Goal: Task Accomplishment & Management: Complete application form

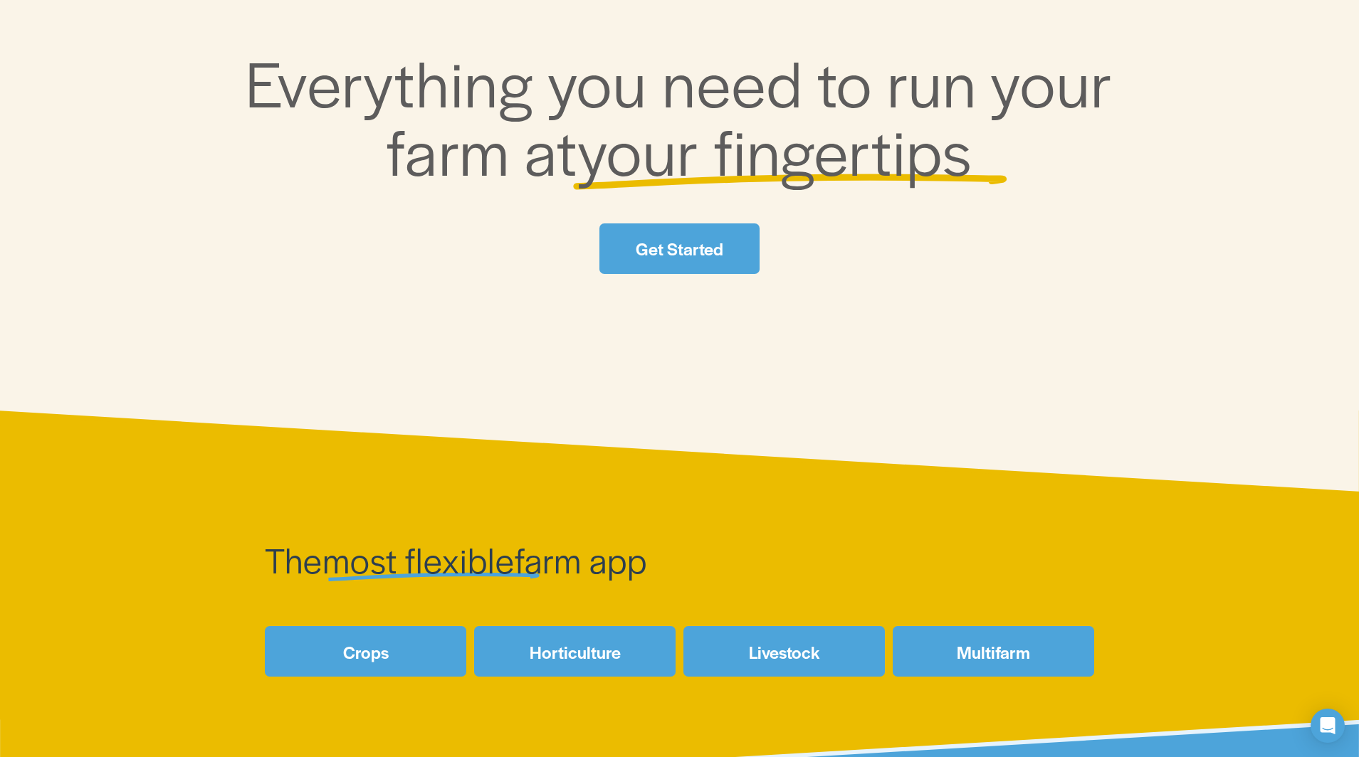
scroll to position [263, 0]
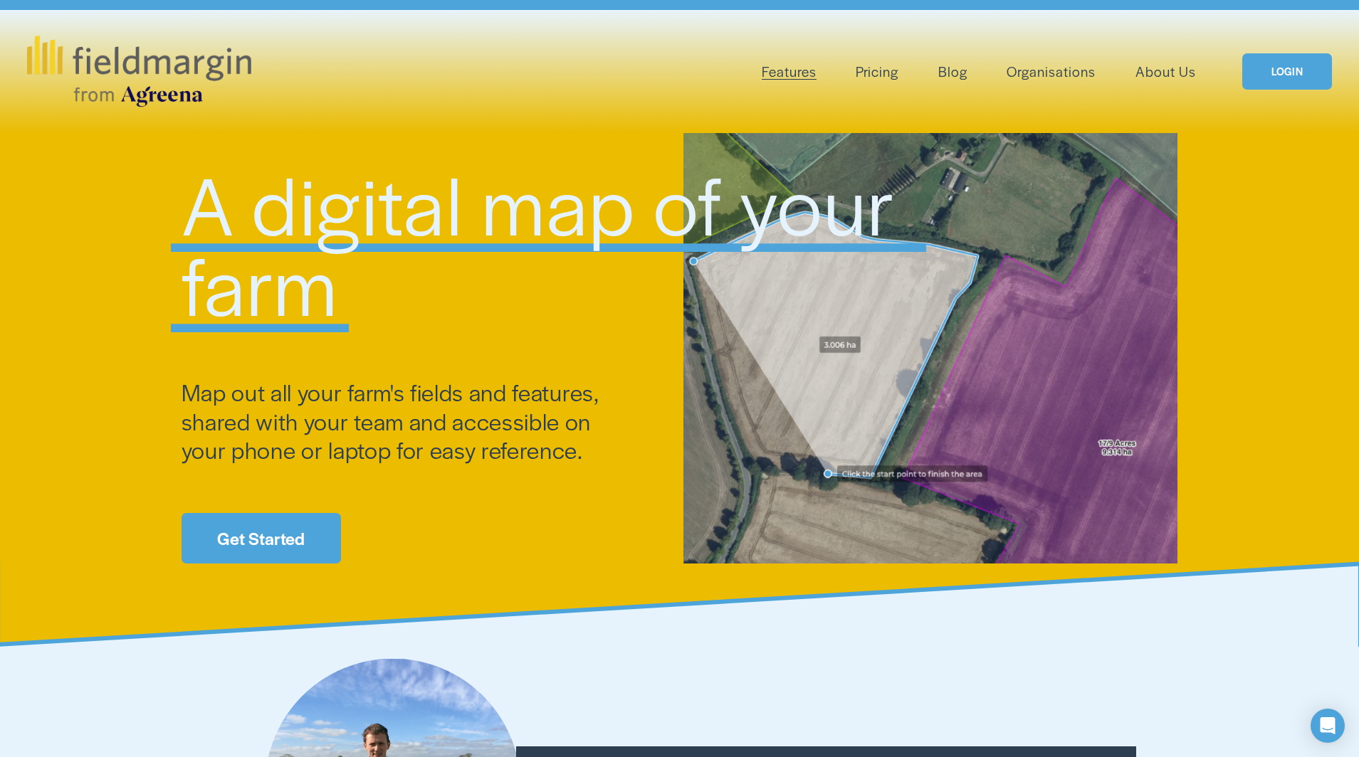
scroll to position [42, 0]
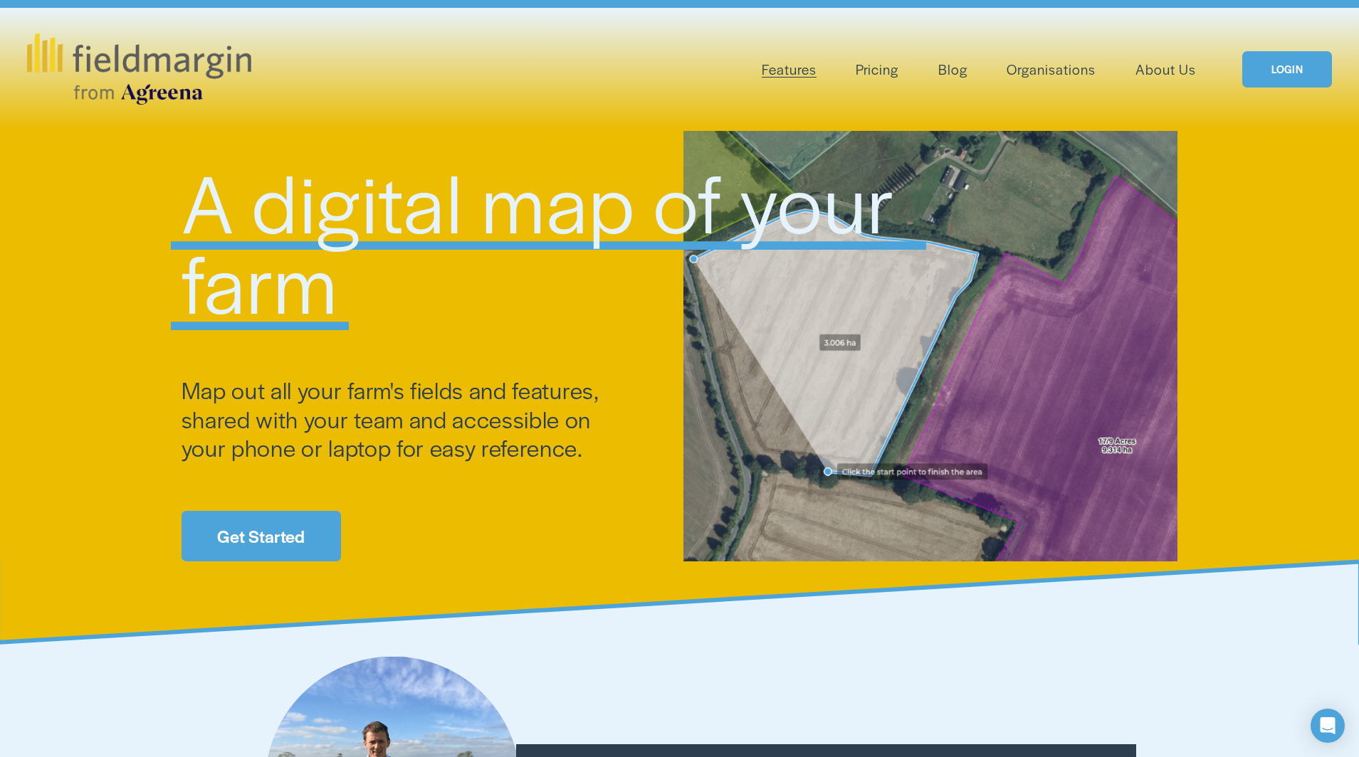
click at [289, 545] on link "Get Started" at bounding box center [260, 536] width 159 height 51
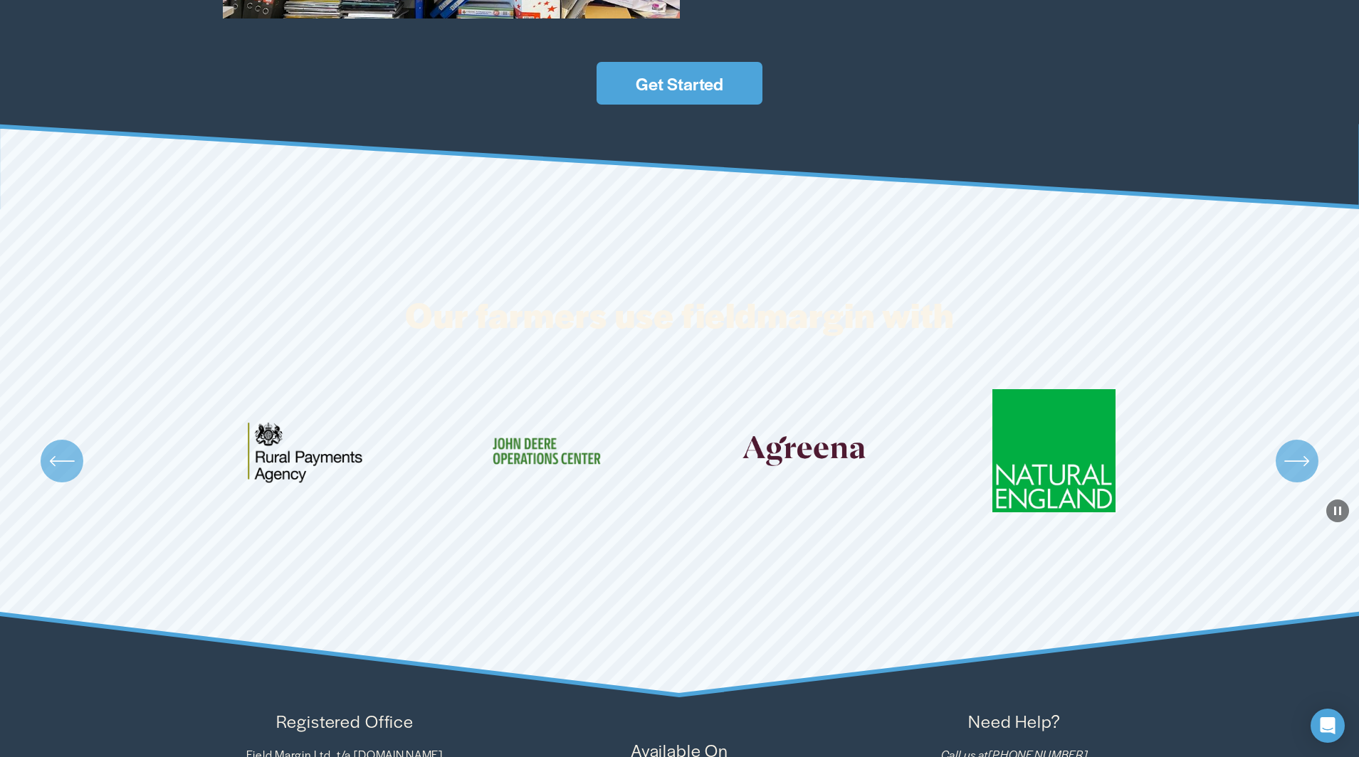
scroll to position [2747, 0]
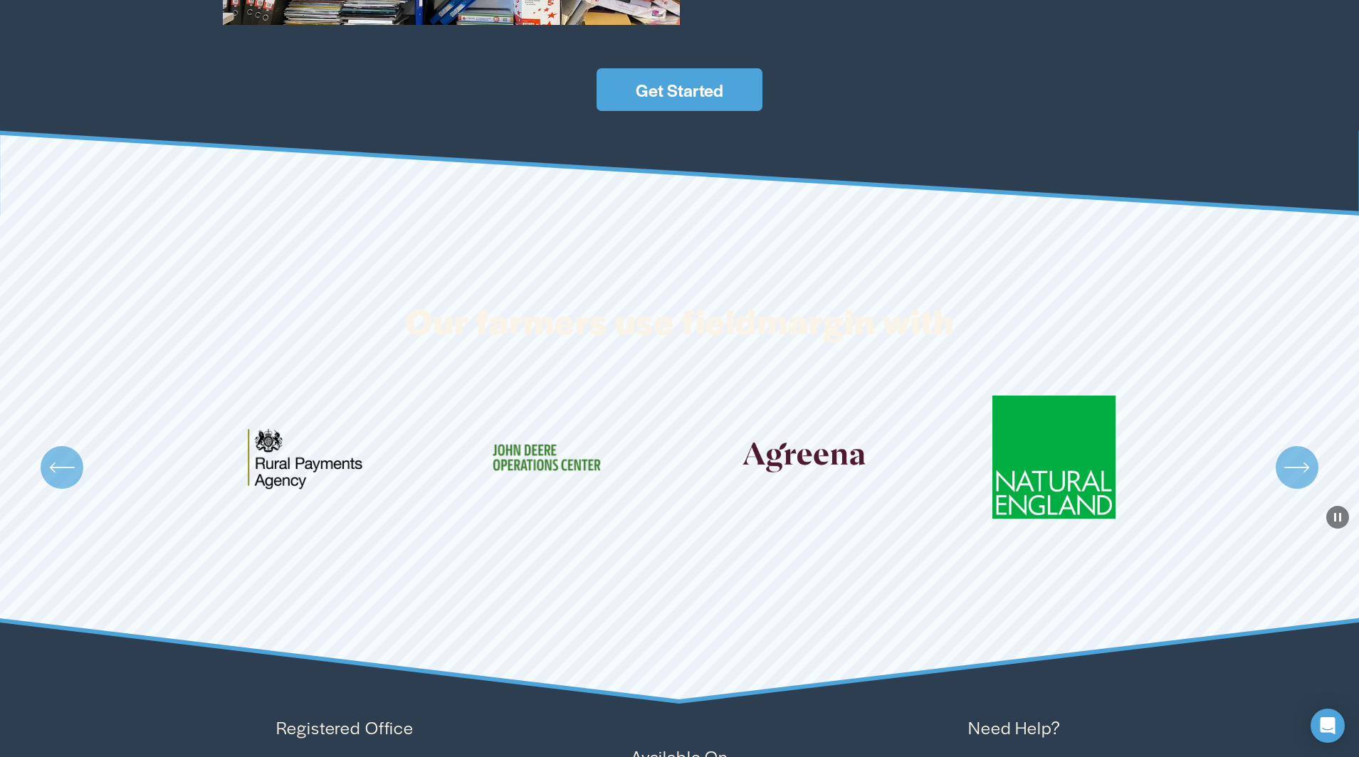
click at [663, 97] on link "Get Started" at bounding box center [679, 89] width 166 height 43
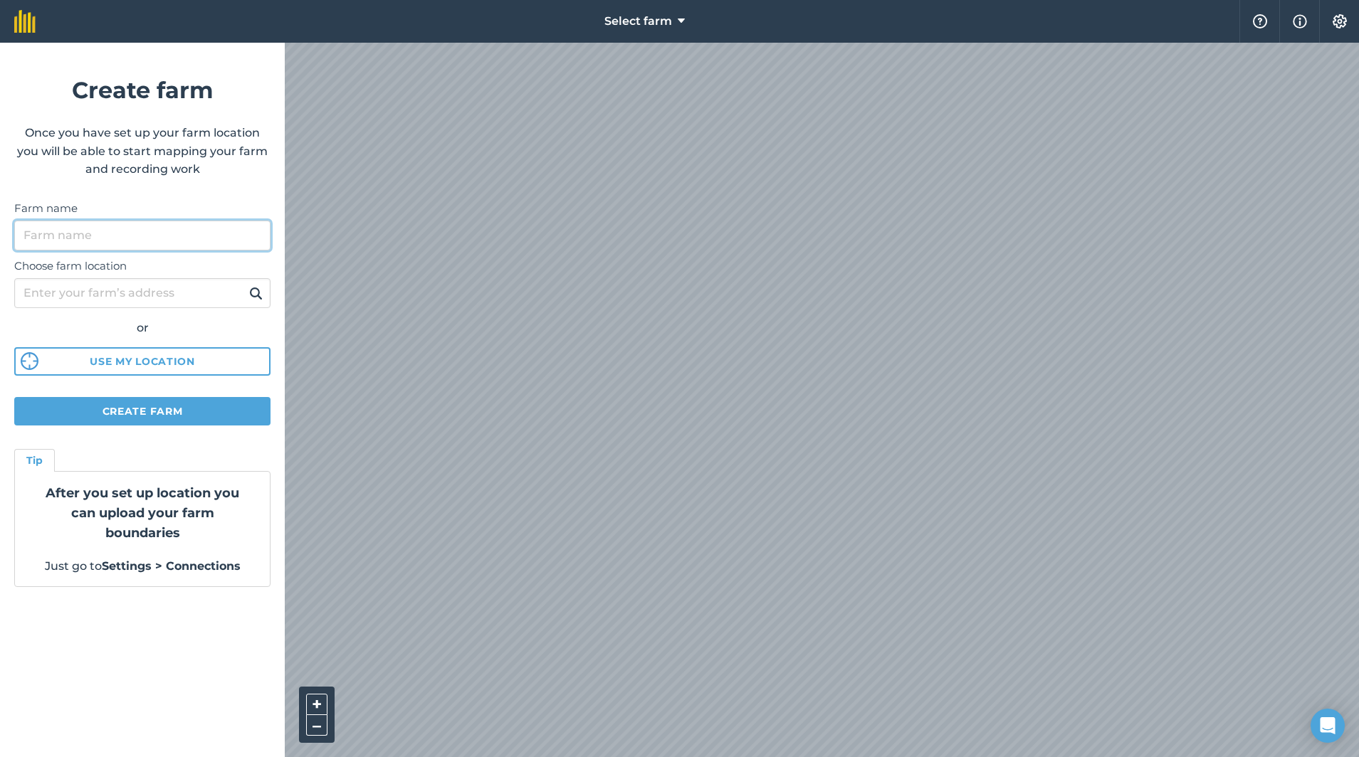
click at [85, 233] on input "Farm name" at bounding box center [142, 236] width 256 height 30
type input "d"
type input "L"
type input "Dew"
type input "DEWYNTER DIDIER"
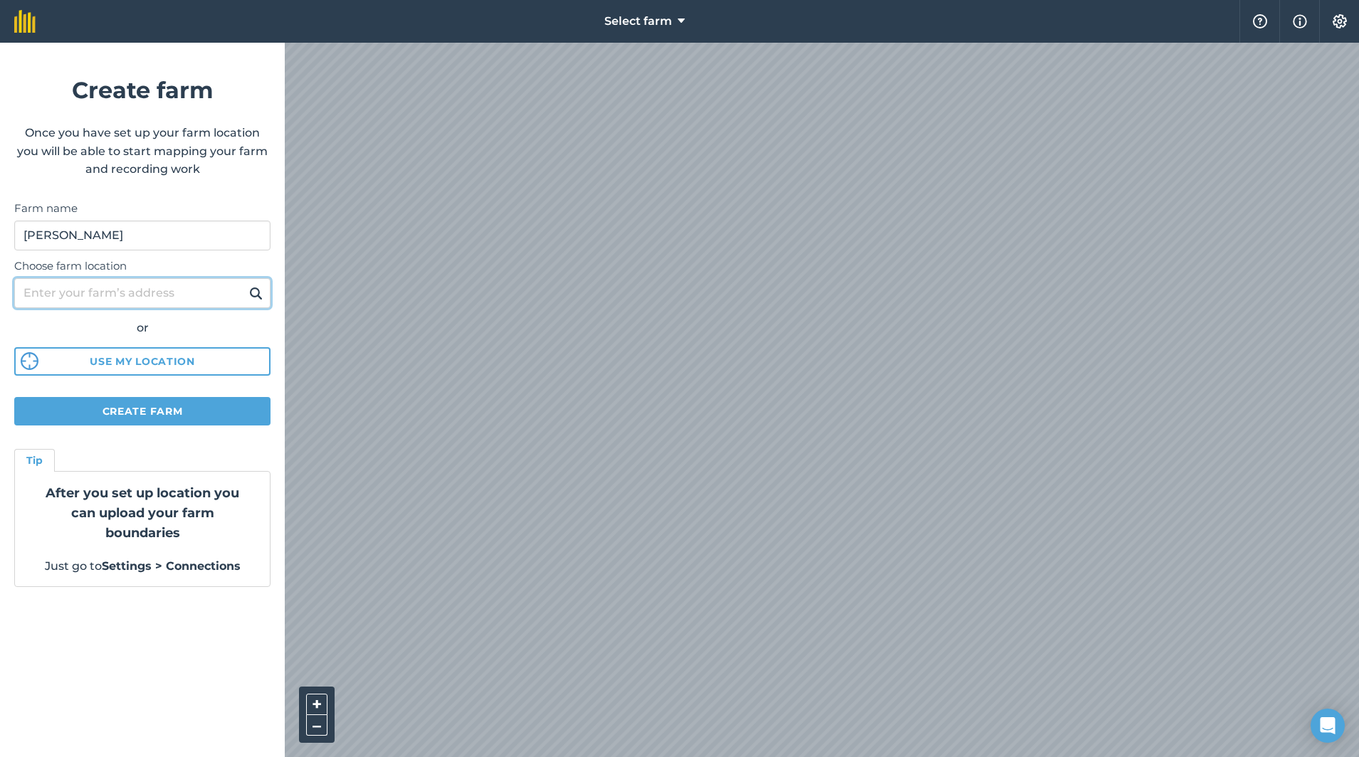
click at [120, 292] on input "Choose farm location" at bounding box center [142, 293] width 256 height 30
click at [256, 293] on button at bounding box center [256, 293] width 22 height 19
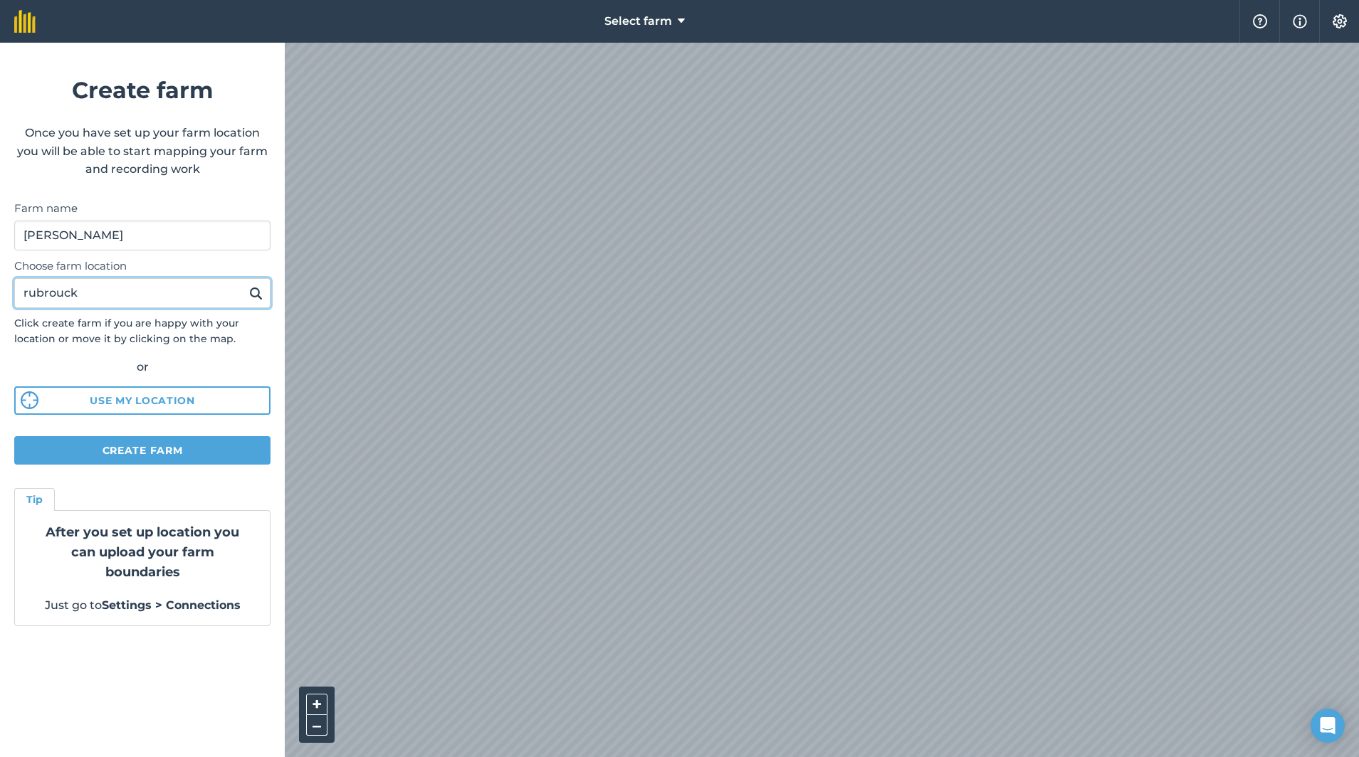
type input "rubrouck"
click at [256, 293] on button at bounding box center [256, 293] width 22 height 19
click at [1342, 31] on button "Settings" at bounding box center [1339, 21] width 40 height 43
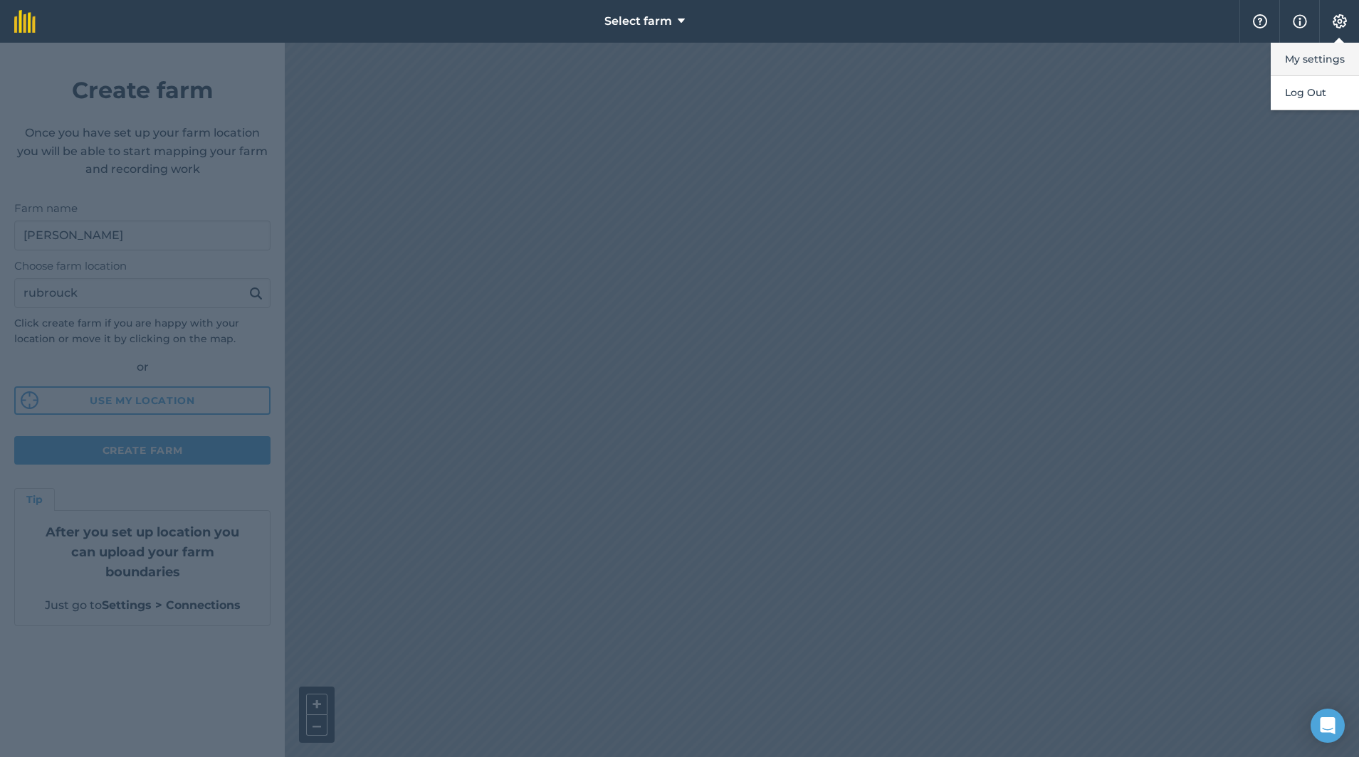
click at [1318, 60] on button "My settings" at bounding box center [1314, 59] width 88 height 33
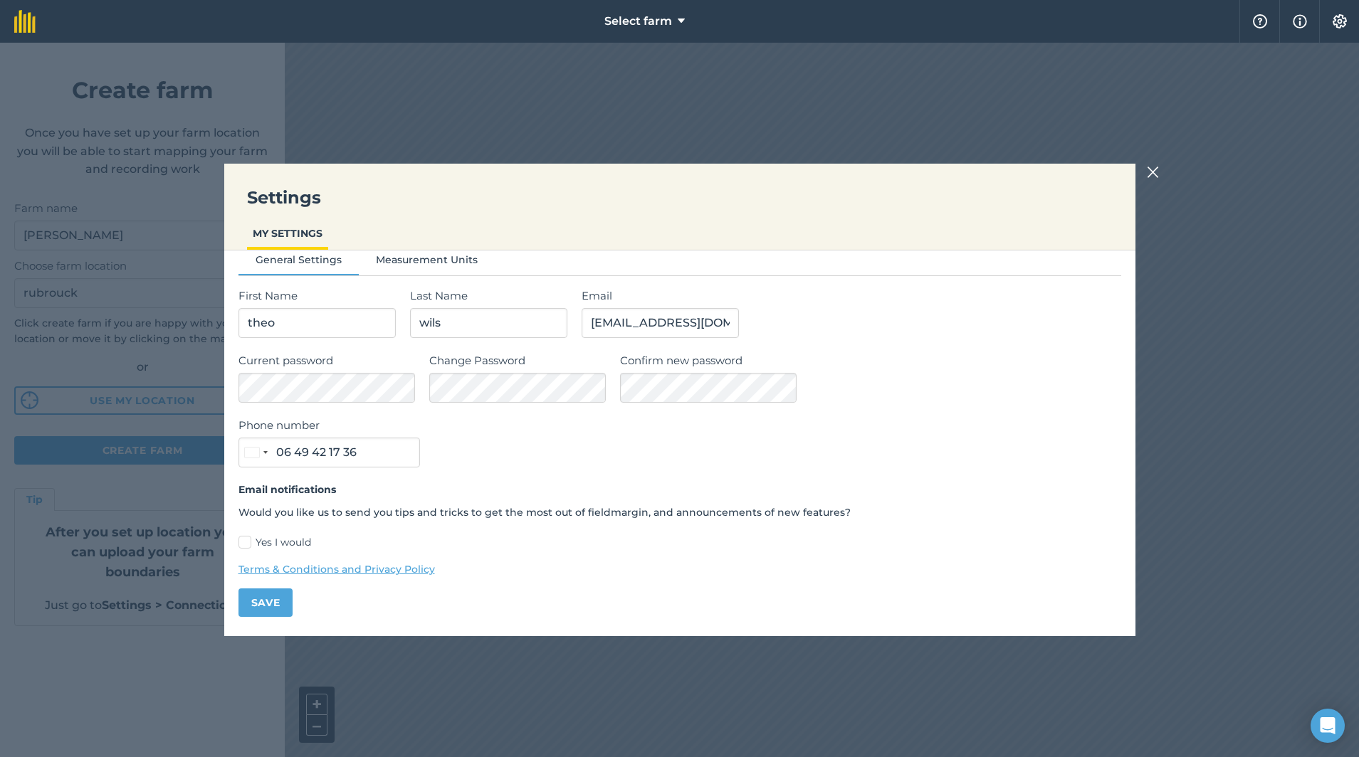
scroll to position [15, 0]
click at [1150, 170] on img at bounding box center [1153, 172] width 13 height 17
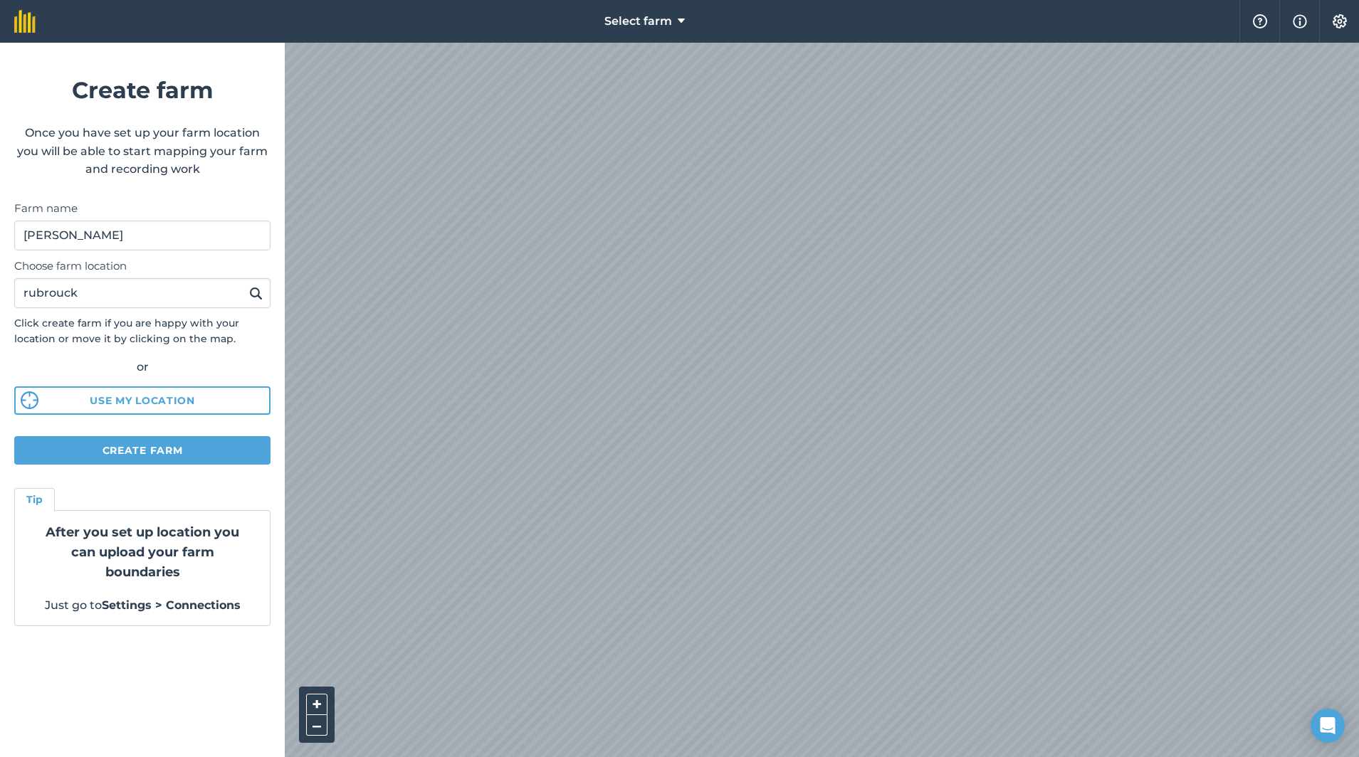
click at [641, 23] on span "Select farm" at bounding box center [638, 21] width 68 height 17
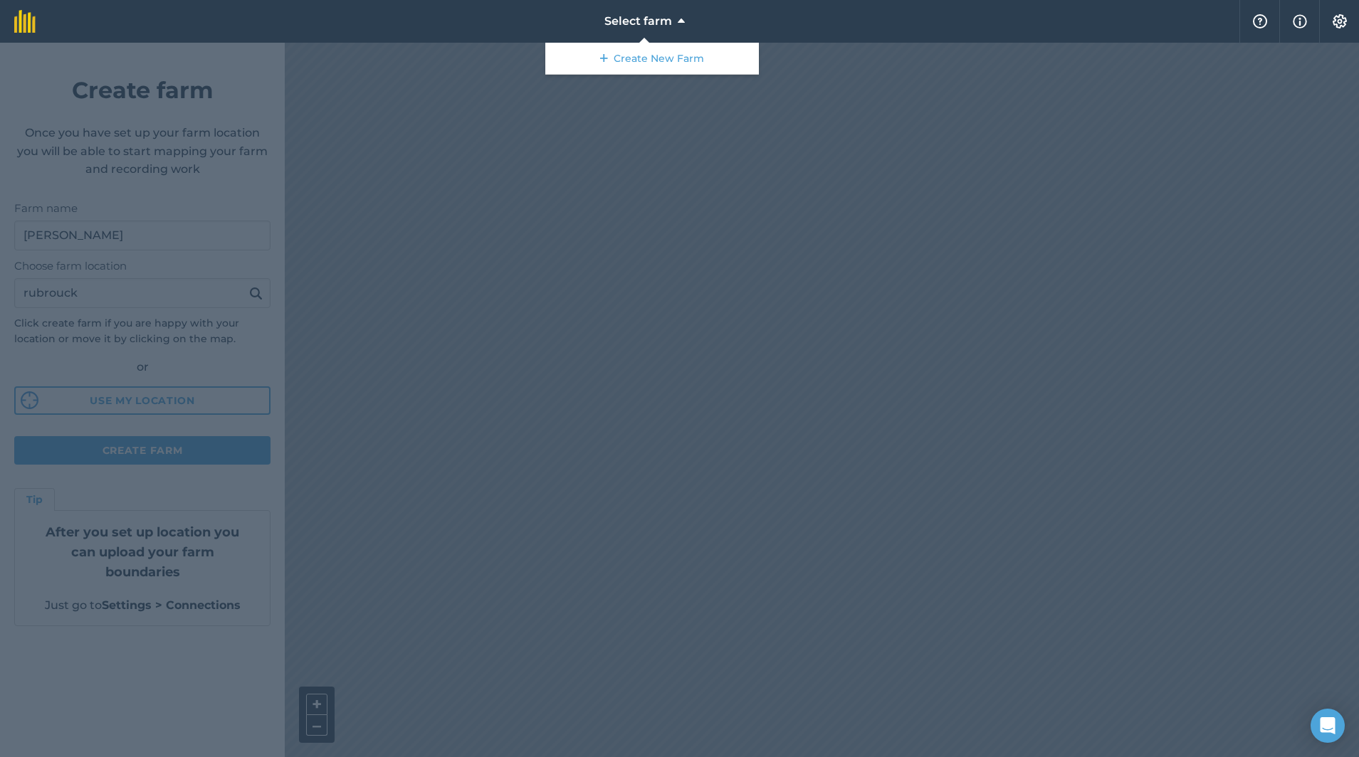
click at [641, 23] on span "Select farm" at bounding box center [638, 21] width 68 height 17
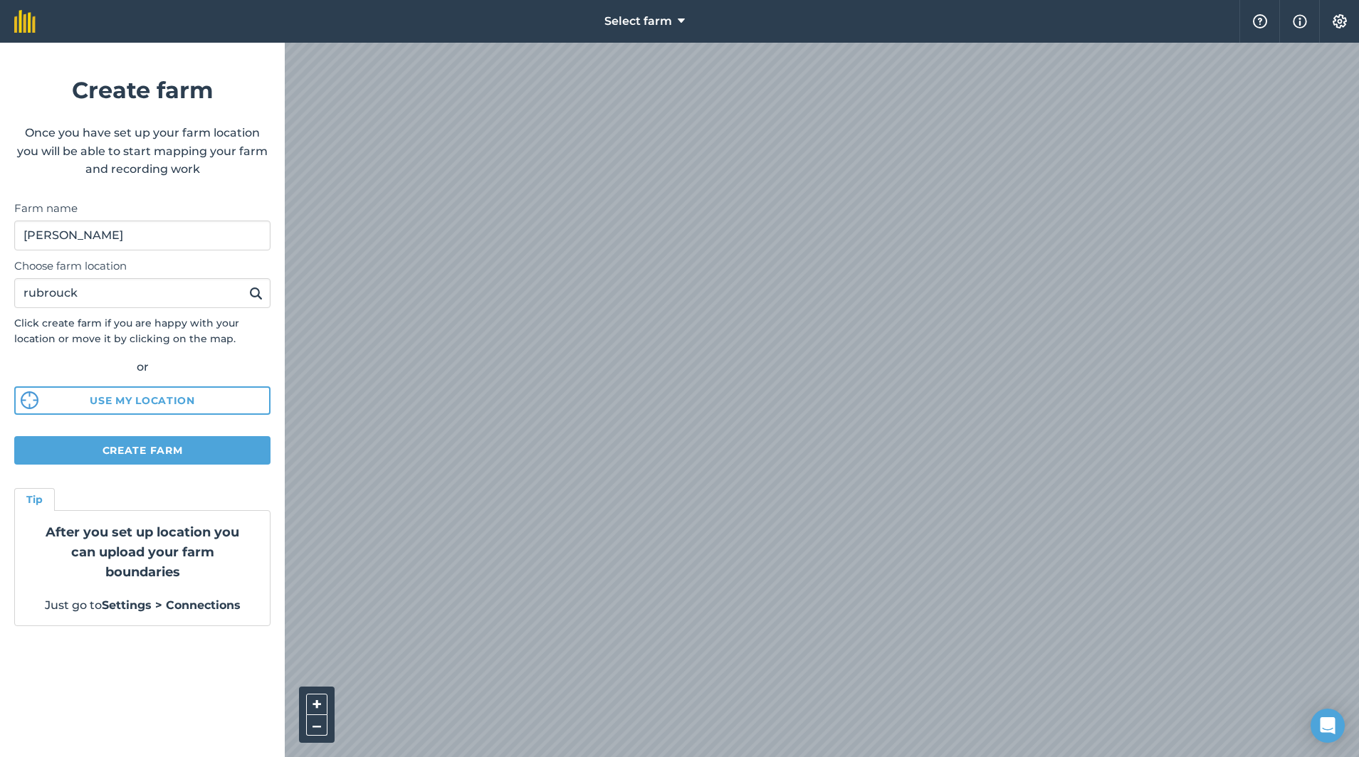
click at [641, 23] on span "Select farm" at bounding box center [638, 21] width 68 height 17
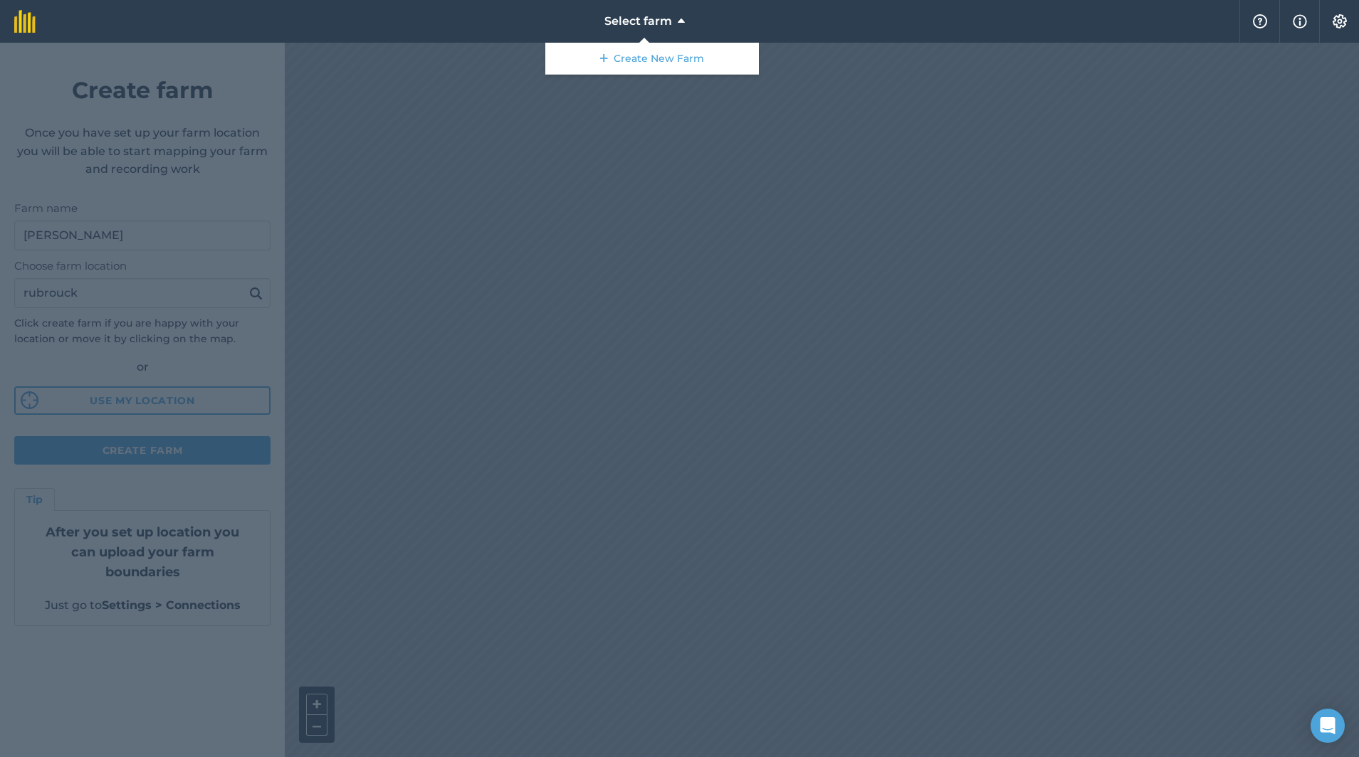
click at [641, 23] on span "Select farm" at bounding box center [638, 21] width 68 height 17
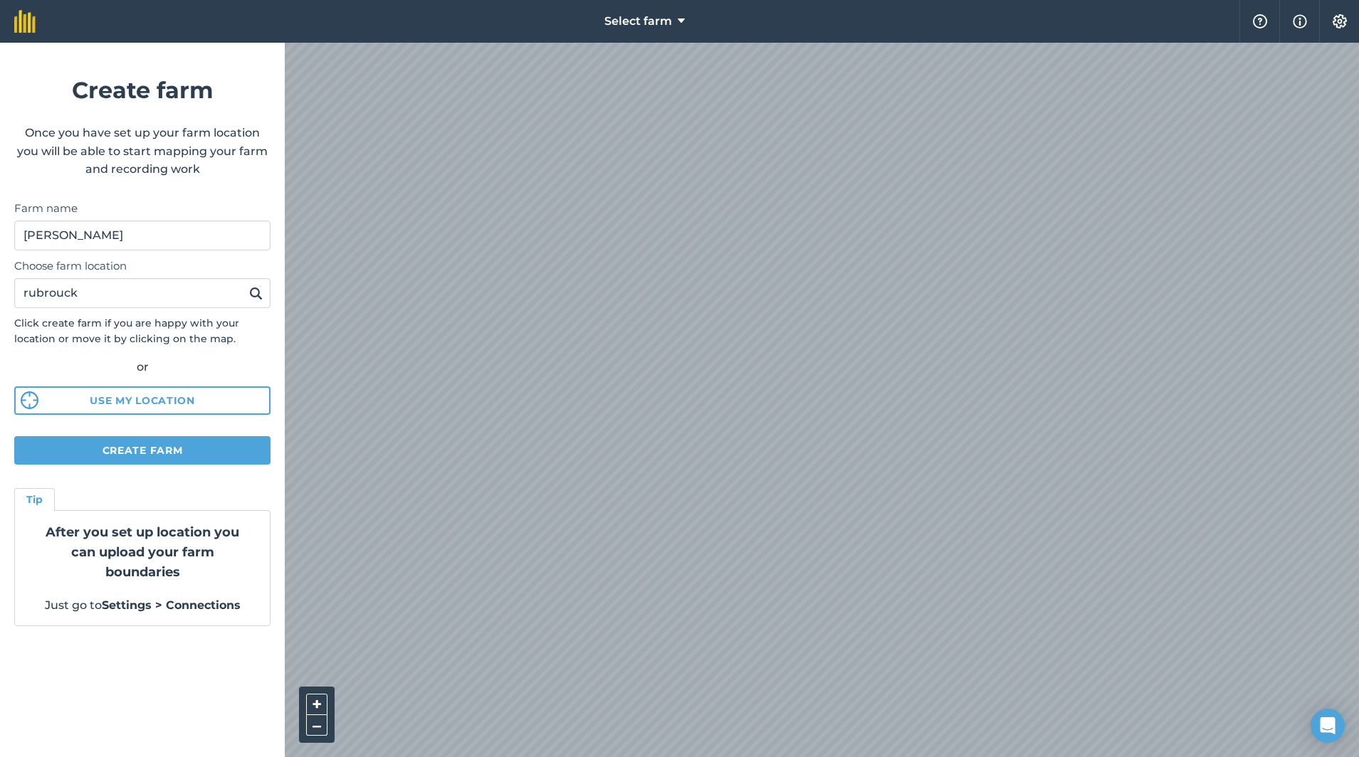
click at [185, 445] on button "Create farm" at bounding box center [142, 450] width 256 height 28
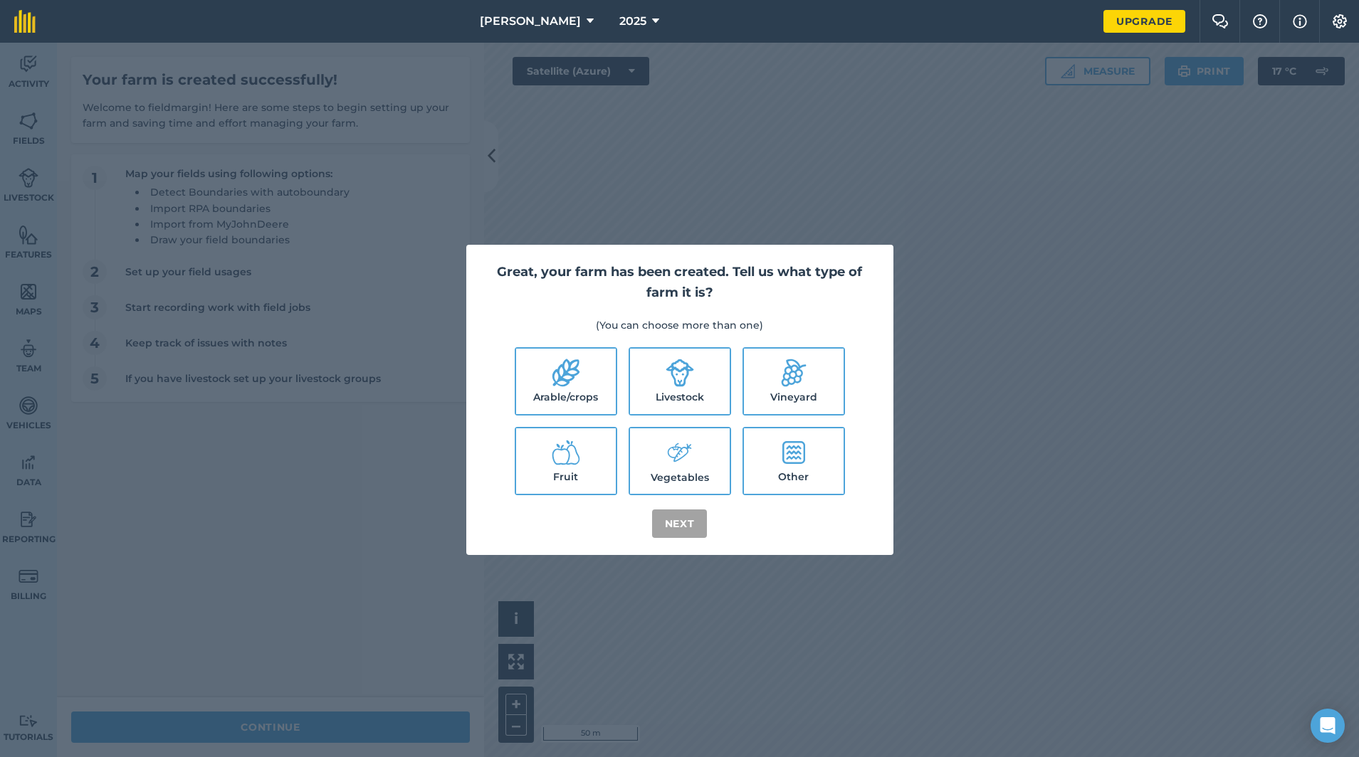
click at [572, 396] on label "Arable/crops" at bounding box center [566, 381] width 100 height 65
checkbox input "true"
click at [684, 525] on button "Next" at bounding box center [680, 524] width 56 height 28
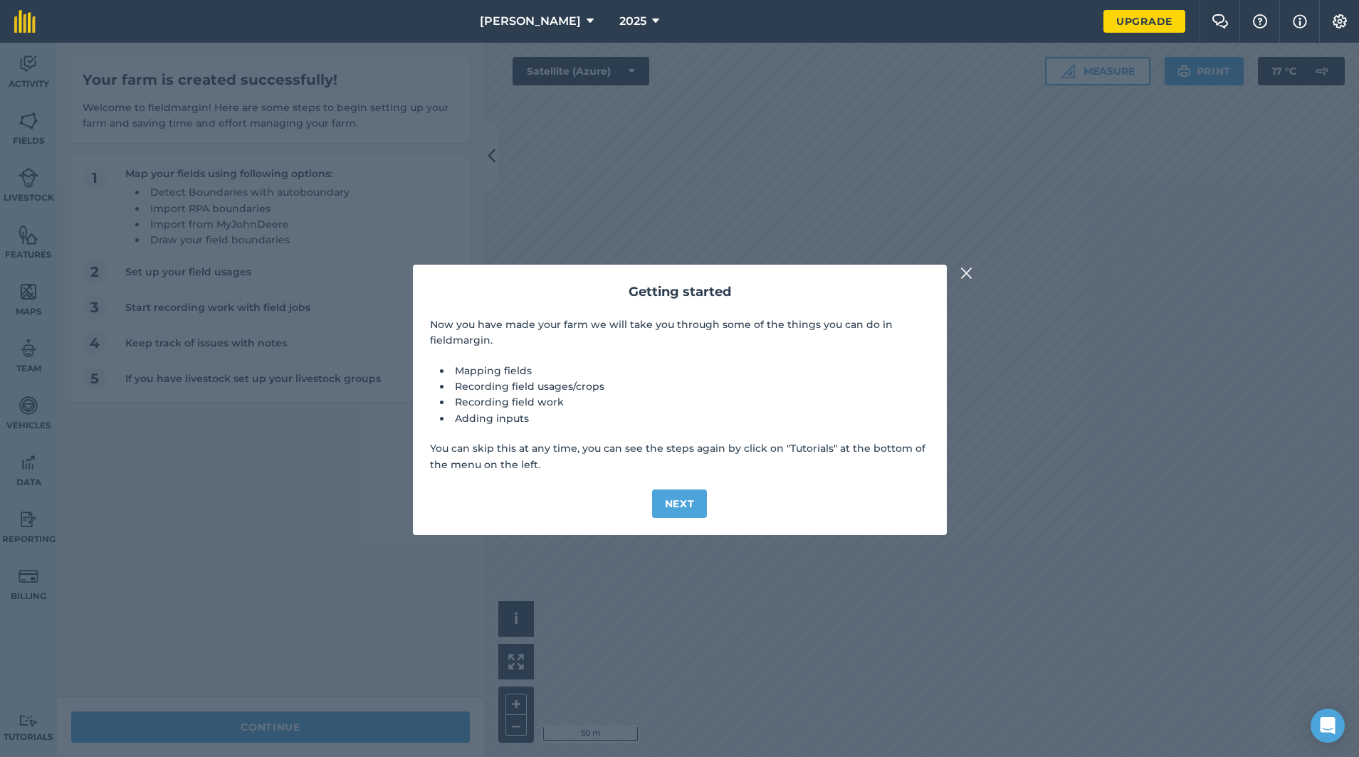
click at [692, 509] on button "Next" at bounding box center [680, 504] width 56 height 28
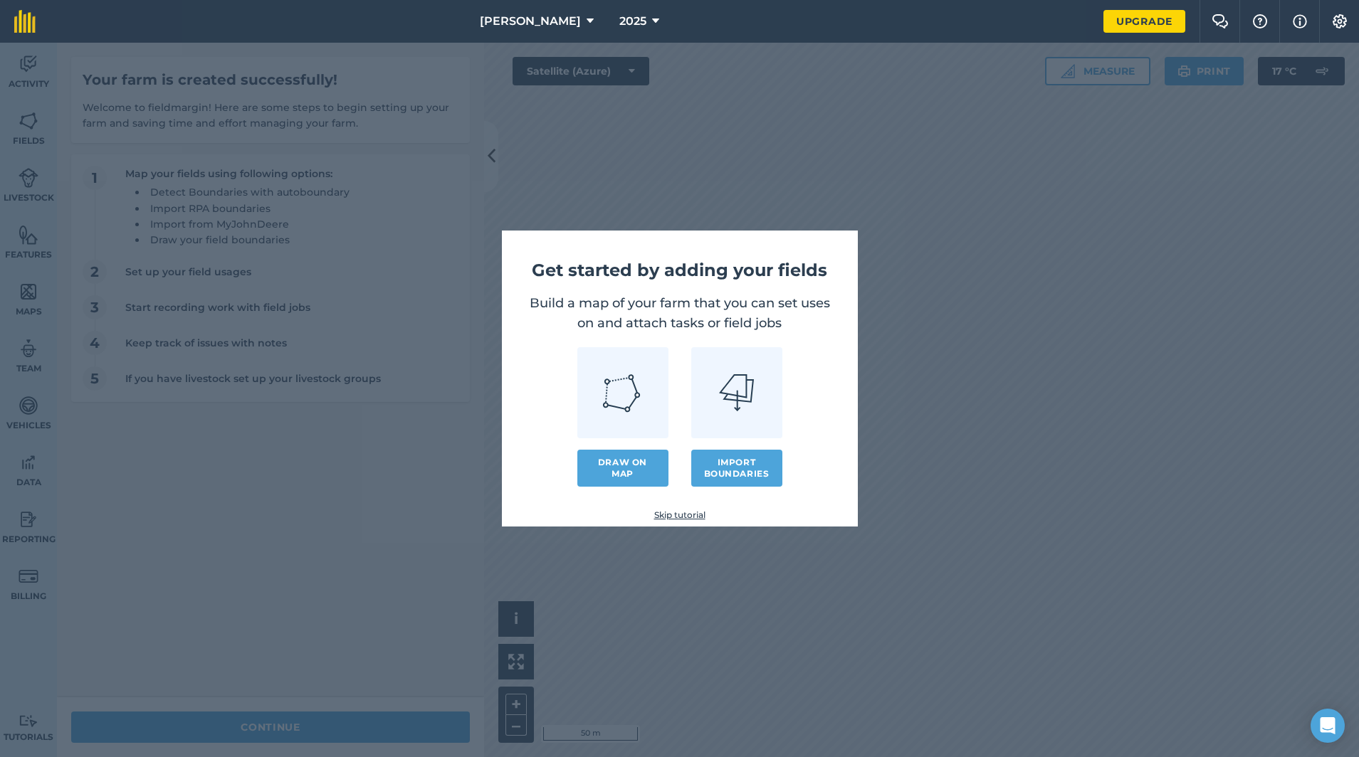
click at [725, 475] on button "Import boundaries" at bounding box center [736, 468] width 91 height 37
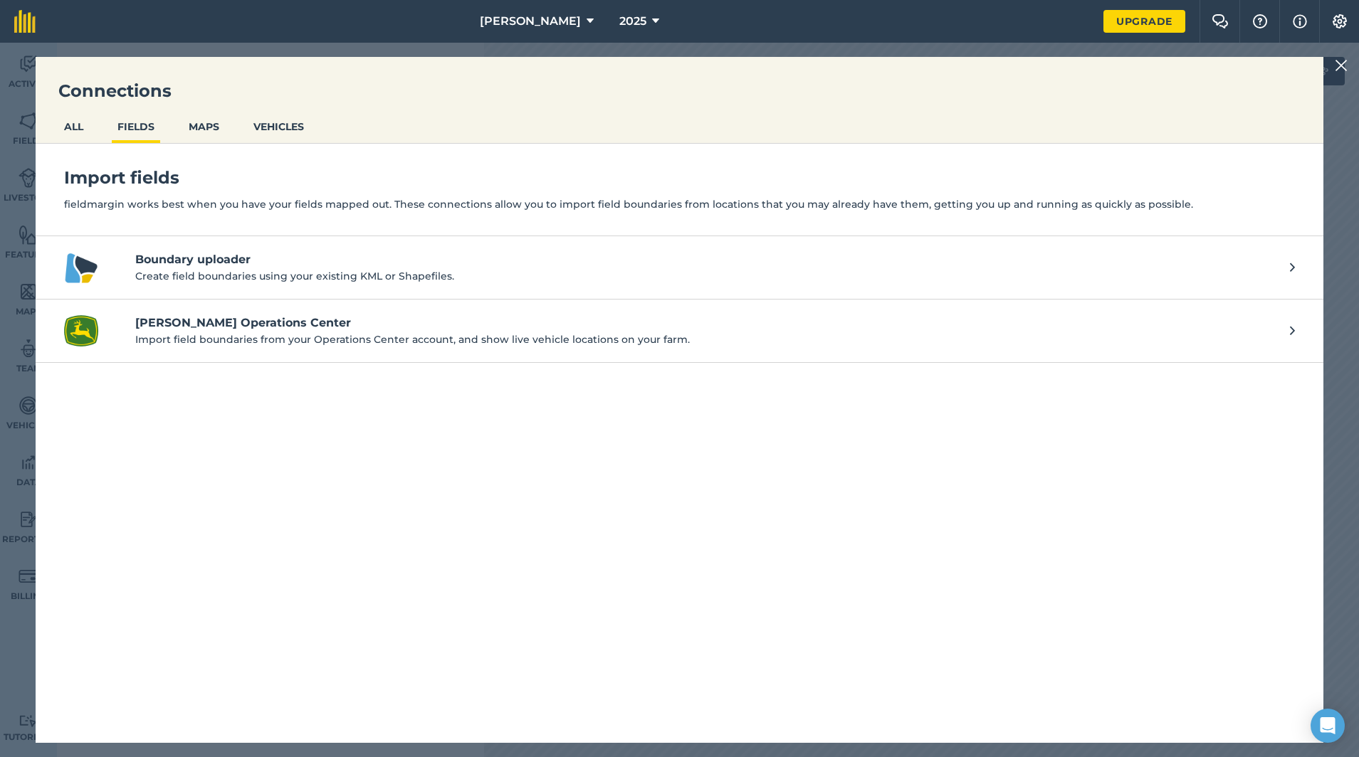
click at [267, 272] on p "Create field boundaries using your existing KML or Shapefiles." at bounding box center [705, 276] width 1140 height 16
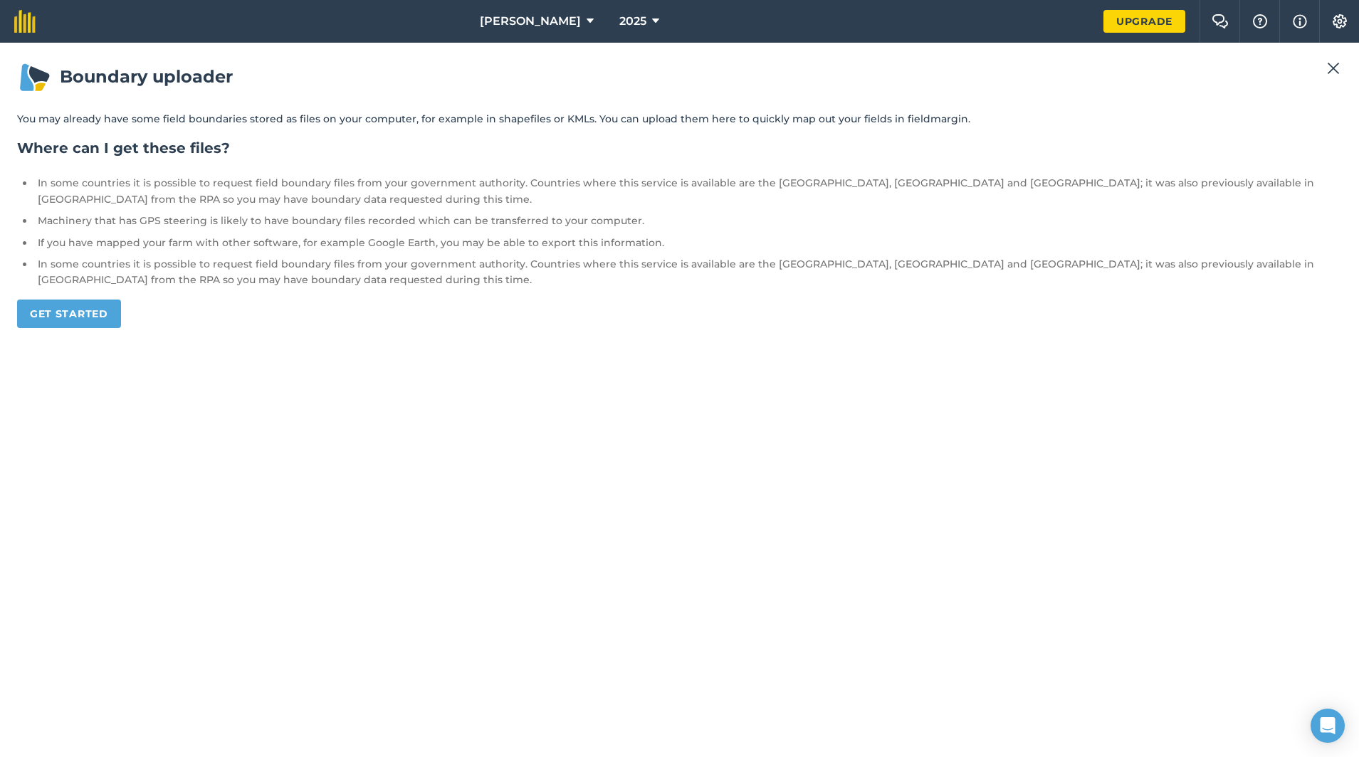
click at [105, 315] on link "Get started" at bounding box center [69, 314] width 104 height 28
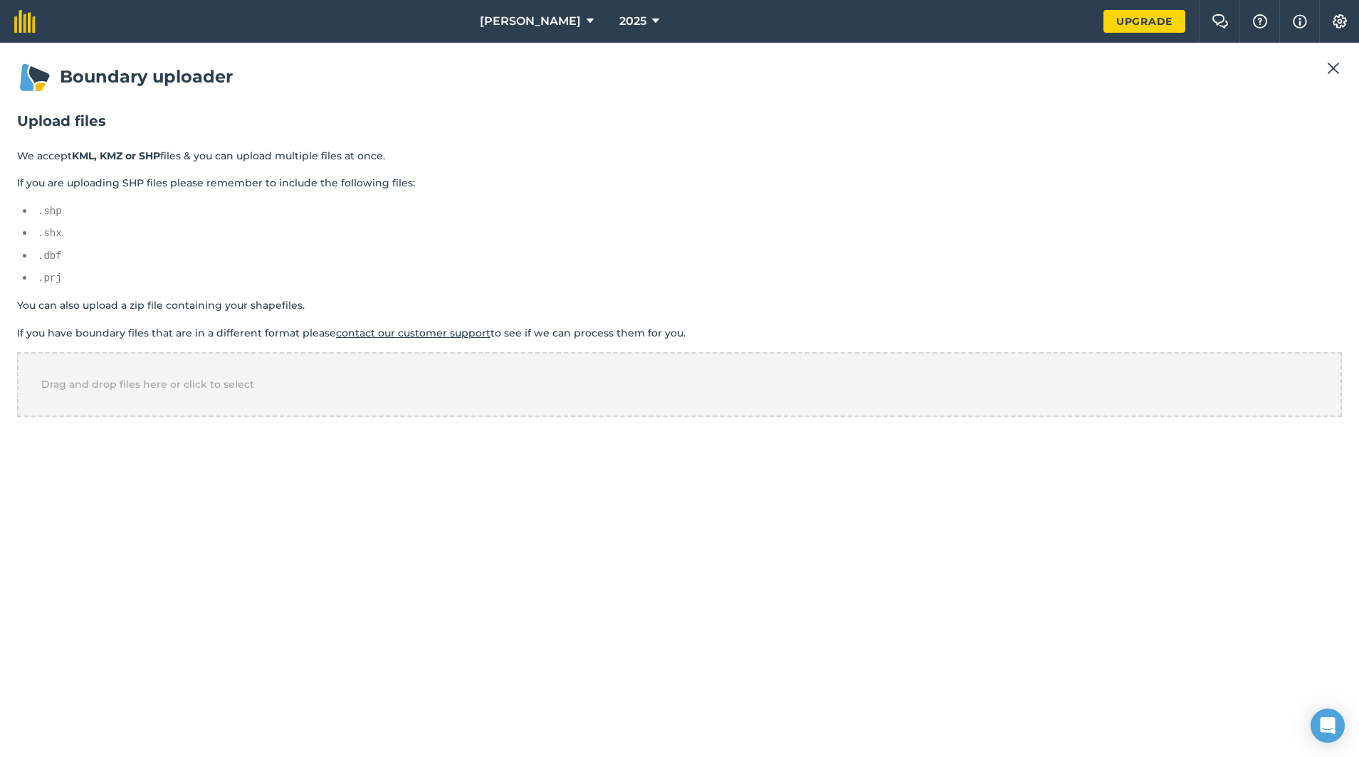
click at [1328, 70] on img at bounding box center [1333, 68] width 13 height 17
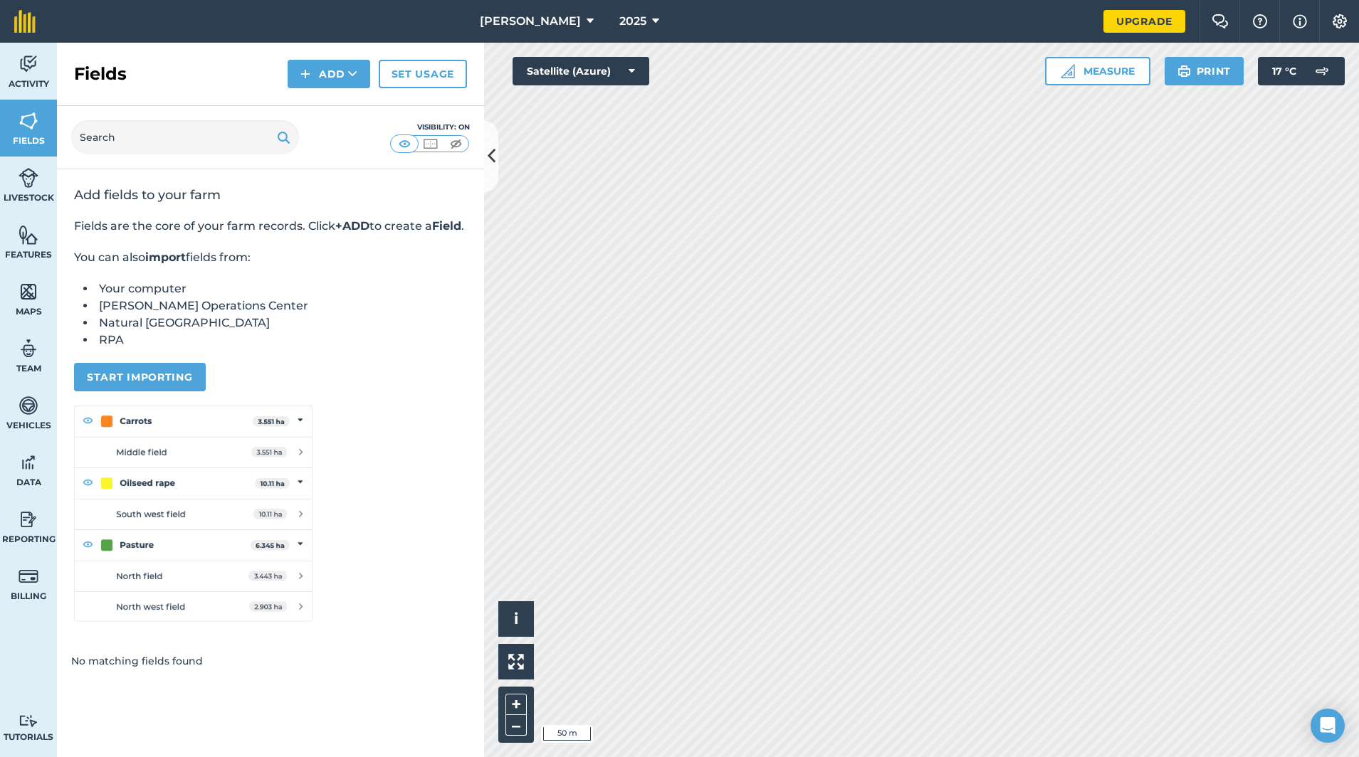
click at [33, 298] on img at bounding box center [29, 291] width 20 height 21
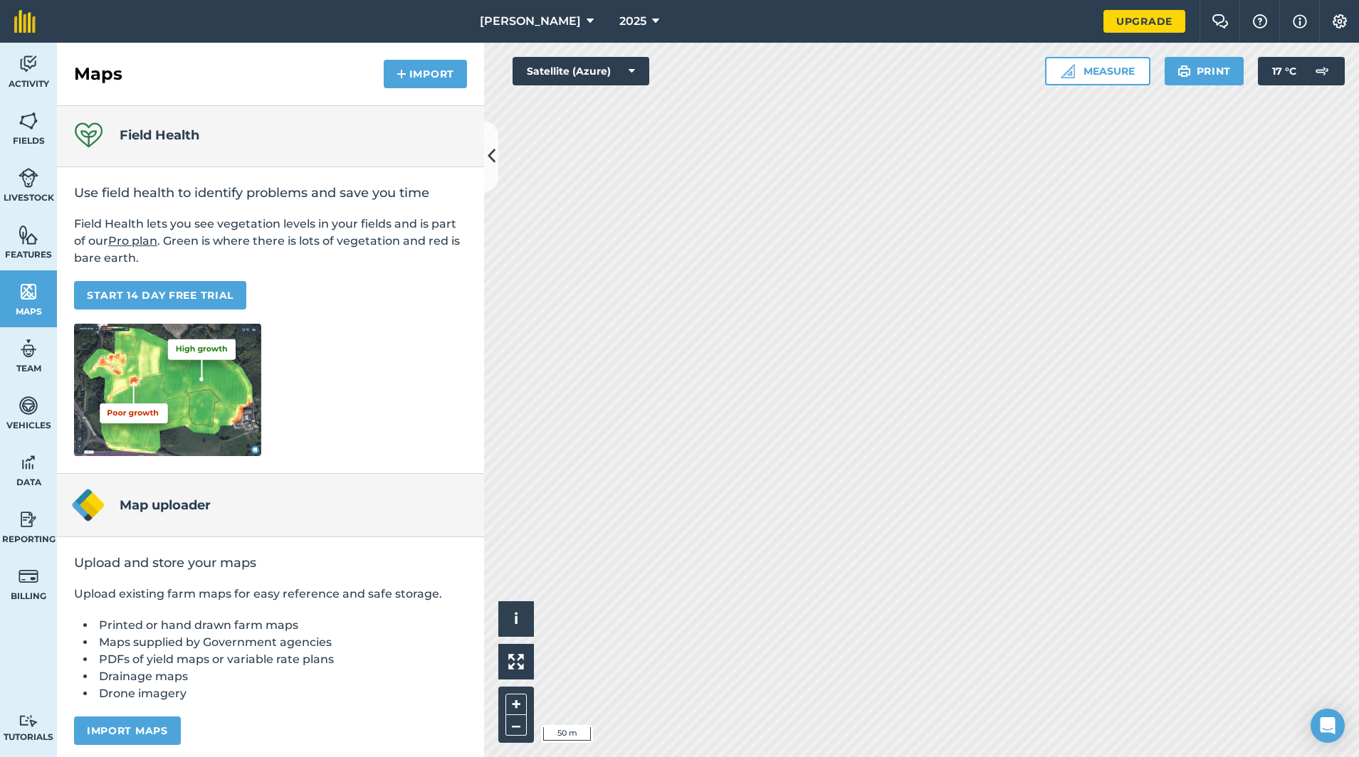
scroll to position [7, 0]
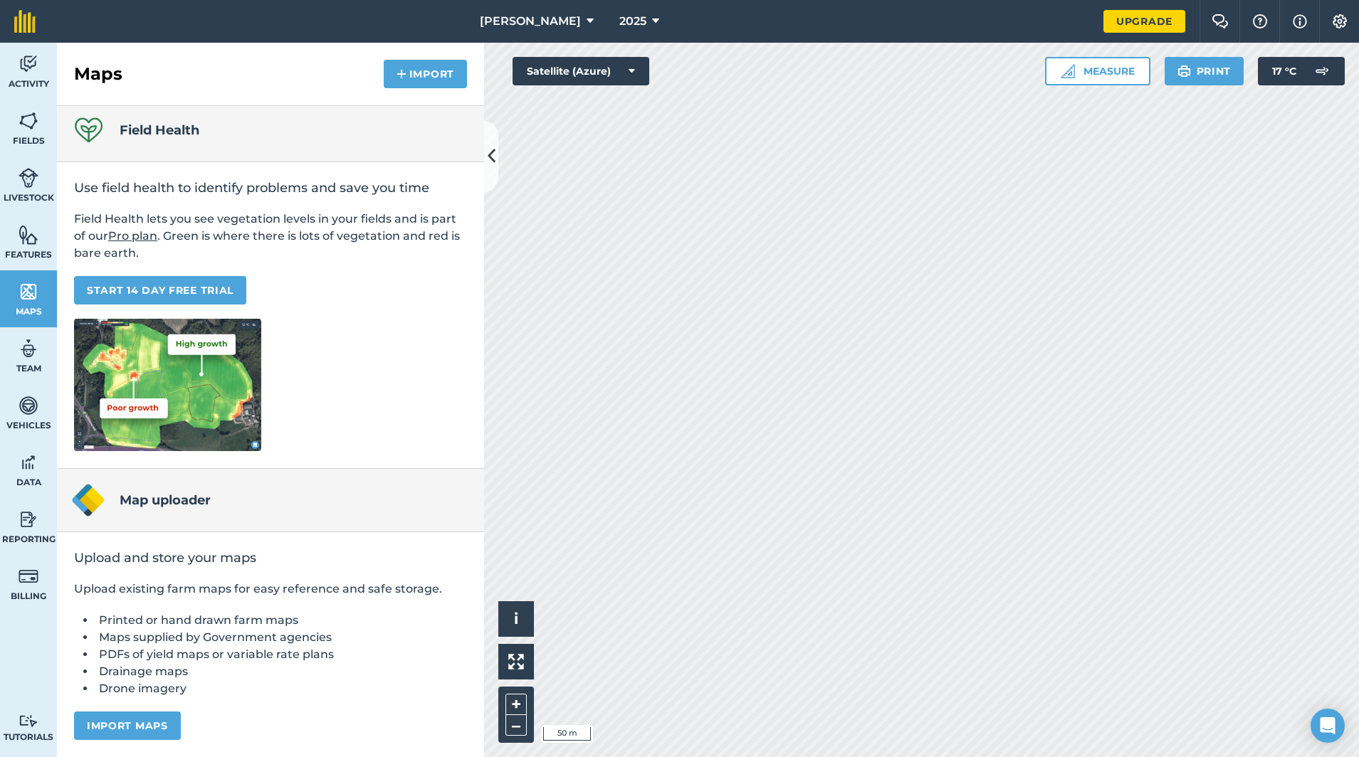
click at [47, 129] on link "Fields" at bounding box center [28, 128] width 57 height 57
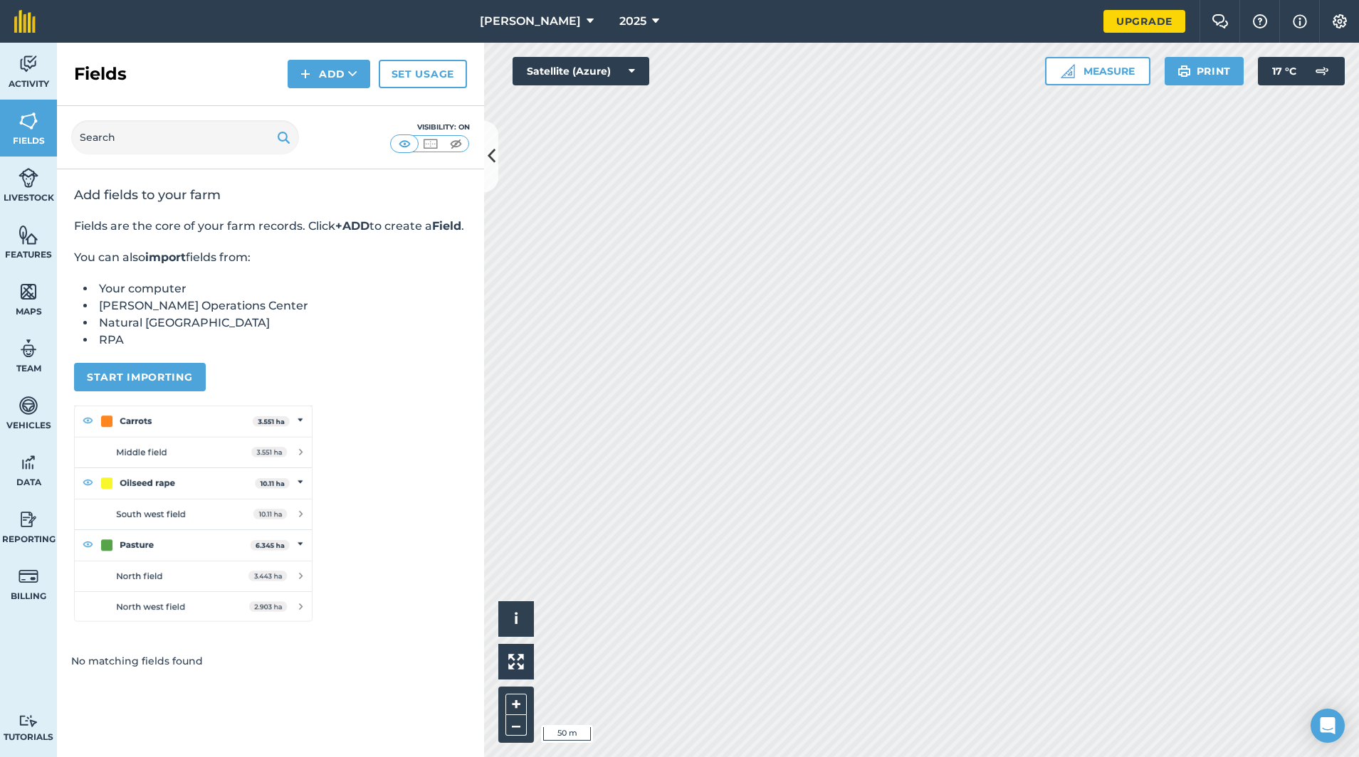
click at [347, 75] on button "Add" at bounding box center [329, 74] width 83 height 28
click at [332, 103] on link "Draw" at bounding box center [329, 105] width 78 height 31
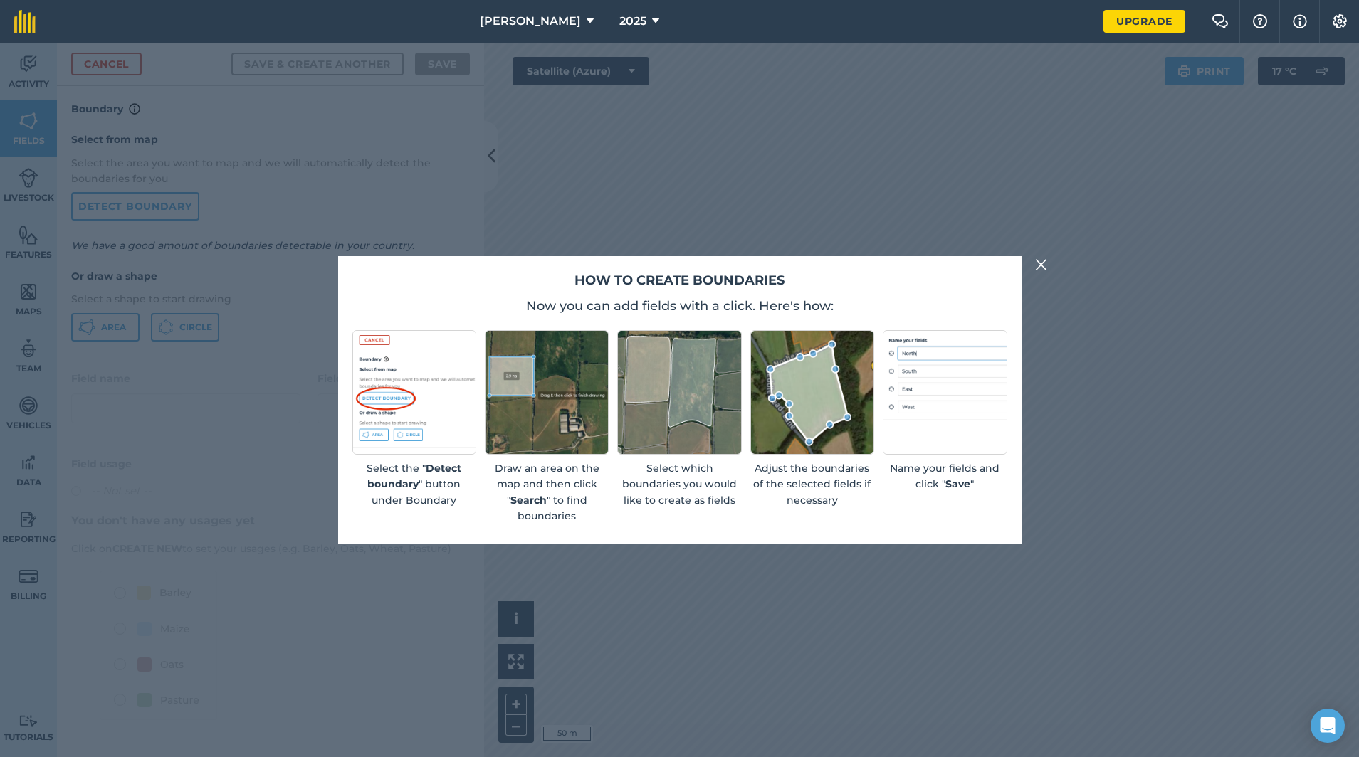
click at [1040, 268] on img at bounding box center [1041, 264] width 13 height 17
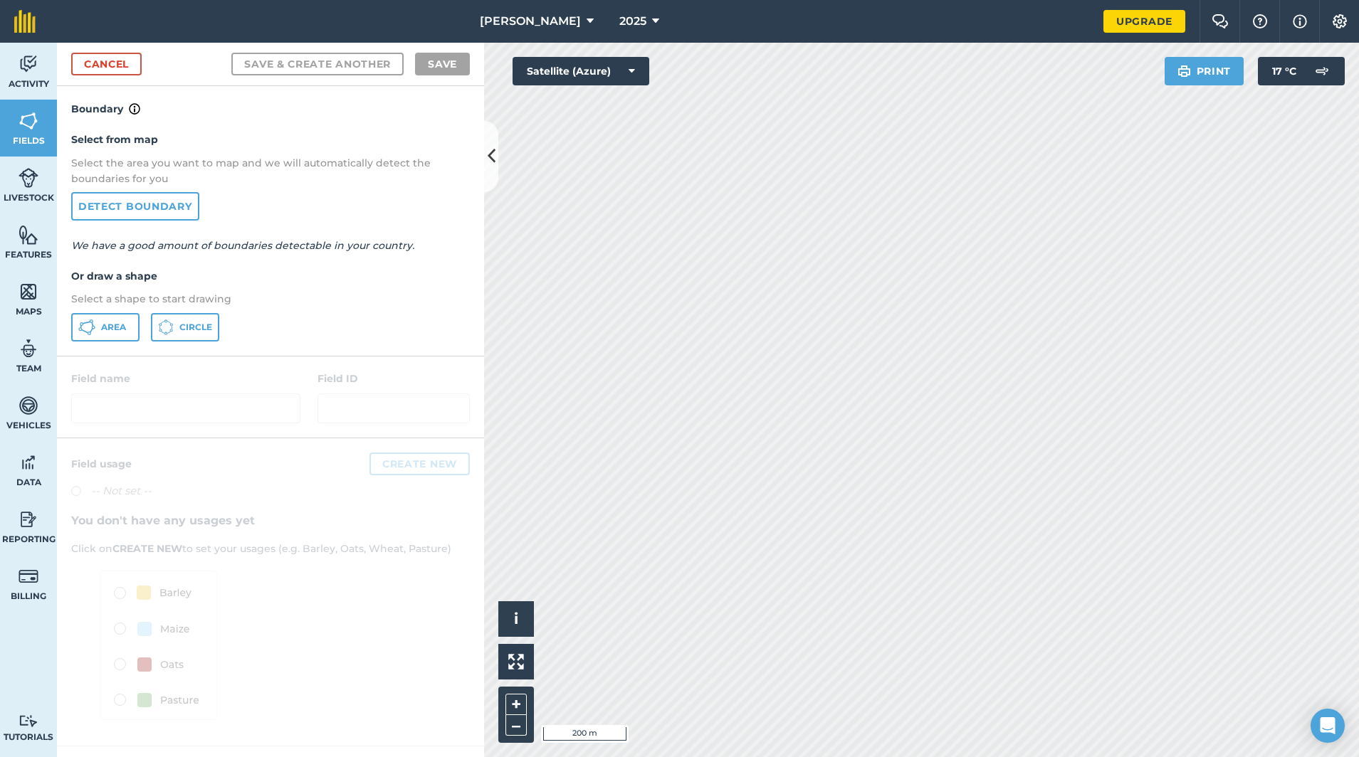
click at [170, 211] on link "Detect boundary" at bounding box center [135, 206] width 128 height 28
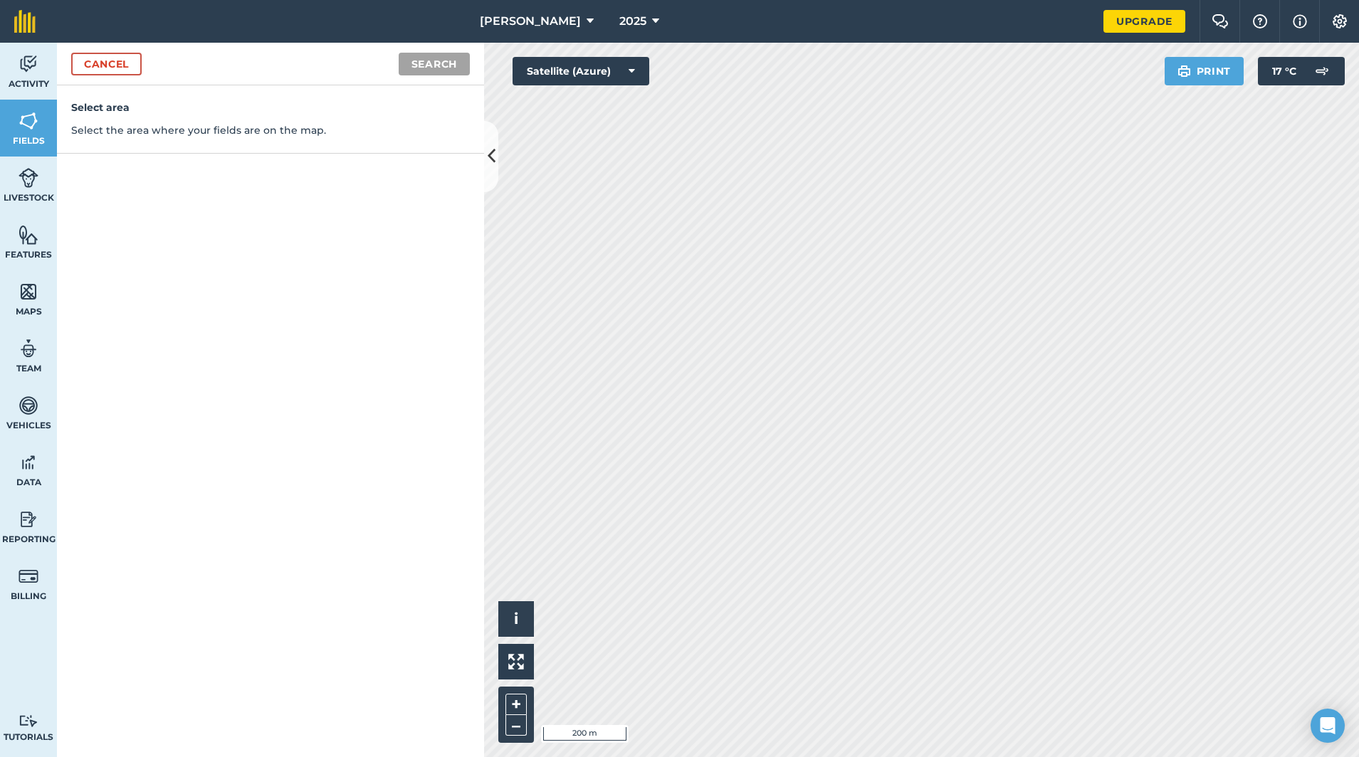
click at [83, 67] on link "Cancel" at bounding box center [106, 64] width 70 height 23
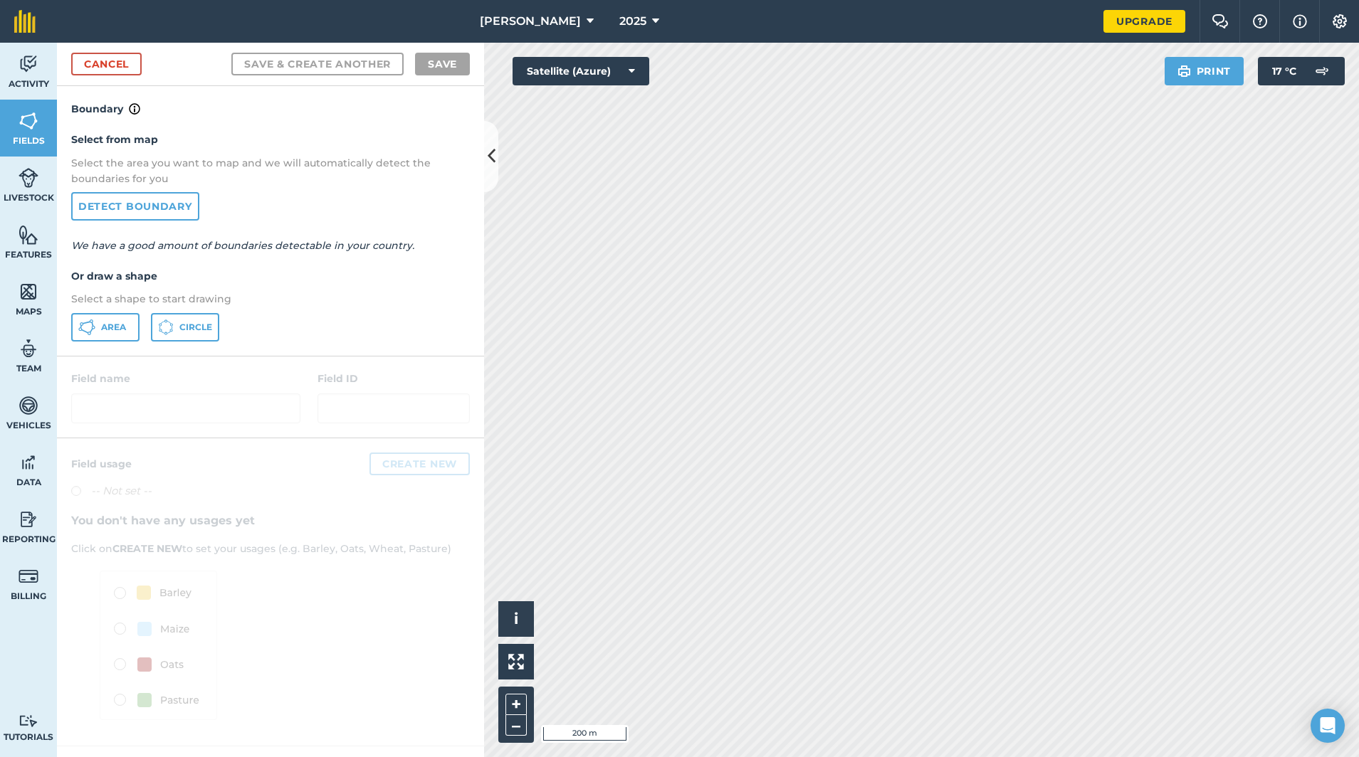
click at [125, 323] on span "Area" at bounding box center [113, 327] width 25 height 11
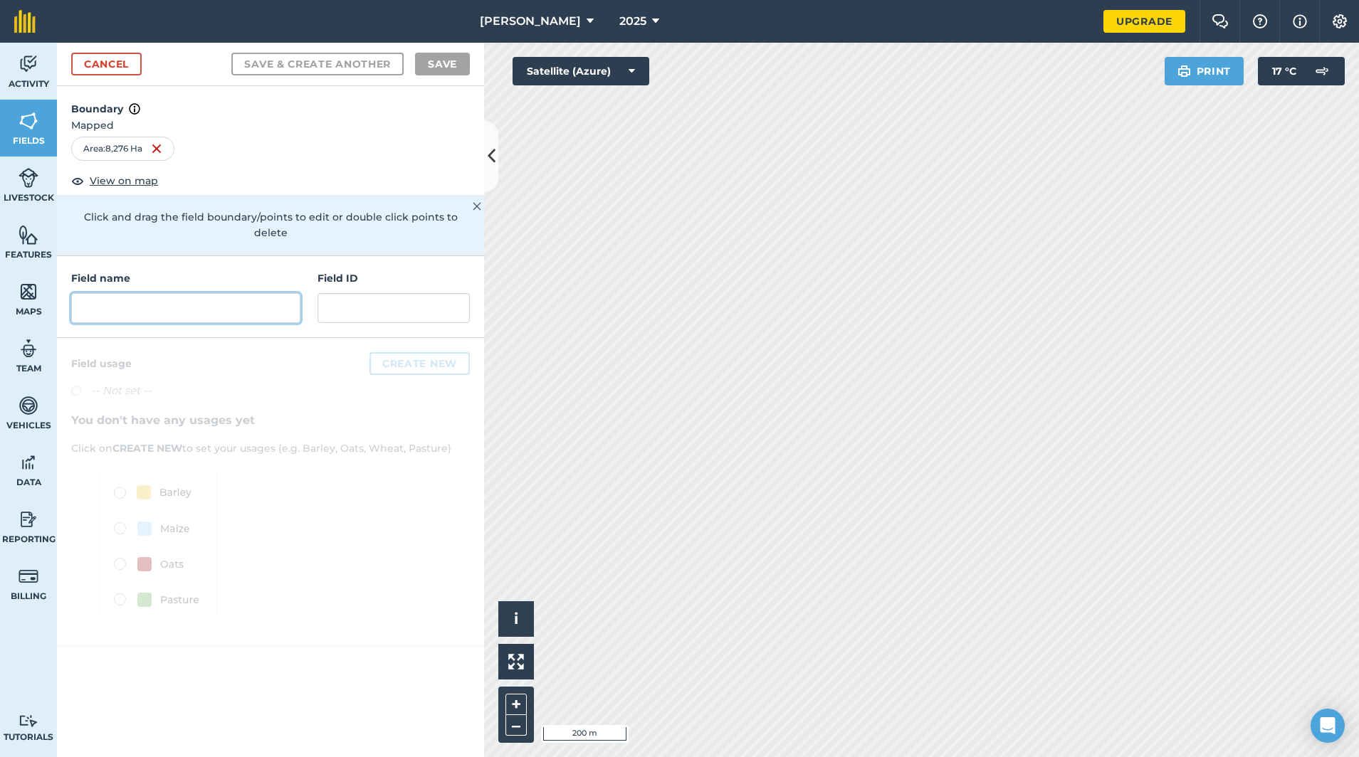
click at [218, 293] on input "text" at bounding box center [185, 308] width 229 height 30
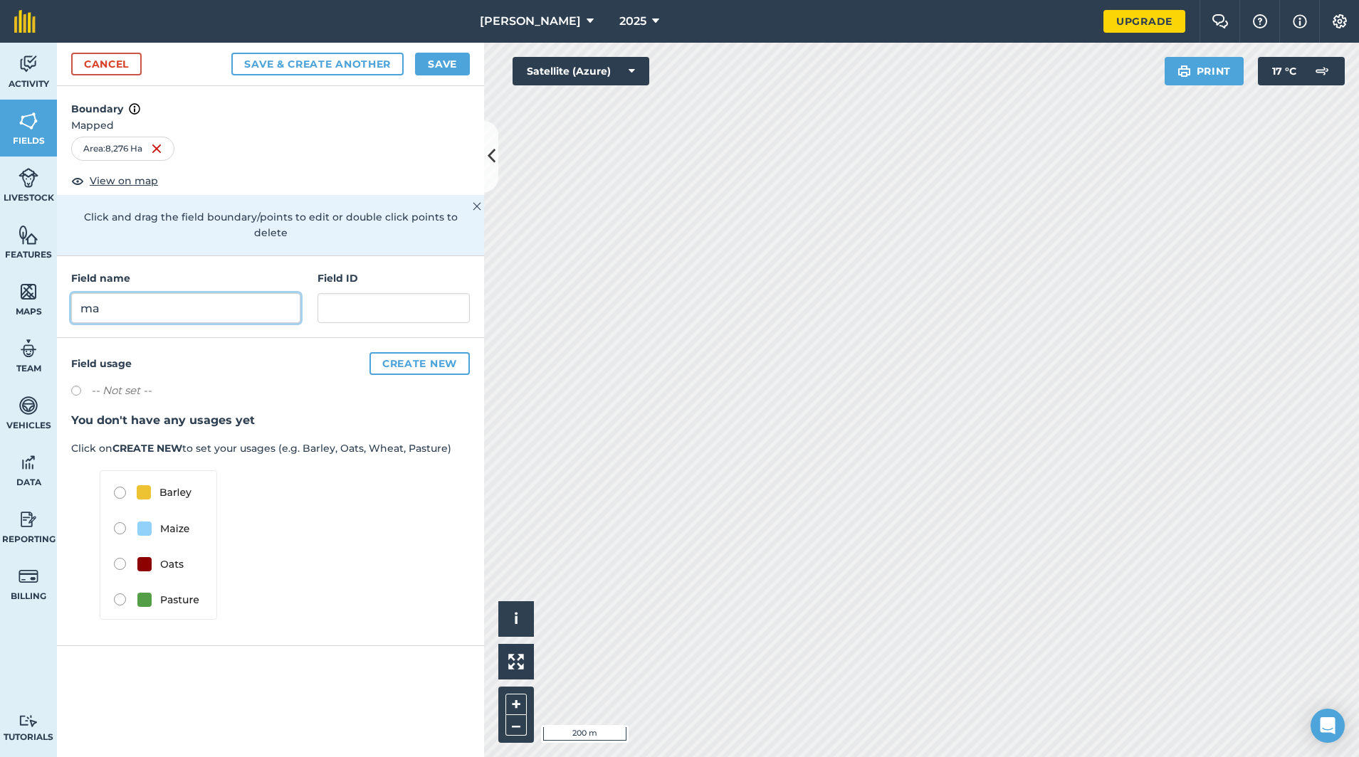
type input "m"
type input "mauwers"
click at [119, 474] on img at bounding box center [158, 544] width 117 height 149
click at [426, 354] on button "Create new" at bounding box center [419, 363] width 100 height 23
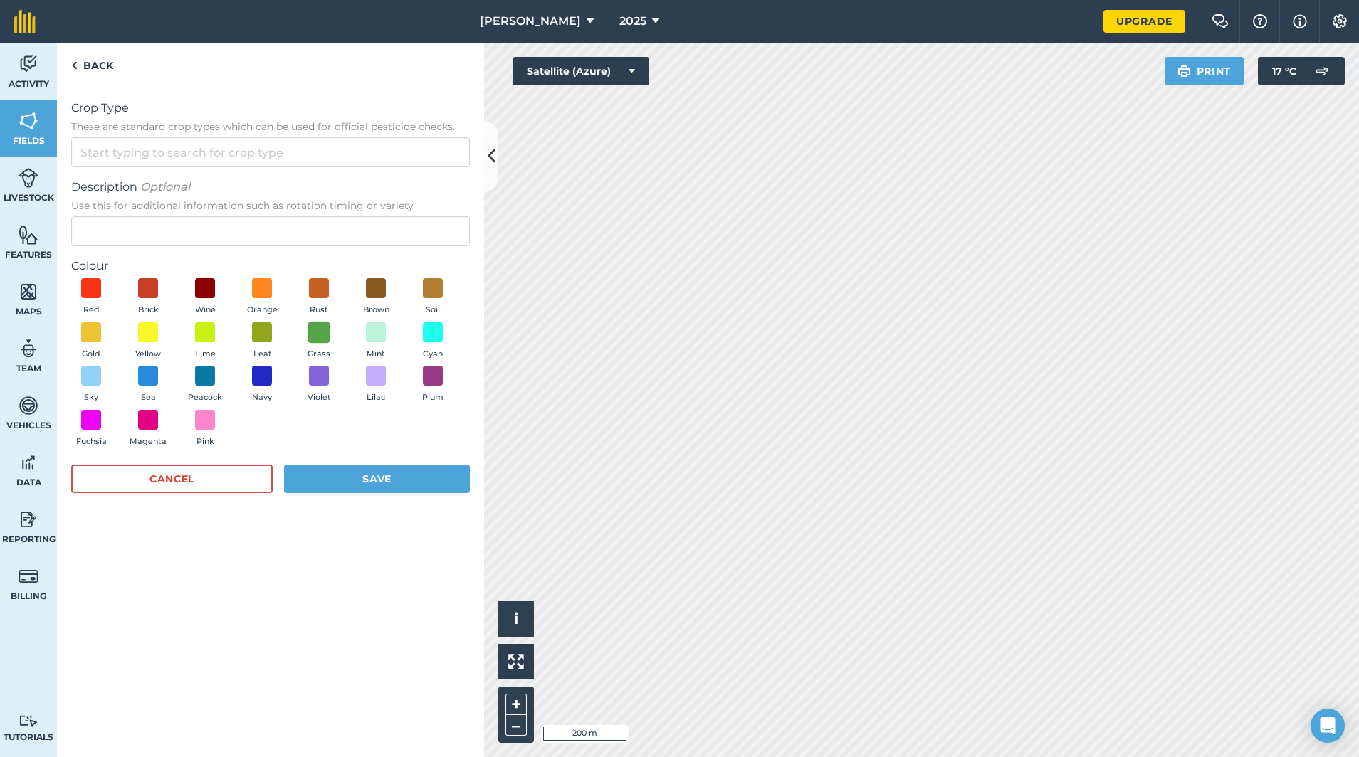
click at [315, 333] on span at bounding box center [319, 332] width 22 height 22
click at [138, 162] on input "Crop Type These are standard crop types which can be used for official pesticid…" at bounding box center [270, 152] width 399 height 30
click at [353, 471] on button "Save" at bounding box center [377, 479] width 186 height 28
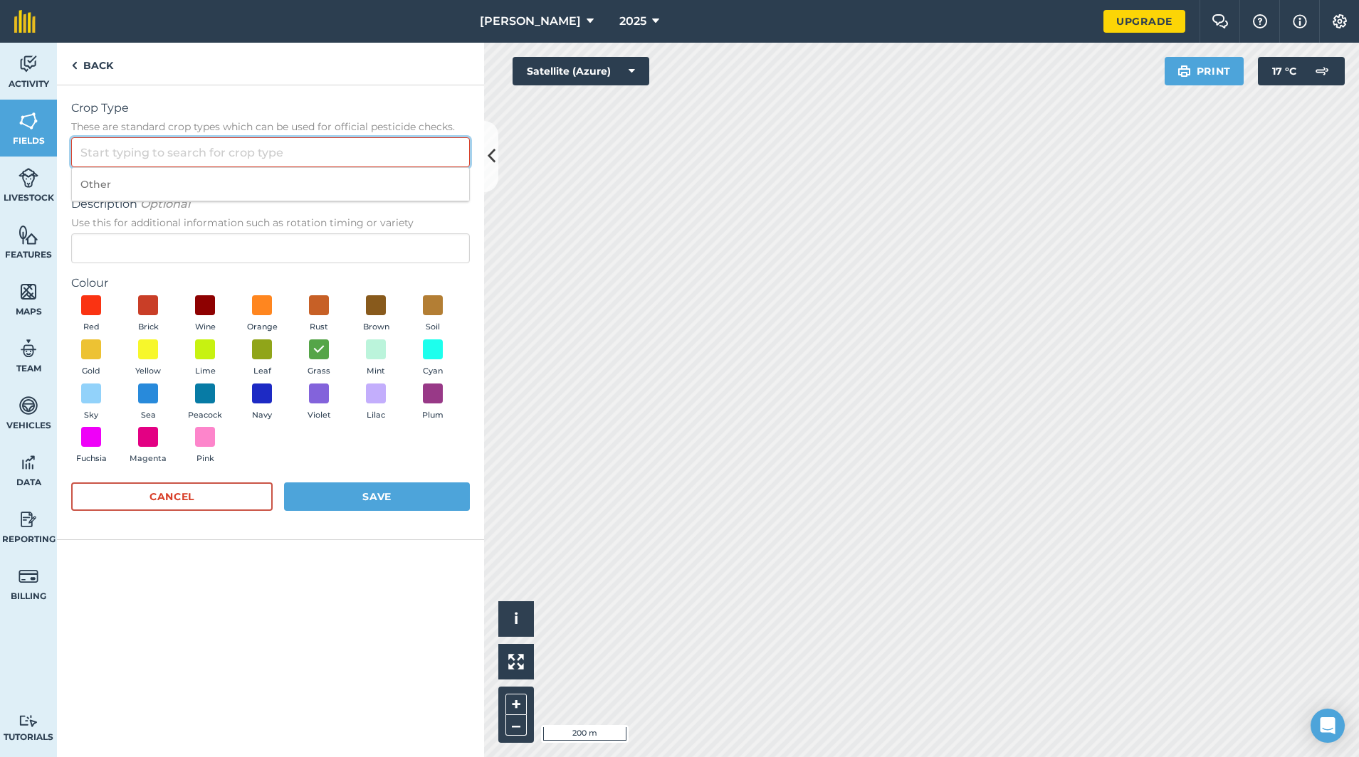
click at [184, 154] on input "Crop Type These are standard crop types which can be used for official pesticid…" at bounding box center [270, 152] width 399 height 30
click at [177, 189] on li "Other" at bounding box center [270, 184] width 397 height 33
type input "Other"
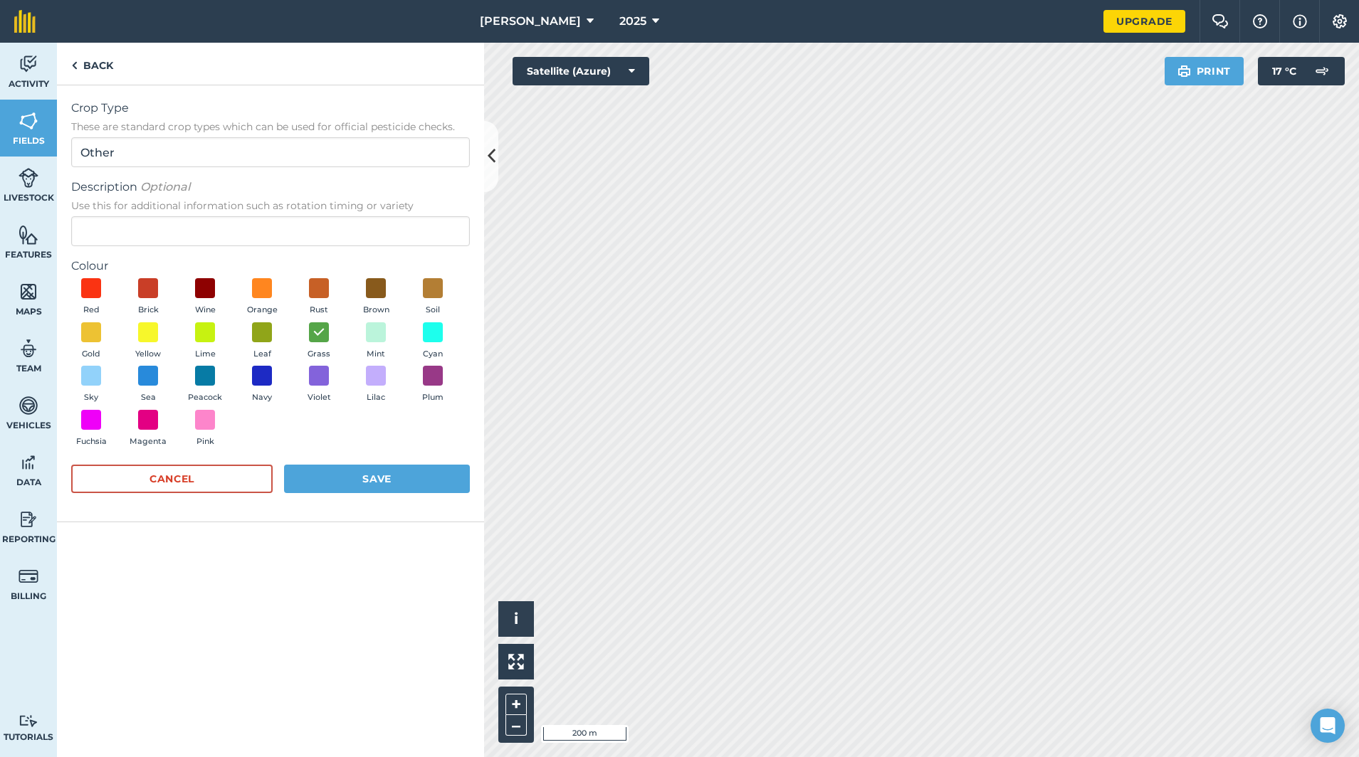
click at [389, 493] on div "Cancel Save" at bounding box center [270, 486] width 399 height 43
click at [379, 478] on button "Save" at bounding box center [377, 479] width 186 height 28
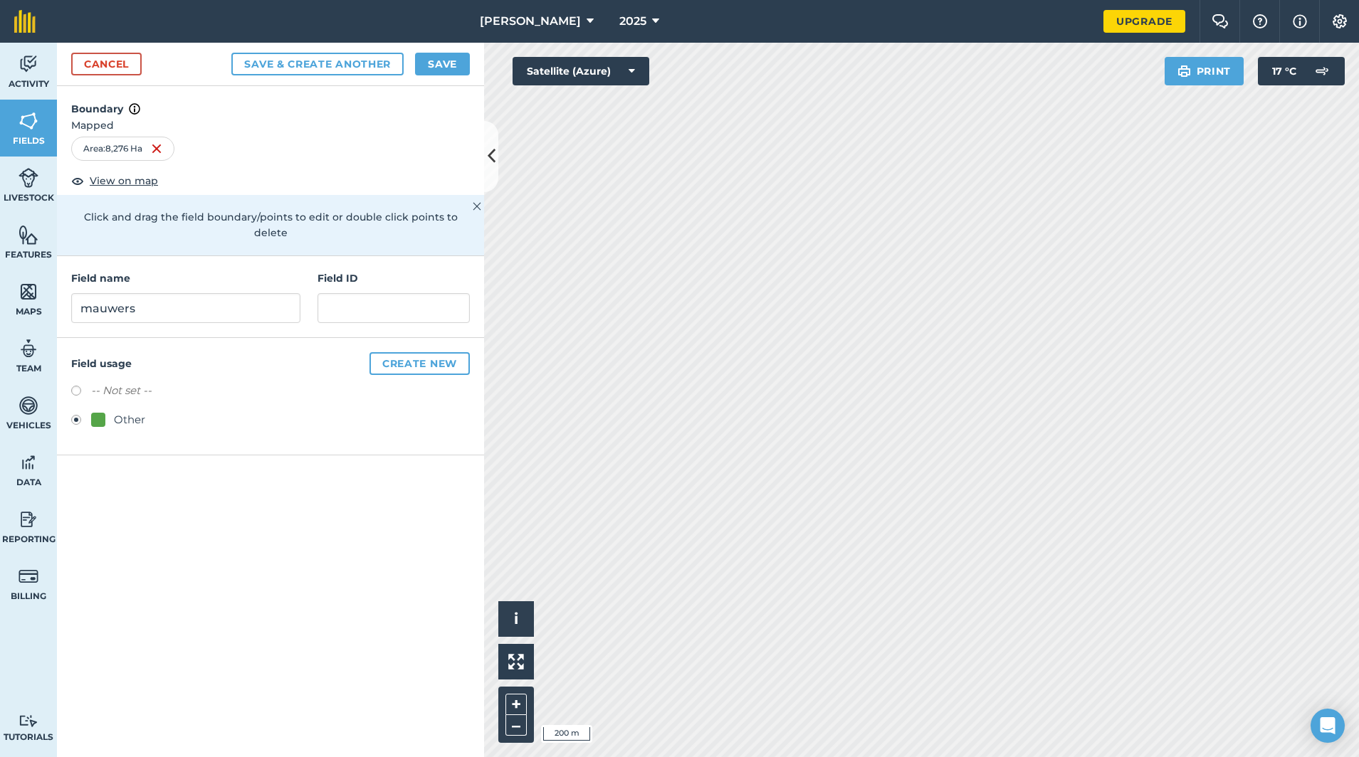
click at [314, 69] on button "Save & Create Another" at bounding box center [317, 64] width 172 height 23
radio input "false"
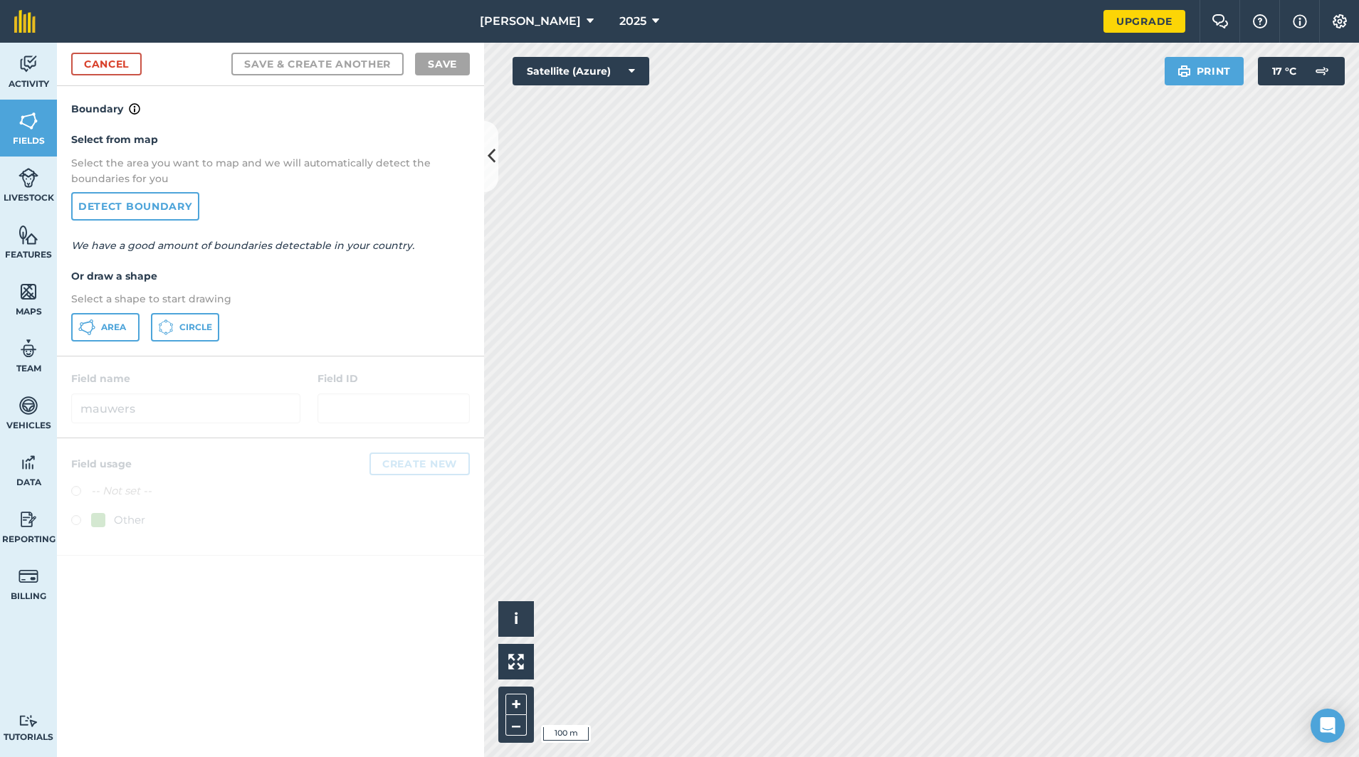
click at [111, 323] on span "Area" at bounding box center [113, 327] width 25 height 11
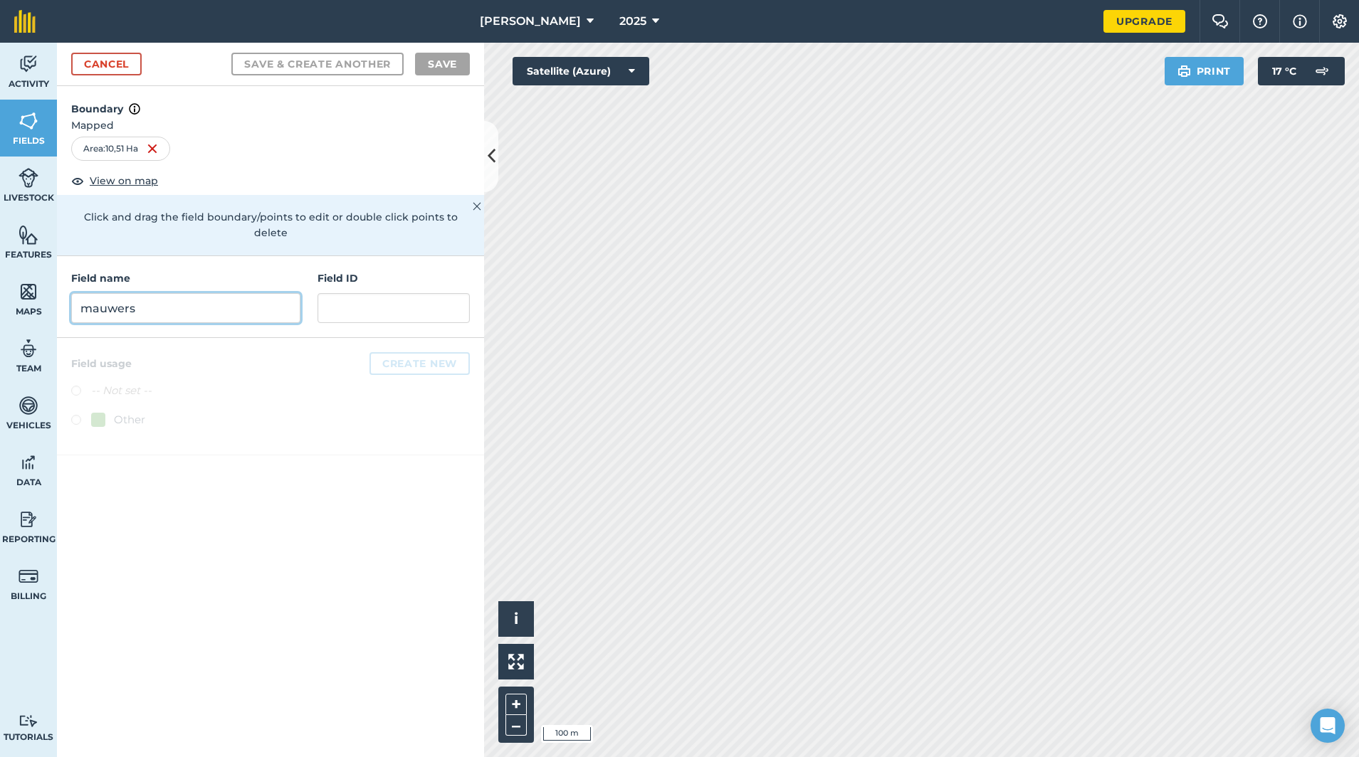
click at [130, 294] on input "mauwers" at bounding box center [185, 308] width 229 height 30
type input "h"
type input "exemple"
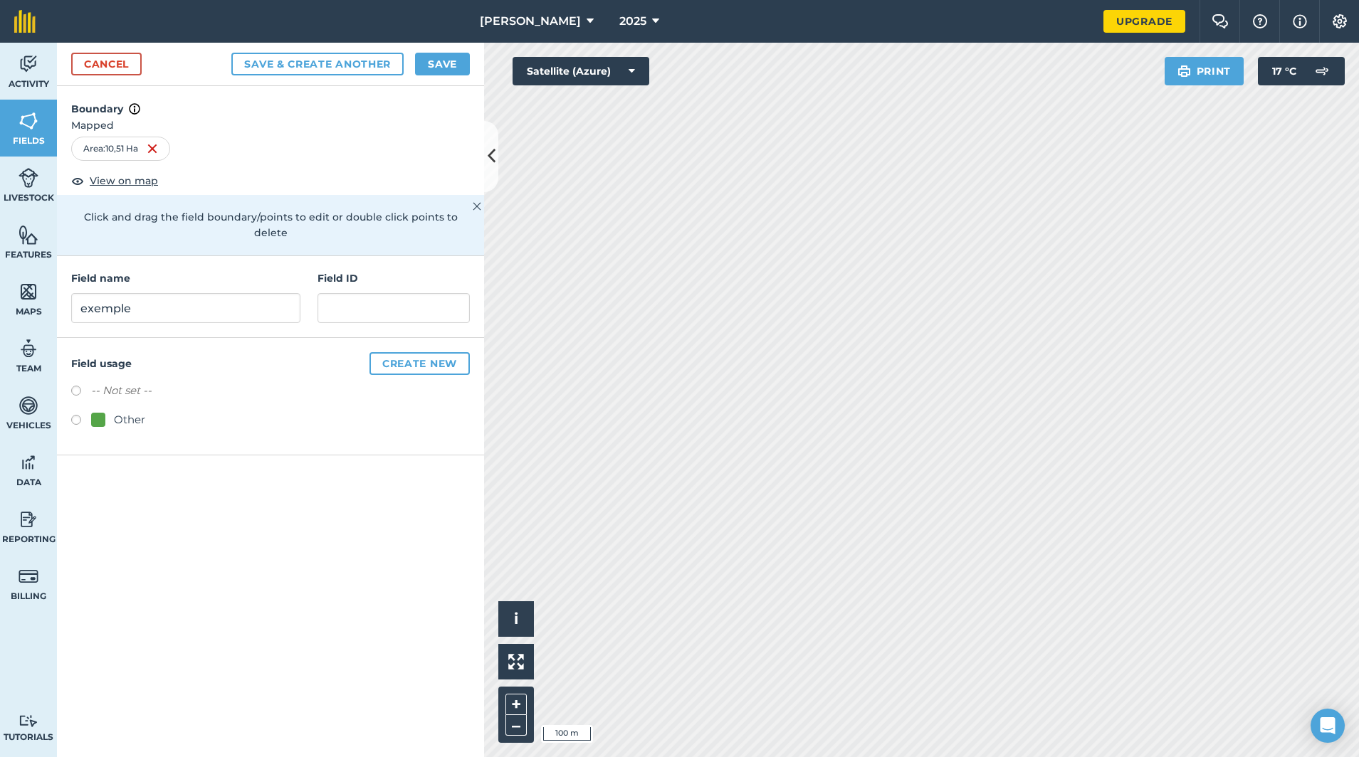
click at [394, 352] on button "Create new" at bounding box center [419, 363] width 100 height 23
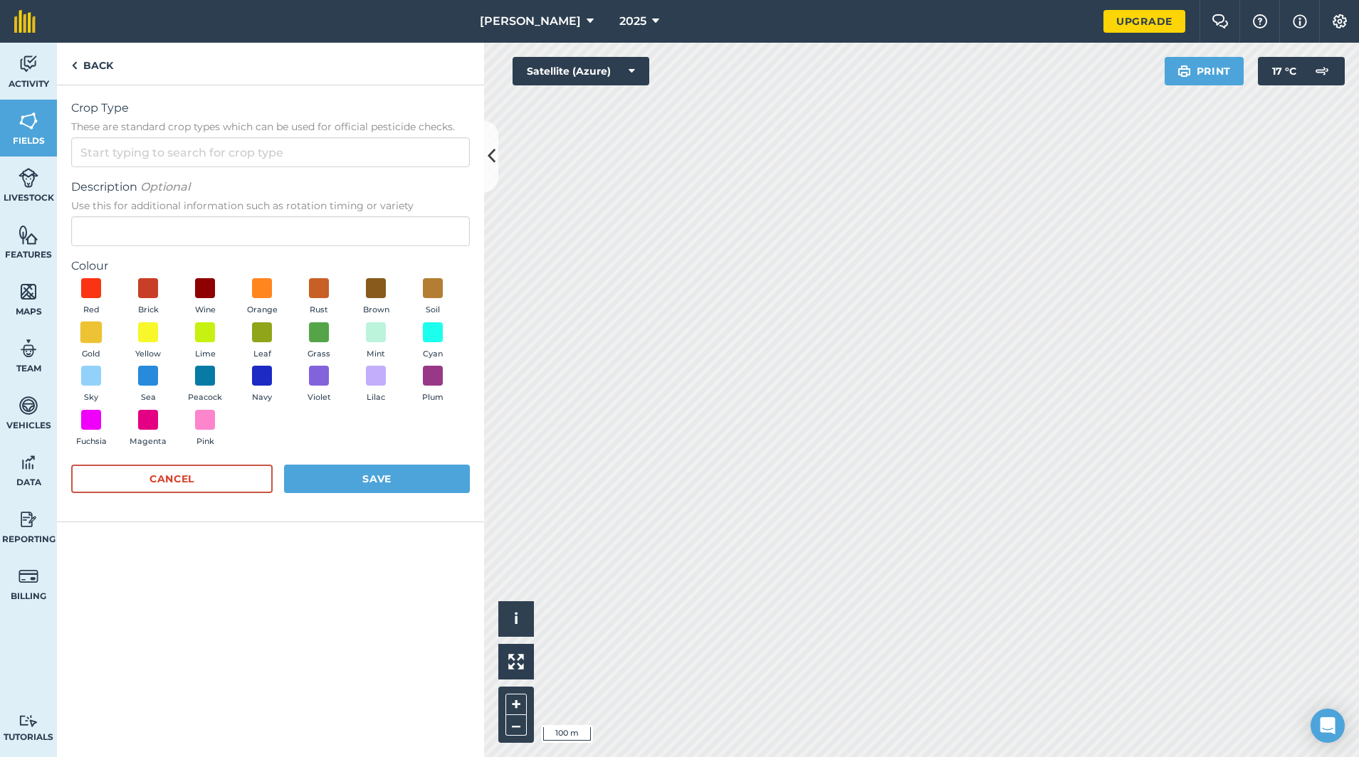
click at [97, 330] on span at bounding box center [91, 332] width 22 height 22
click at [334, 475] on button "Save" at bounding box center [377, 479] width 186 height 28
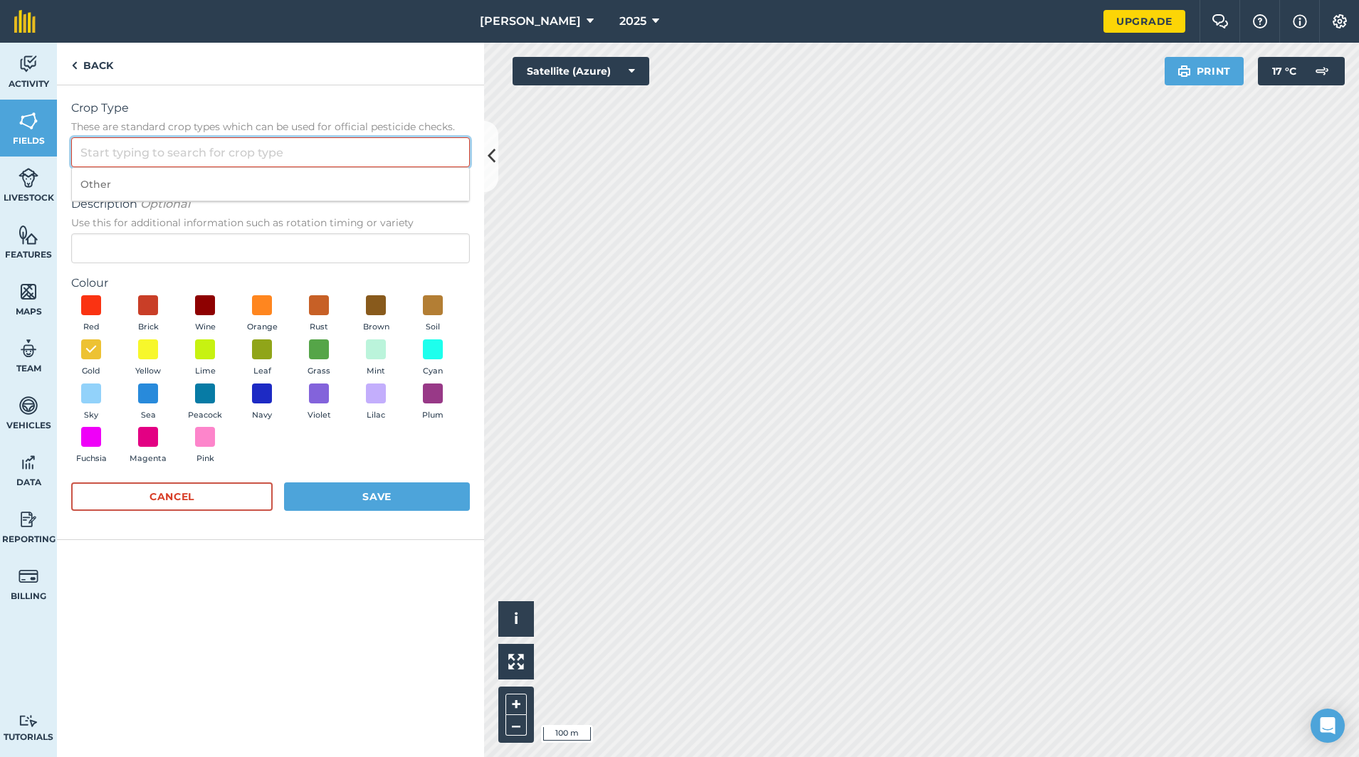
click at [122, 165] on input "Crop Type These are standard crop types which can be used for official pesticid…" at bounding box center [270, 152] width 399 height 30
drag, startPoint x: 117, startPoint y: 184, endPoint x: 140, endPoint y: 224, distance: 46.2
click at [117, 184] on li "Other" at bounding box center [270, 184] width 397 height 33
type input "Other"
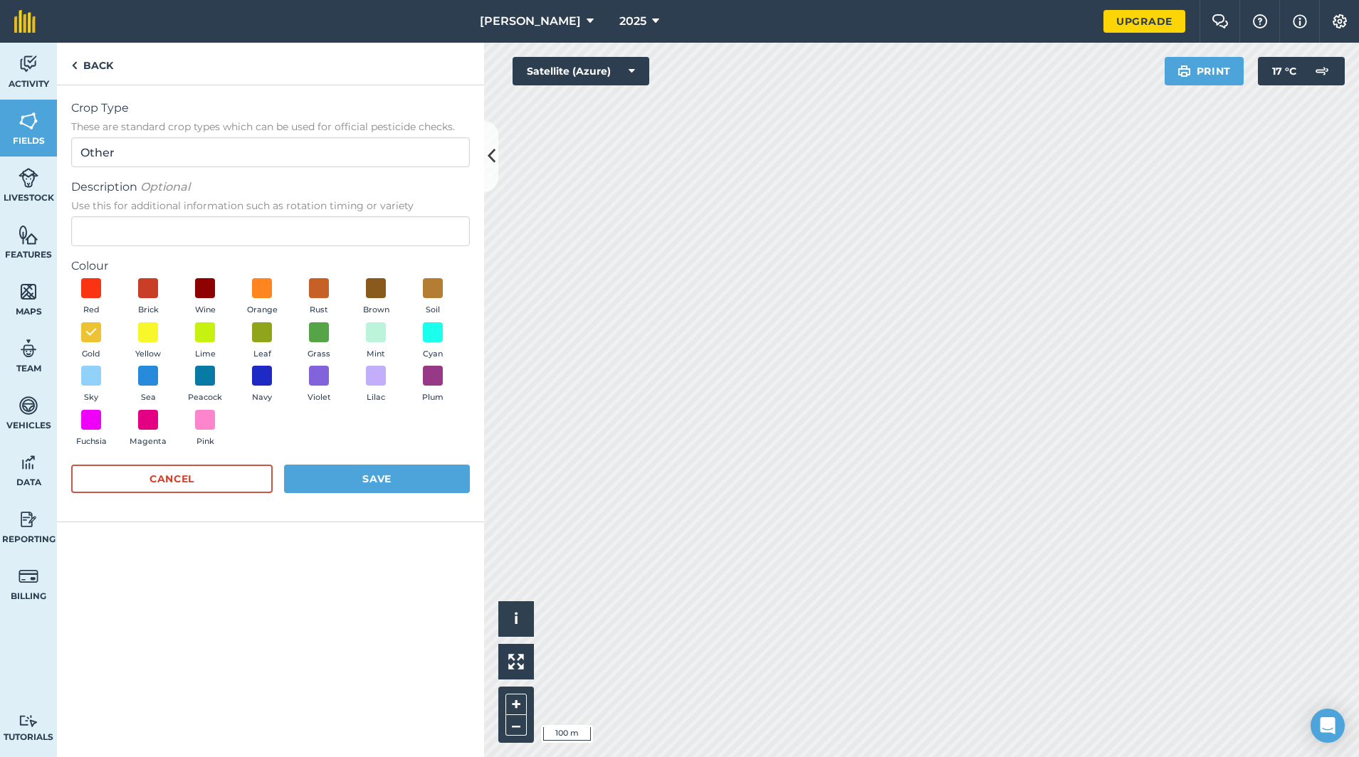
click at [383, 483] on button "Save" at bounding box center [377, 479] width 186 height 28
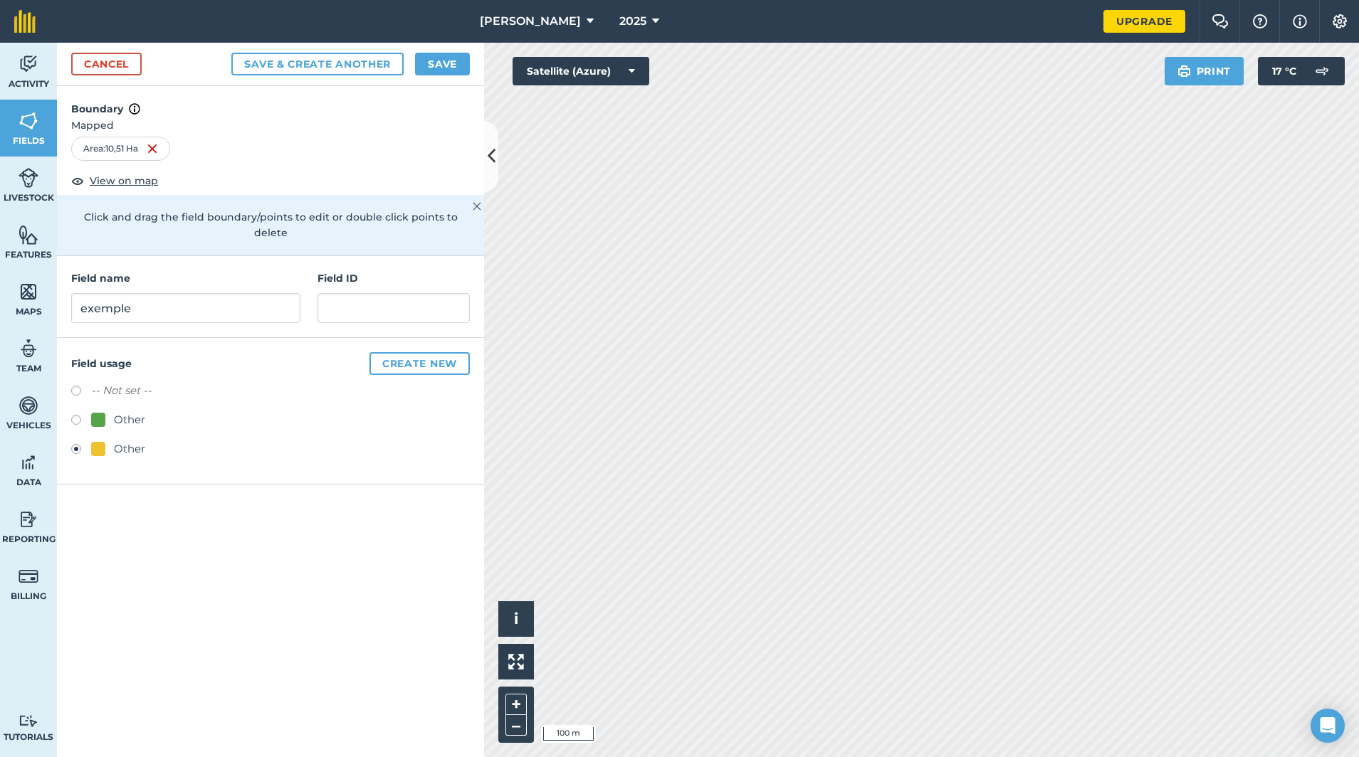
click at [344, 66] on button "Save & Create Another" at bounding box center [317, 64] width 172 height 23
radio input "false"
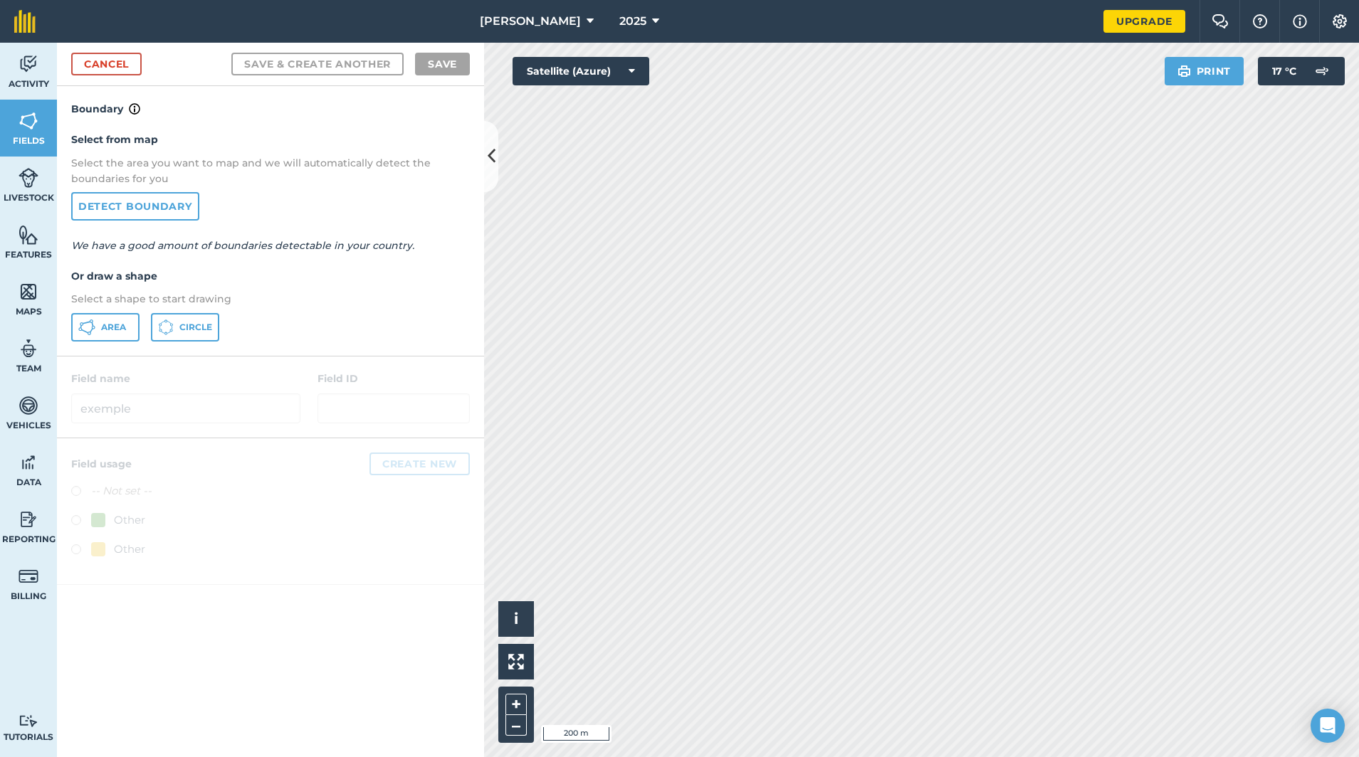
click at [133, 318] on button "Area" at bounding box center [105, 327] width 68 height 28
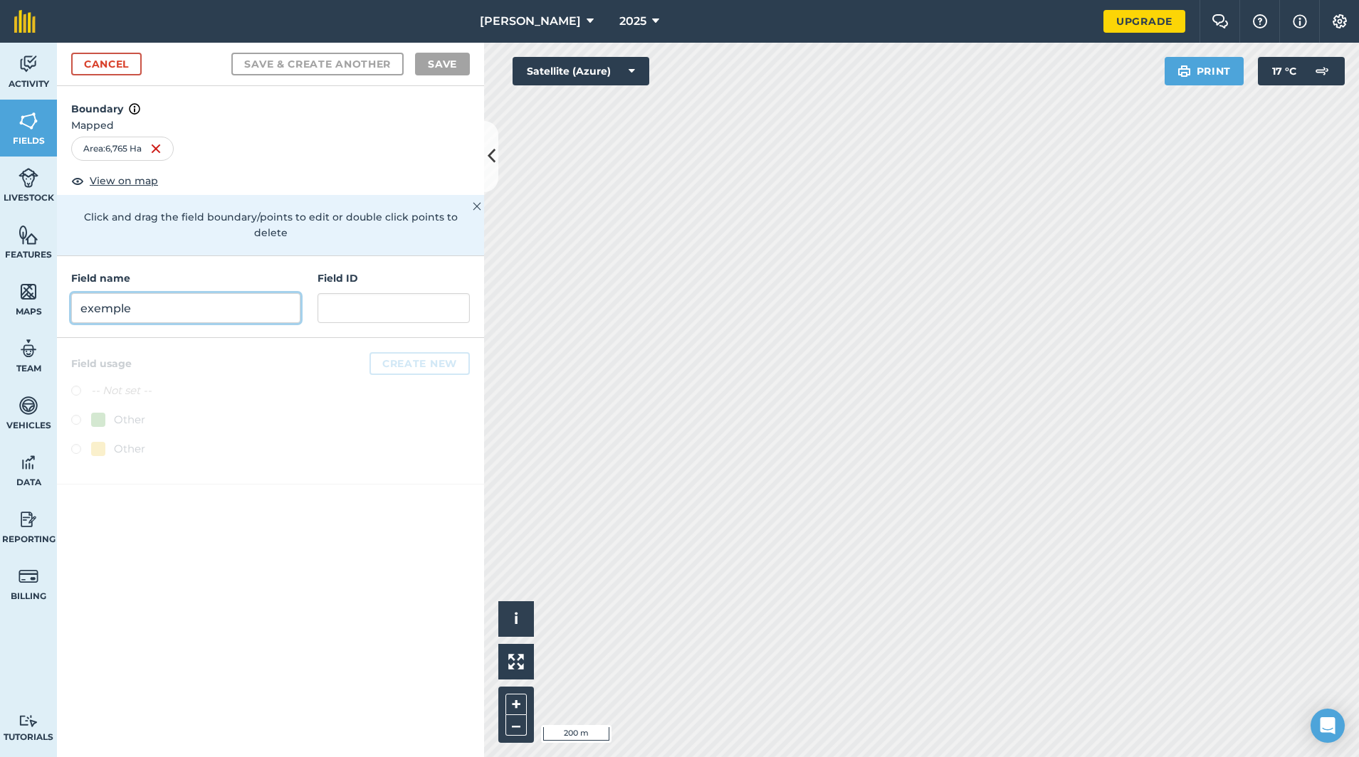
click at [170, 298] on input "exemple" at bounding box center [185, 308] width 229 height 30
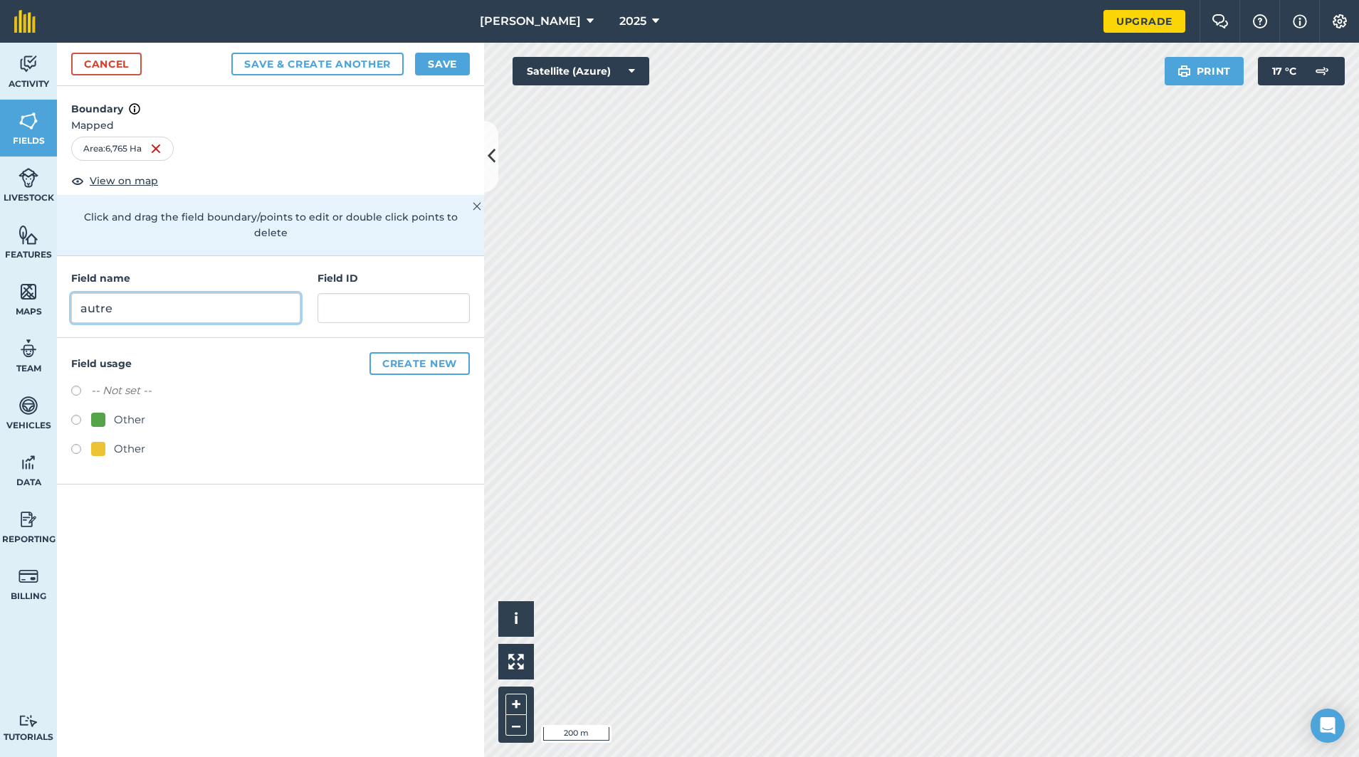
type input "autre"
click at [392, 352] on button "Create new" at bounding box center [419, 363] width 100 height 23
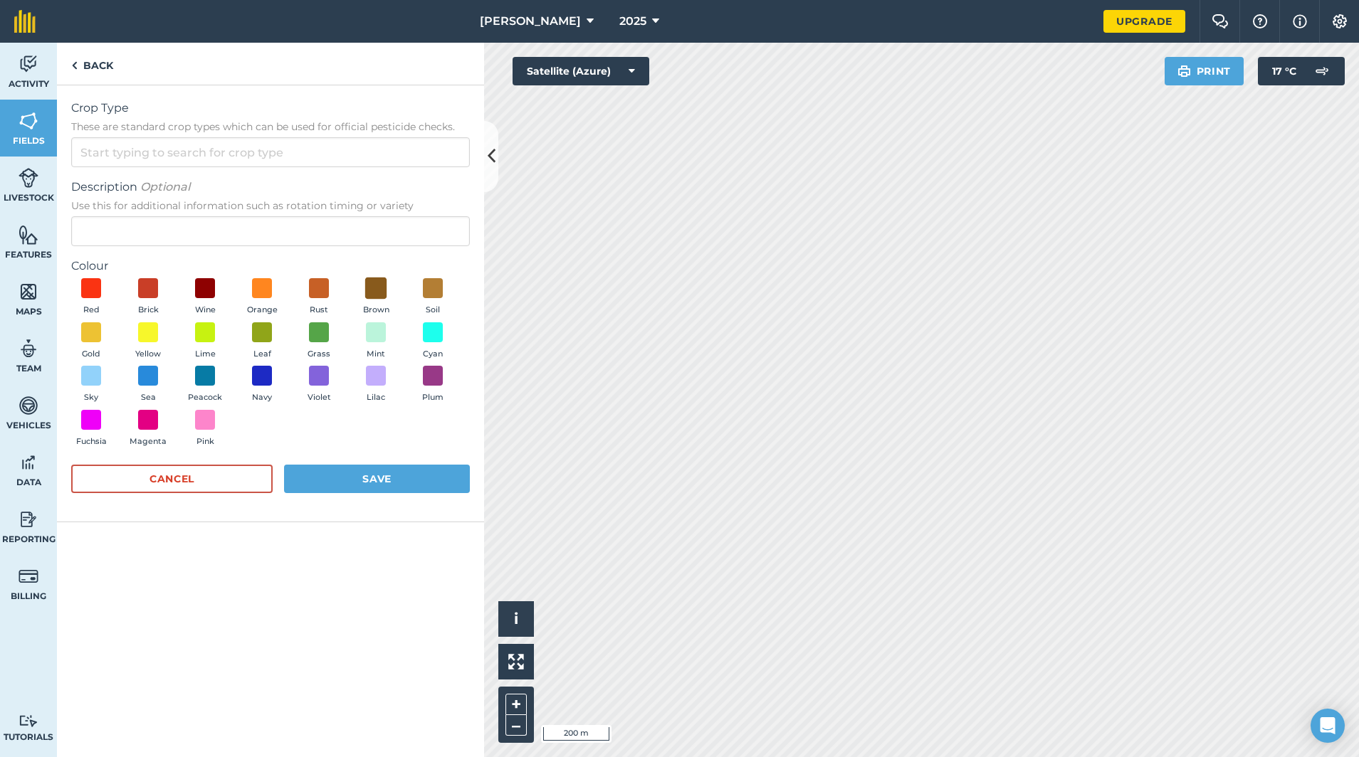
click at [375, 283] on span at bounding box center [376, 289] width 22 height 22
click at [362, 483] on button "Save" at bounding box center [377, 479] width 186 height 28
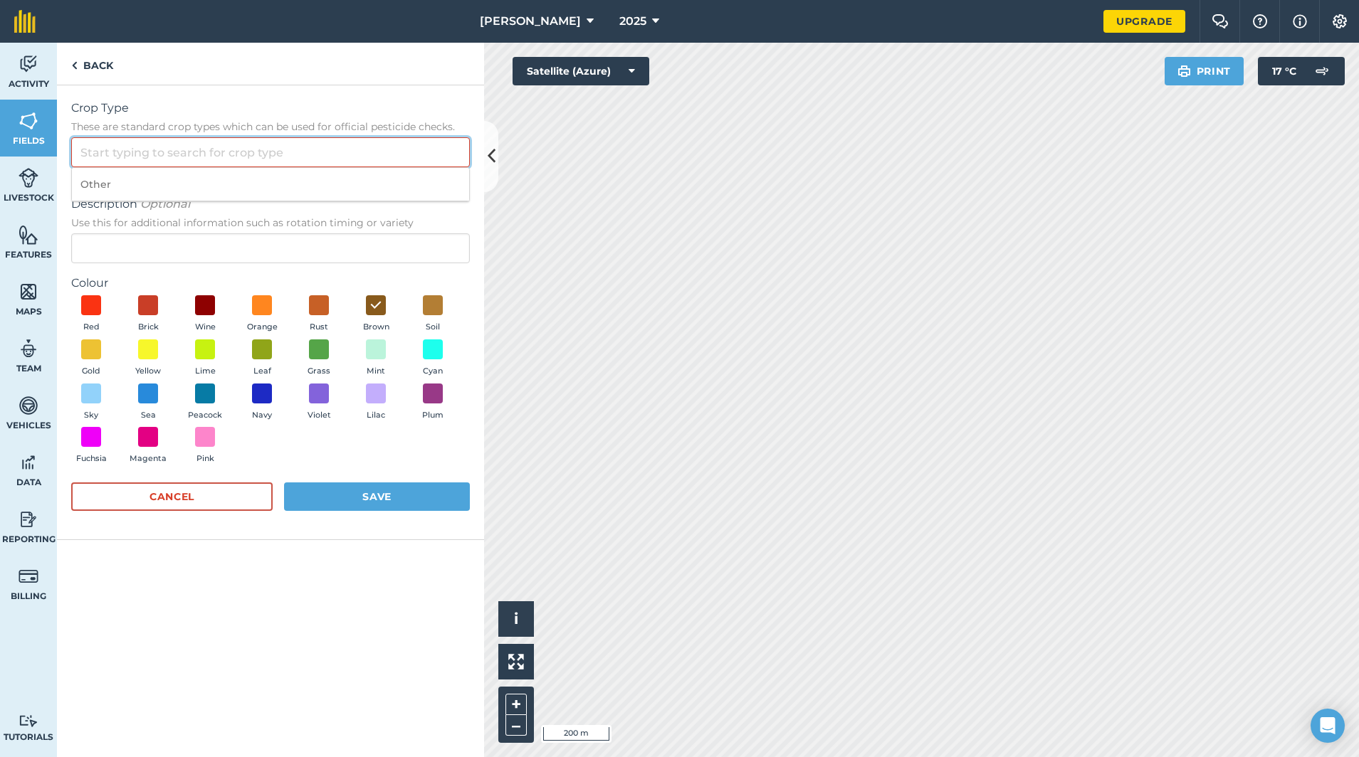
drag, startPoint x: 147, startPoint y: 151, endPoint x: 146, endPoint y: 162, distance: 11.5
click at [147, 151] on input "Crop Type These are standard crop types which can be used for official pesticid…" at bounding box center [270, 152] width 399 height 30
drag, startPoint x: 149, startPoint y: 188, endPoint x: 223, endPoint y: 278, distance: 116.3
click at [149, 188] on li "Other" at bounding box center [270, 184] width 397 height 33
type input "Other"
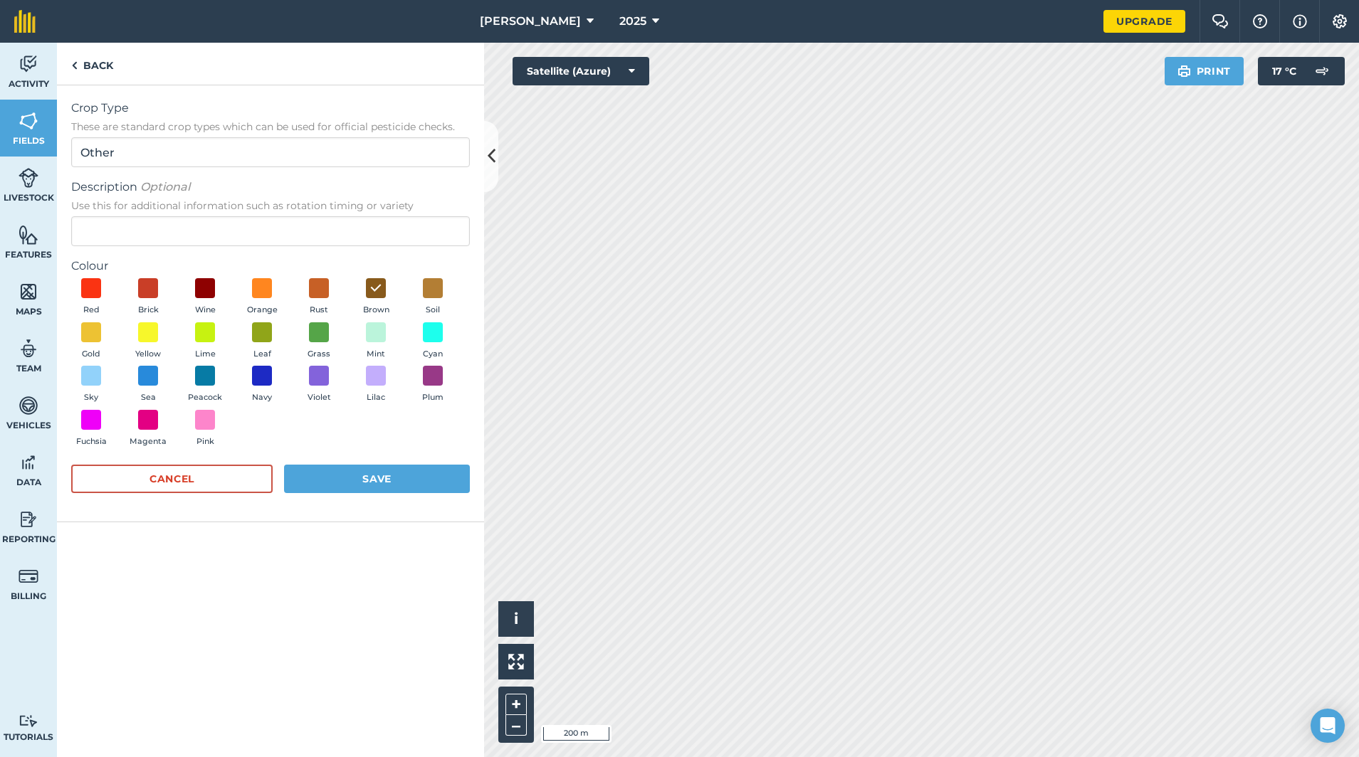
click at [368, 486] on button "Save" at bounding box center [377, 479] width 186 height 28
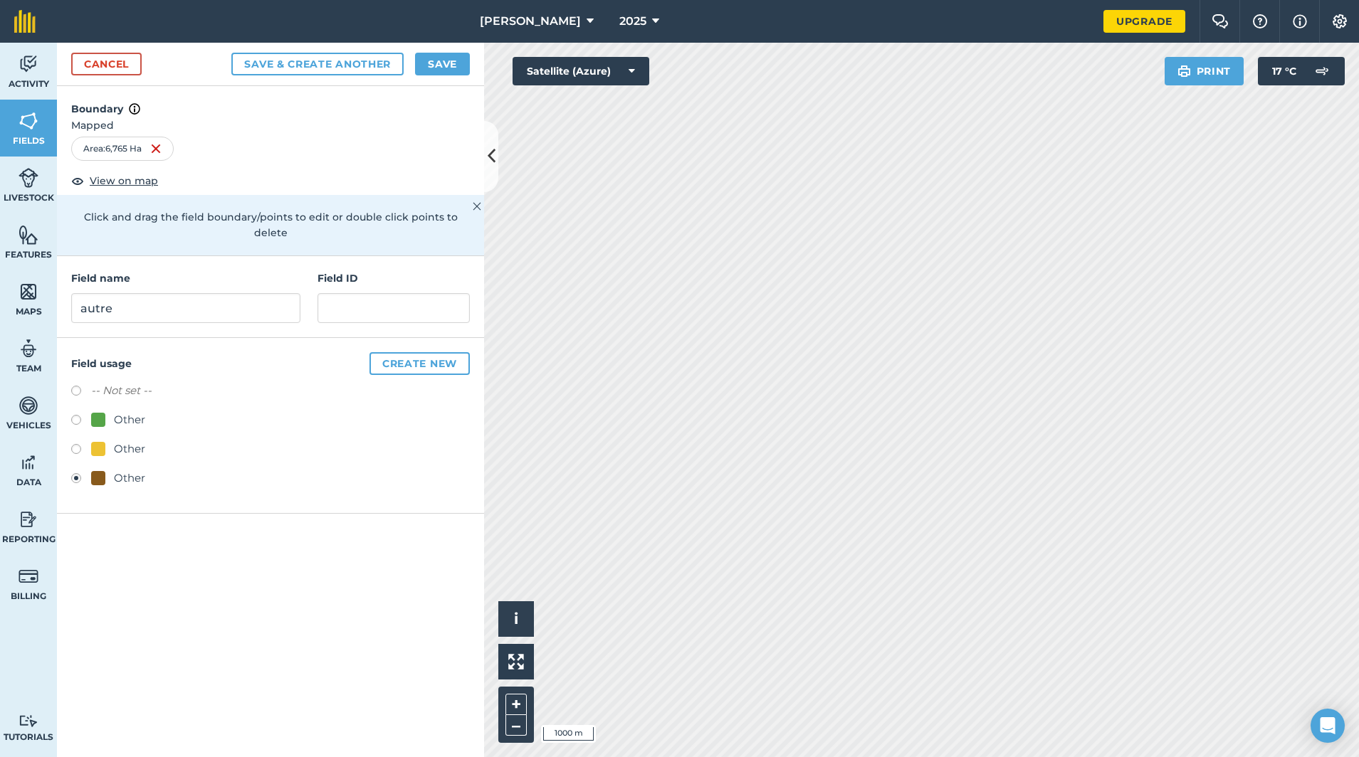
click at [453, 65] on button "Save" at bounding box center [442, 64] width 55 height 23
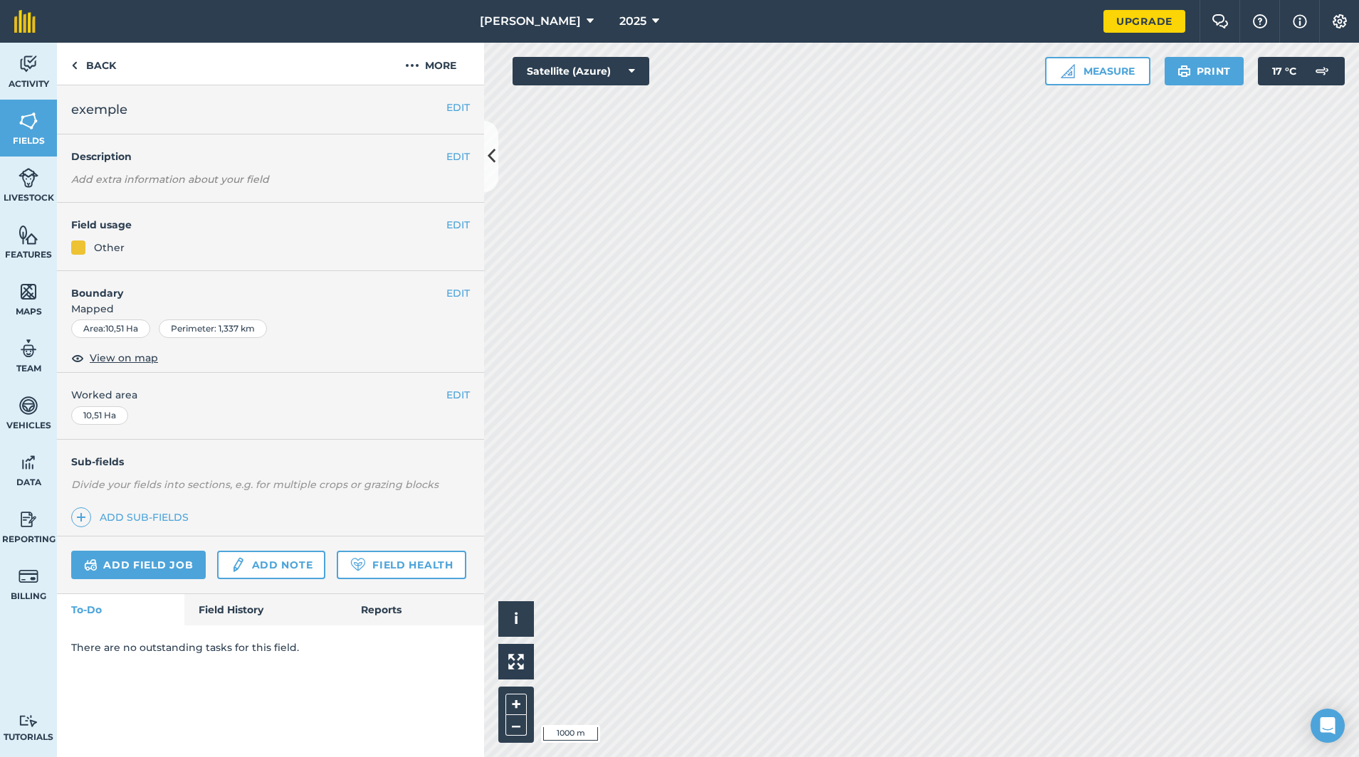
click at [38, 293] on img at bounding box center [29, 291] width 20 height 21
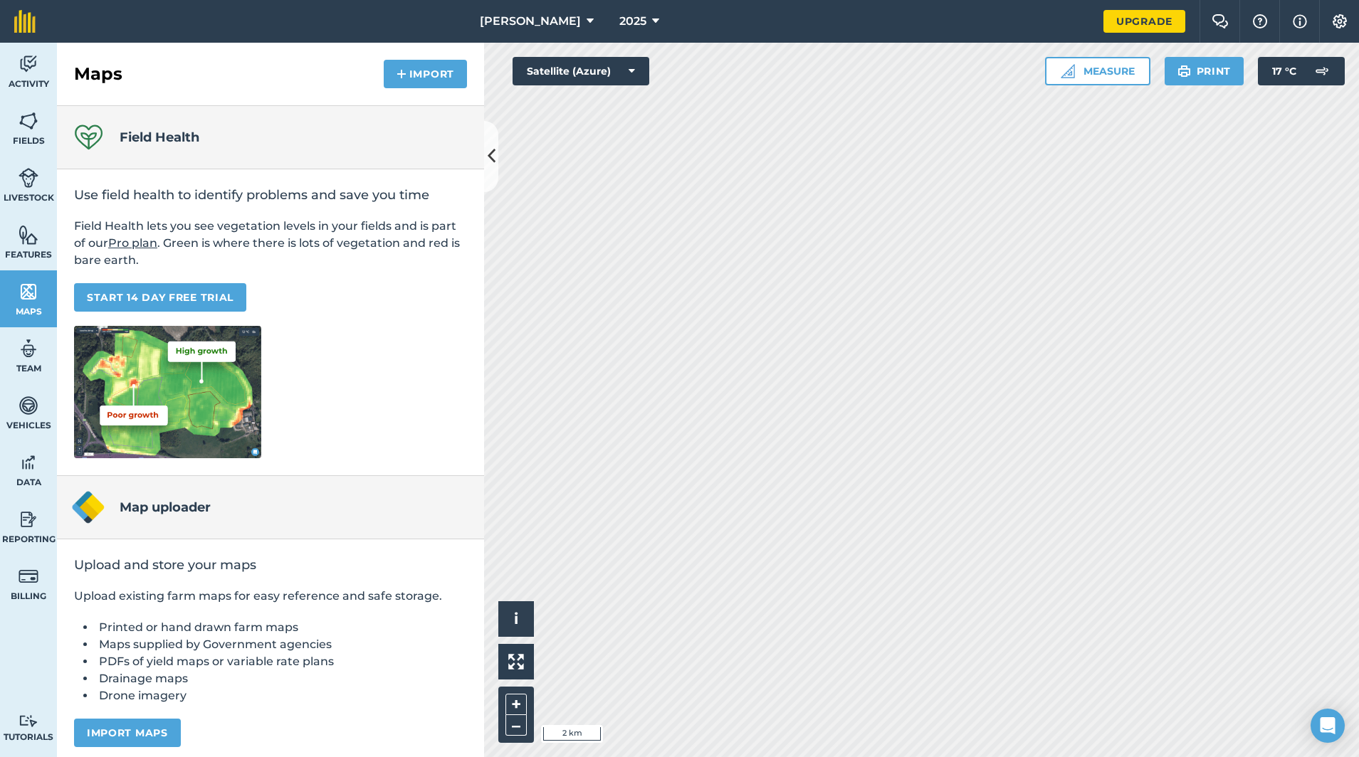
click at [28, 128] on img at bounding box center [29, 120] width 20 height 21
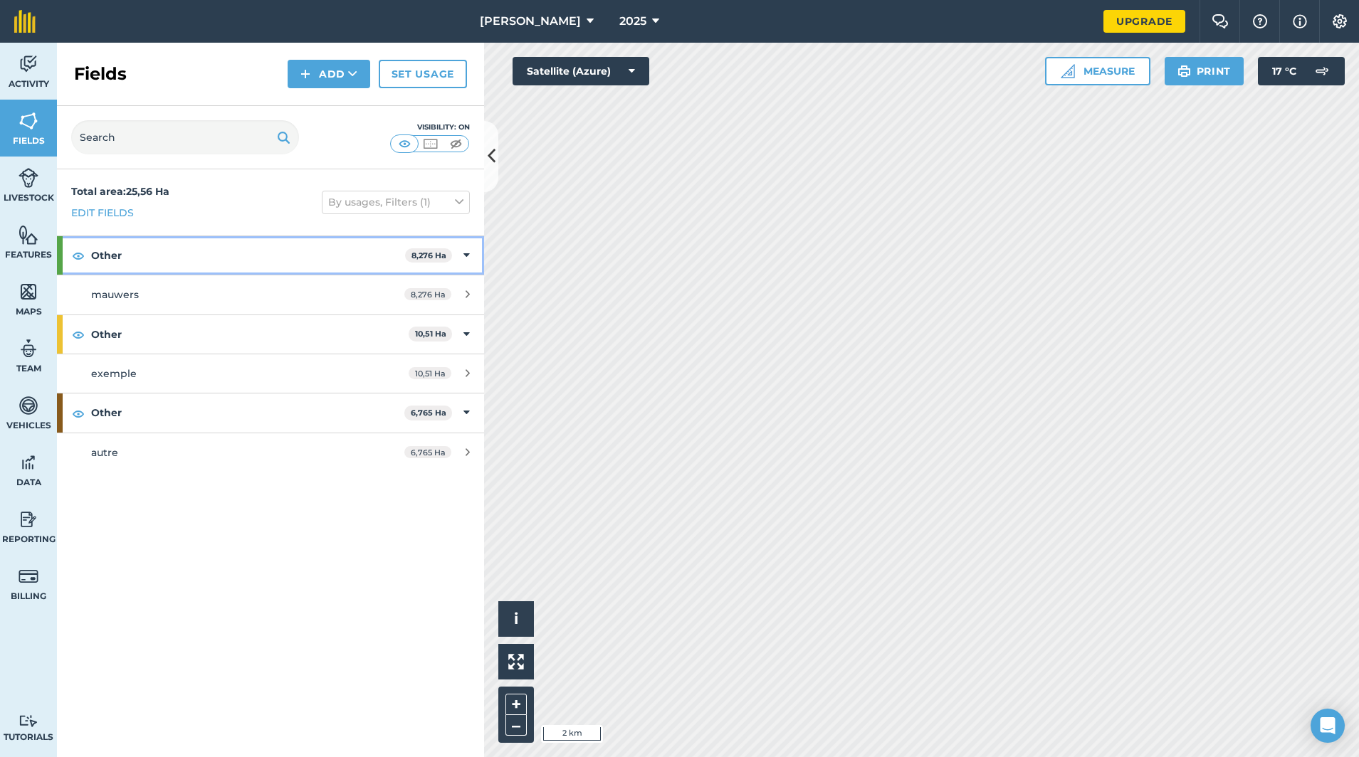
click at [159, 246] on strong "Other" at bounding box center [248, 255] width 314 height 38
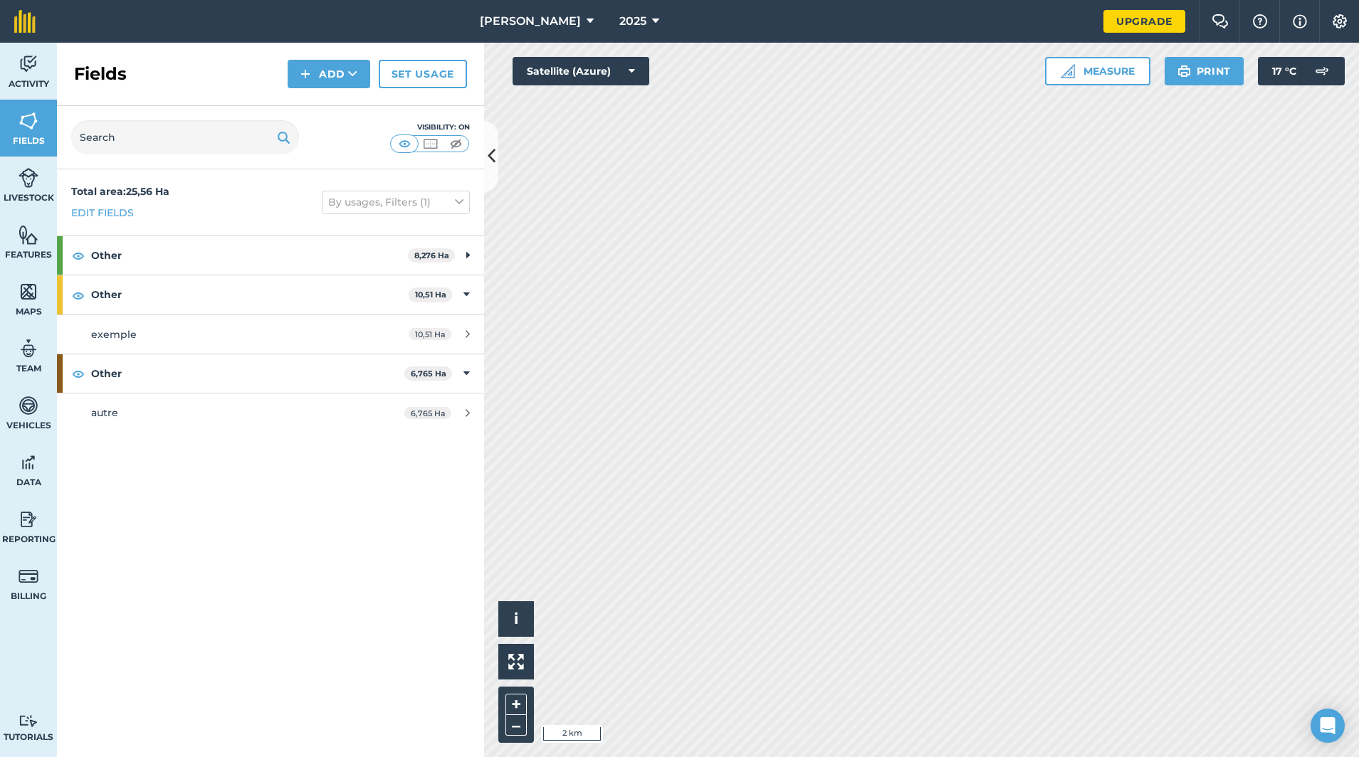
click at [28, 195] on span "Livestock" at bounding box center [28, 197] width 57 height 11
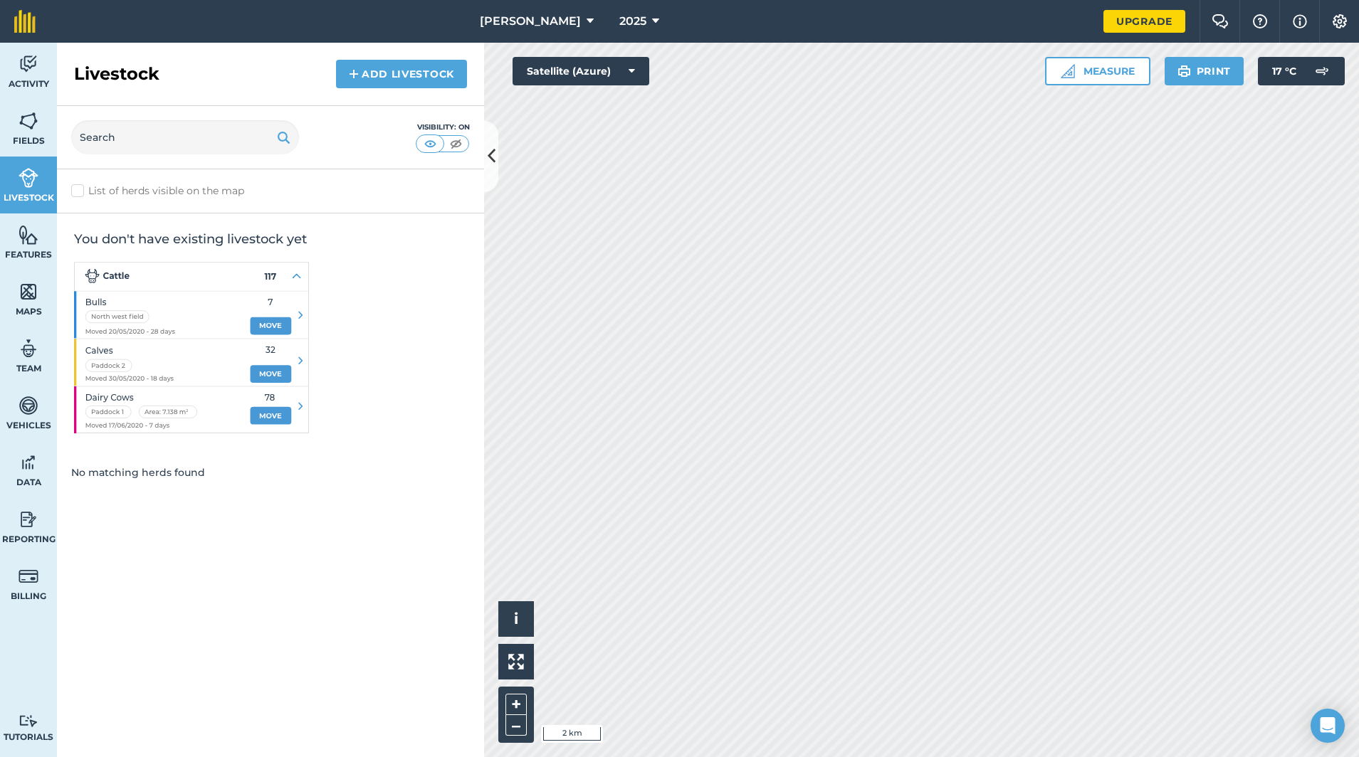
click at [27, 130] on img at bounding box center [29, 120] width 20 height 21
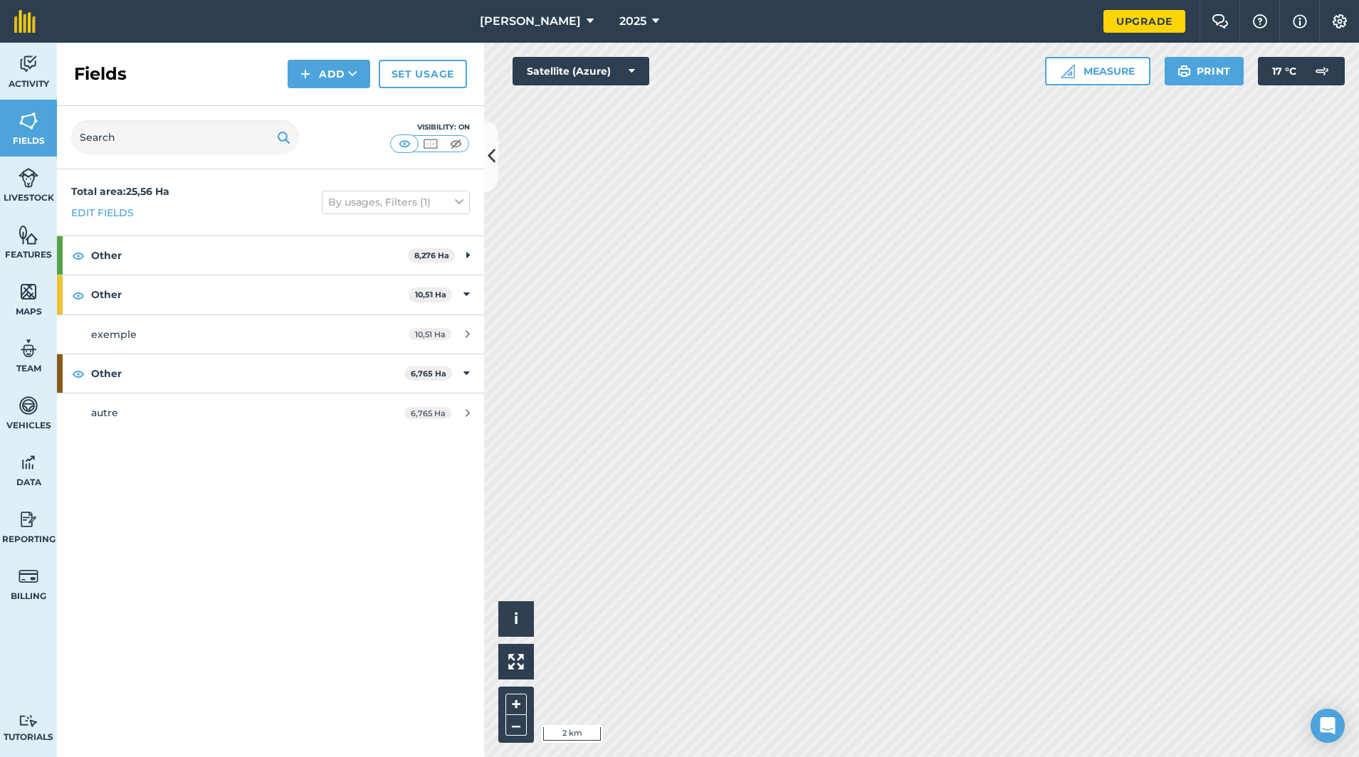
click at [442, 336] on span "10,51 Ha" at bounding box center [430, 334] width 43 height 12
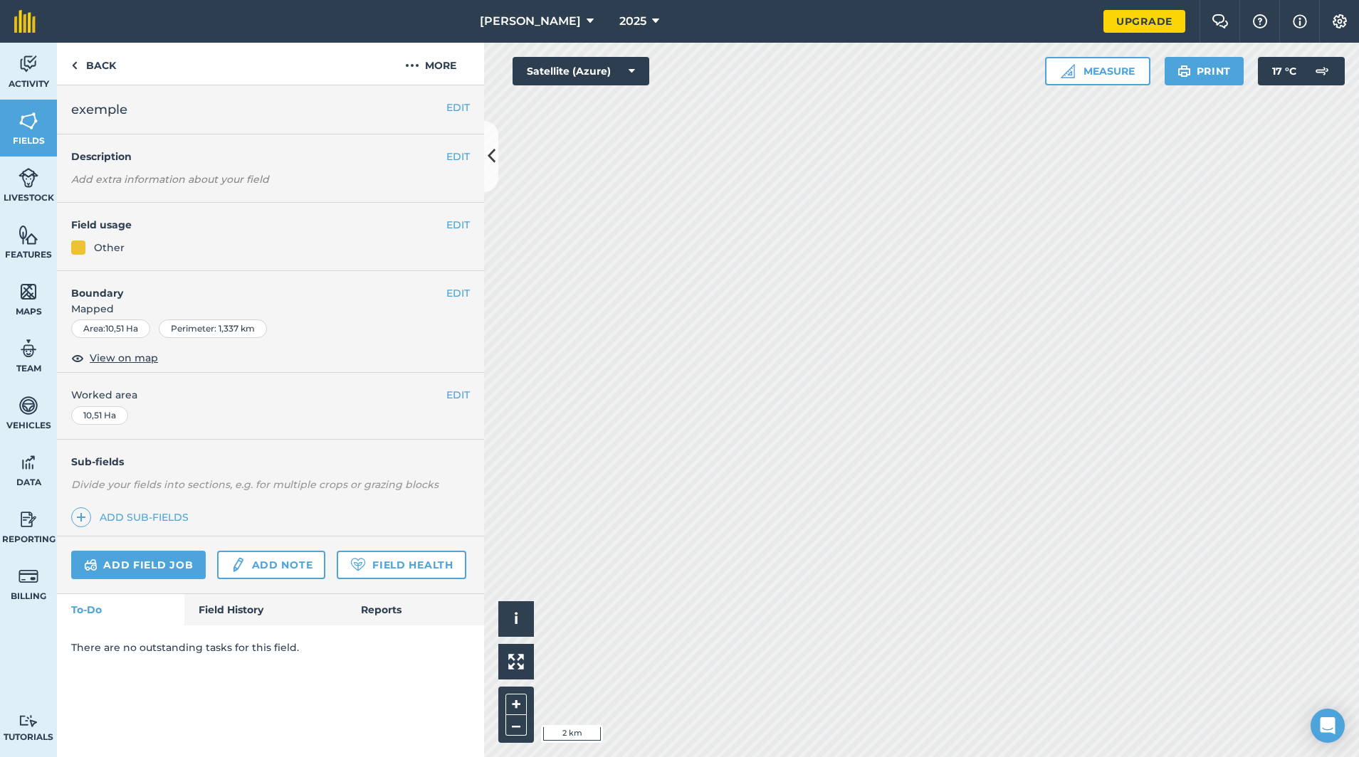
click at [401, 555] on link "Field Health" at bounding box center [401, 565] width 129 height 28
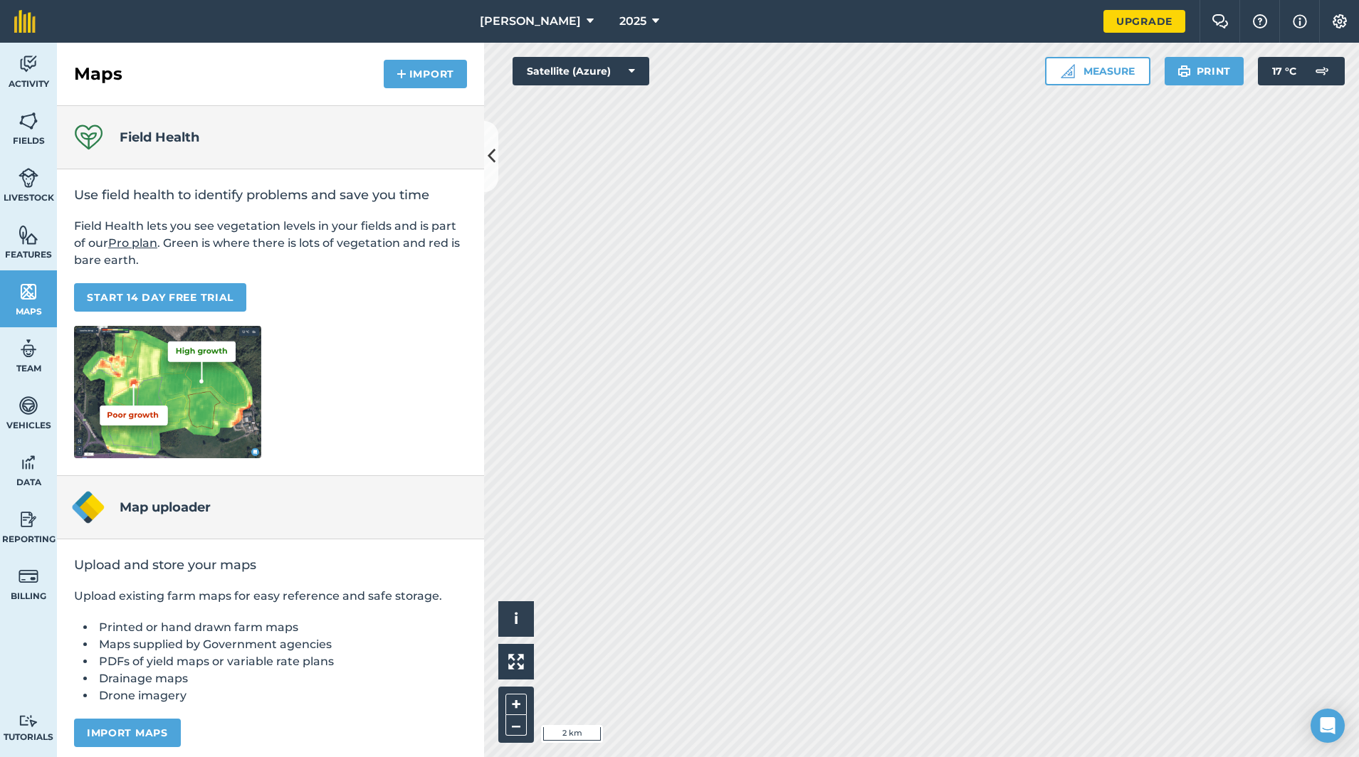
scroll to position [7, 0]
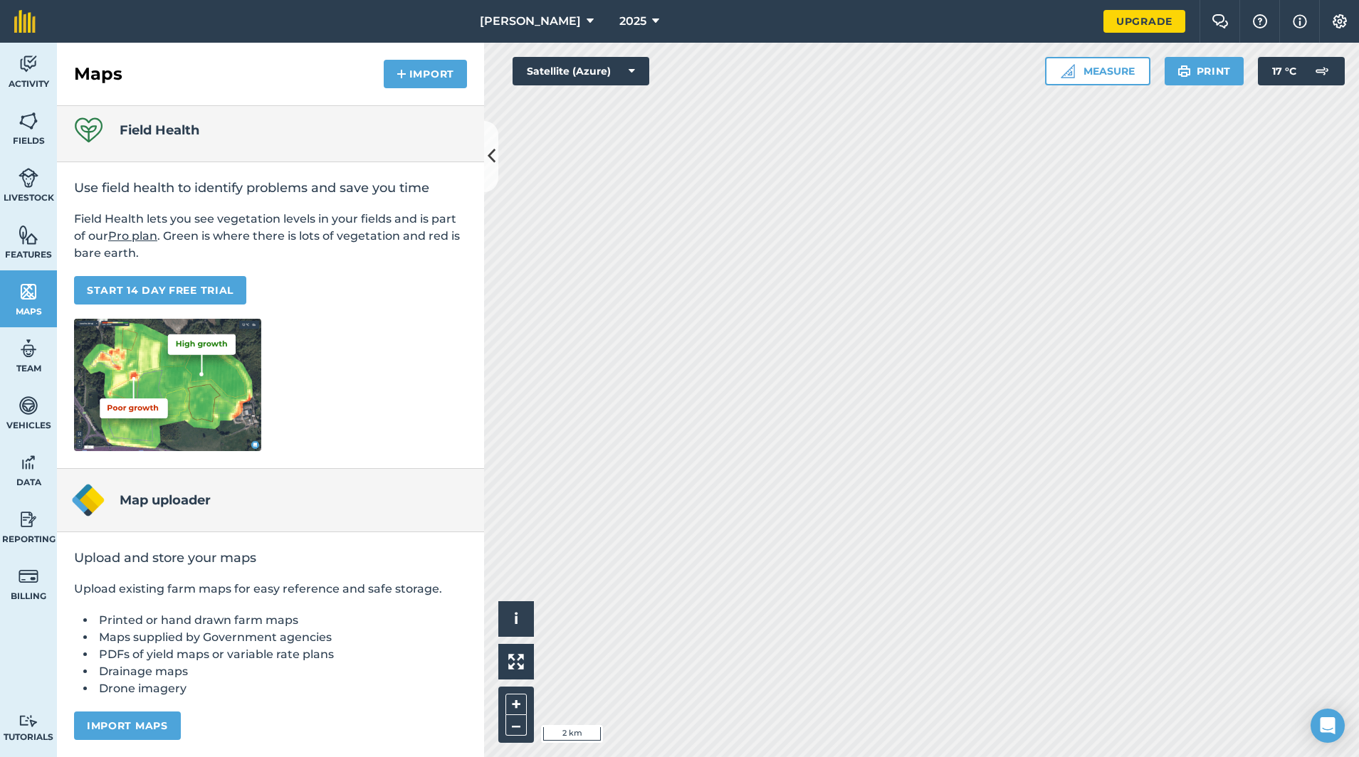
click at [35, 135] on span "Fields" at bounding box center [28, 140] width 57 height 11
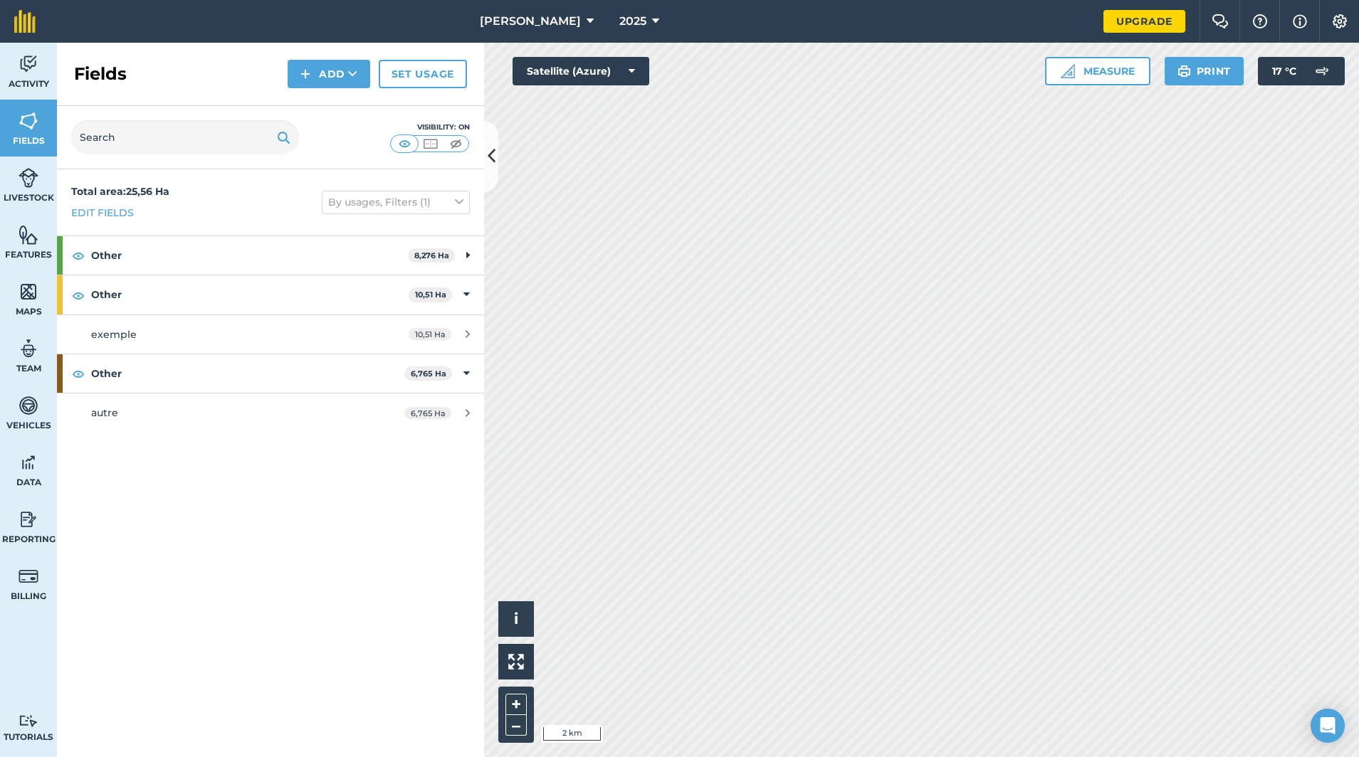
click at [438, 335] on span "10,51 Ha" at bounding box center [430, 334] width 43 height 12
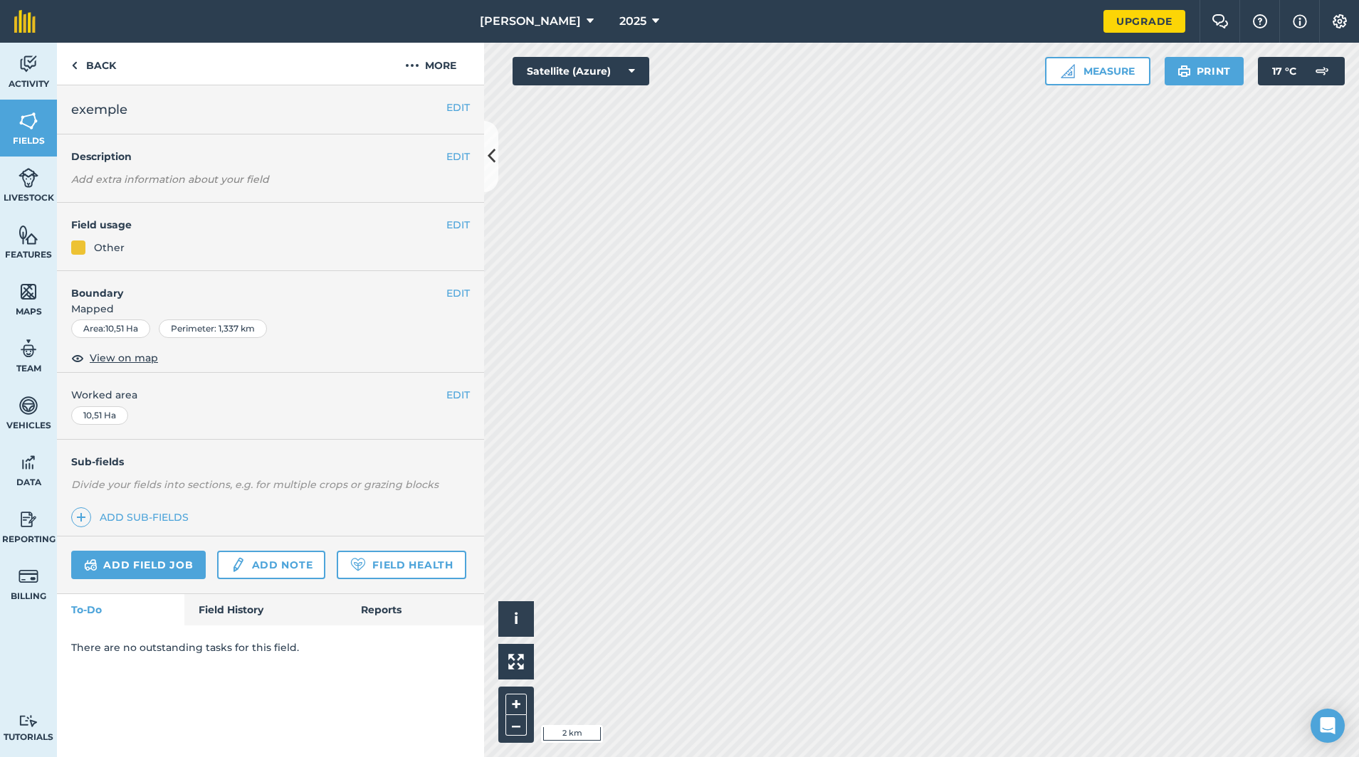
click at [281, 563] on link "Add note" at bounding box center [271, 565] width 108 height 28
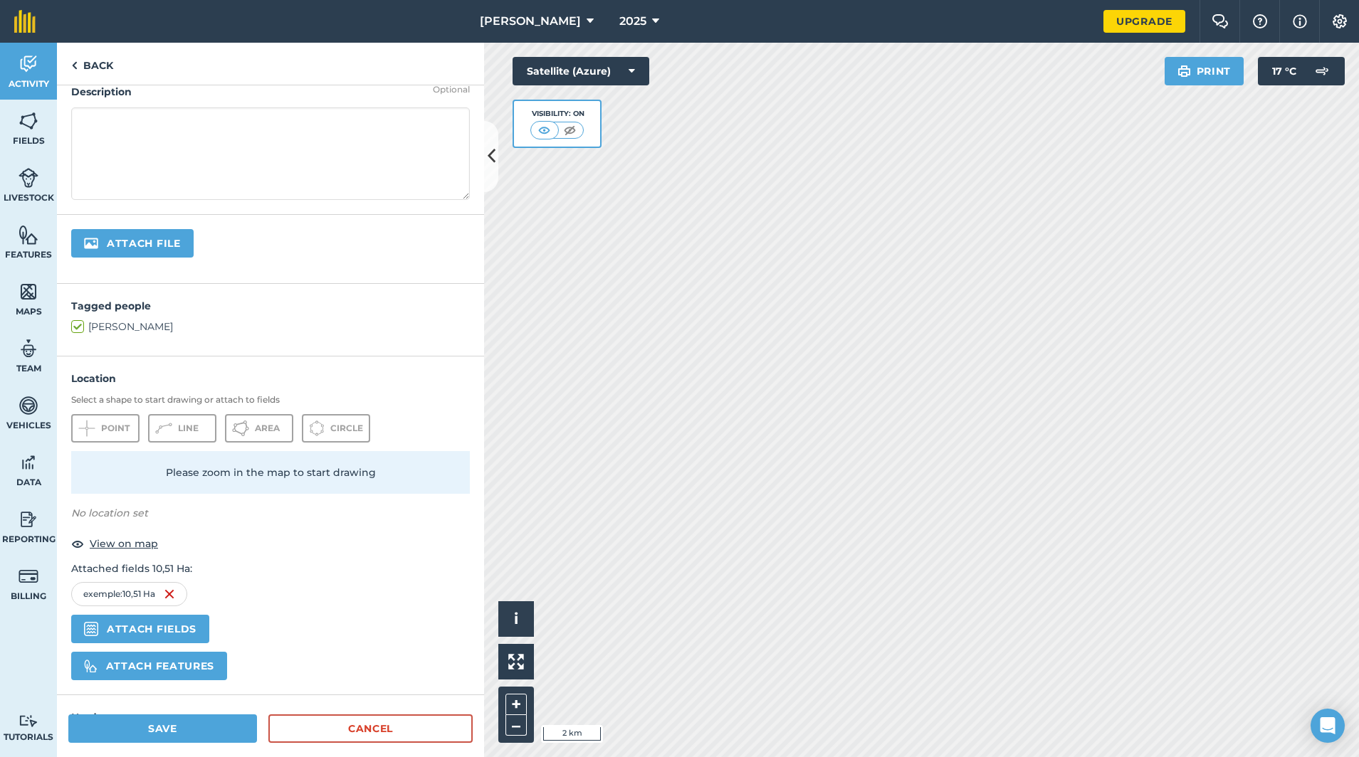
scroll to position [142, 0]
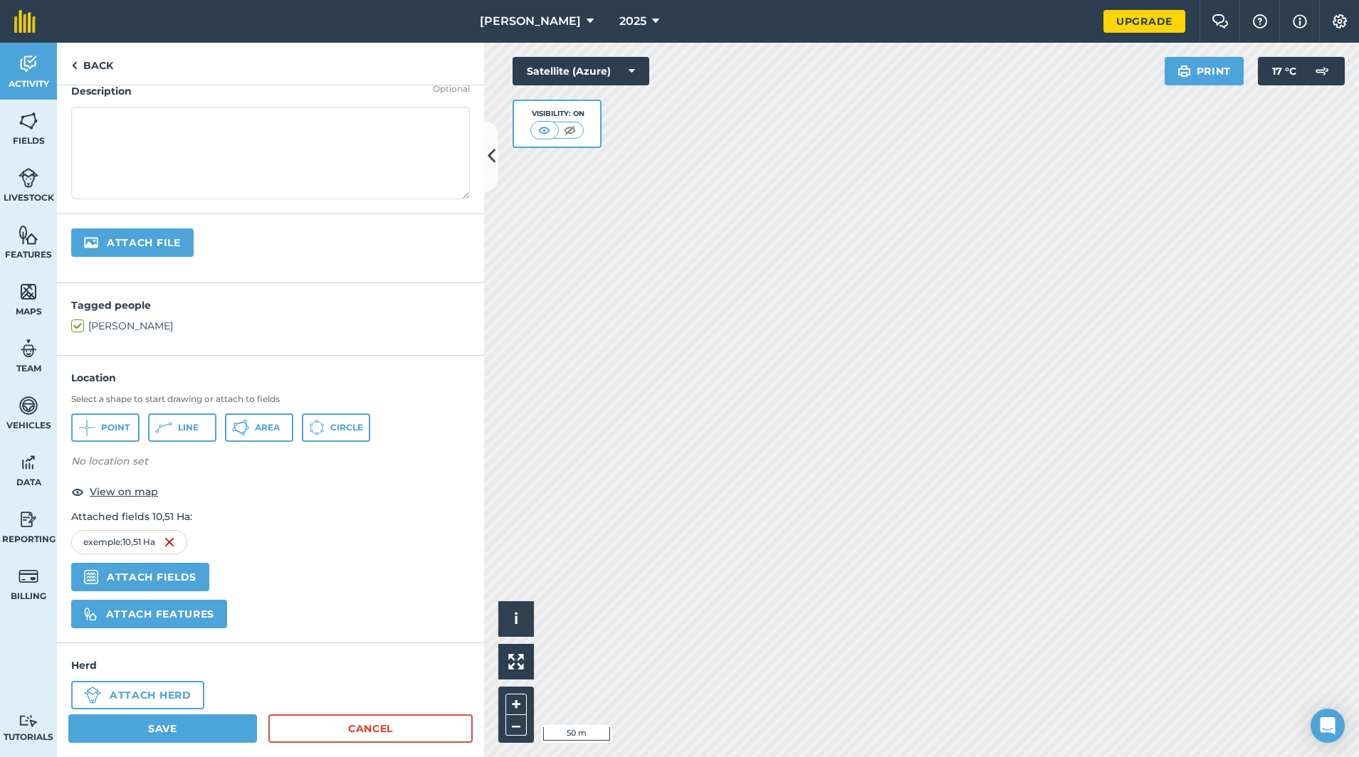
click at [97, 434] on button "Point" at bounding box center [105, 428] width 68 height 28
click at [569, 131] on img at bounding box center [570, 130] width 18 height 14
click at [569, 131] on img at bounding box center [571, 130] width 18 height 14
click at [549, 130] on img at bounding box center [545, 130] width 18 height 14
click at [34, 133] on link "Fields" at bounding box center [28, 128] width 57 height 57
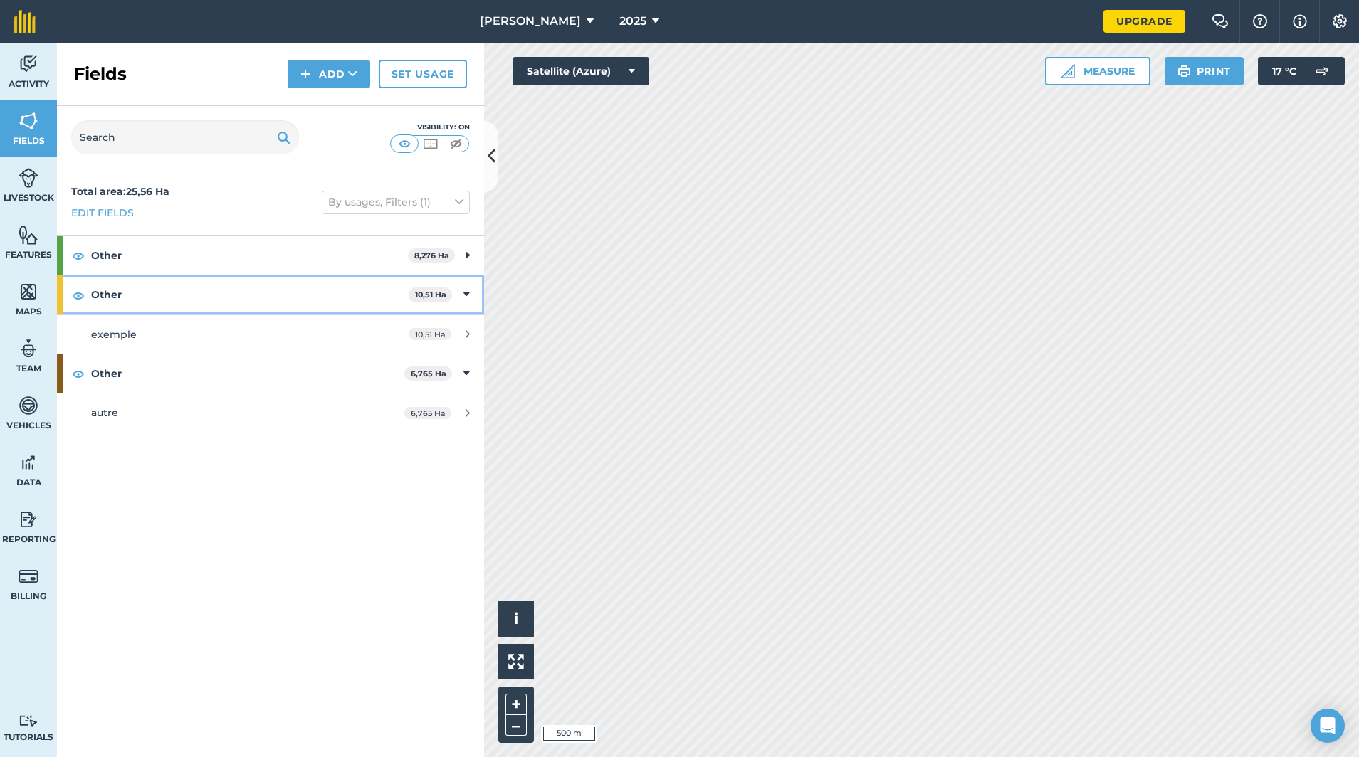
click at [226, 307] on strong "Other" at bounding box center [249, 294] width 317 height 38
click at [255, 298] on strong "Other" at bounding box center [251, 294] width 320 height 38
click at [260, 338] on div "exemple" at bounding box center [225, 335] width 268 height 16
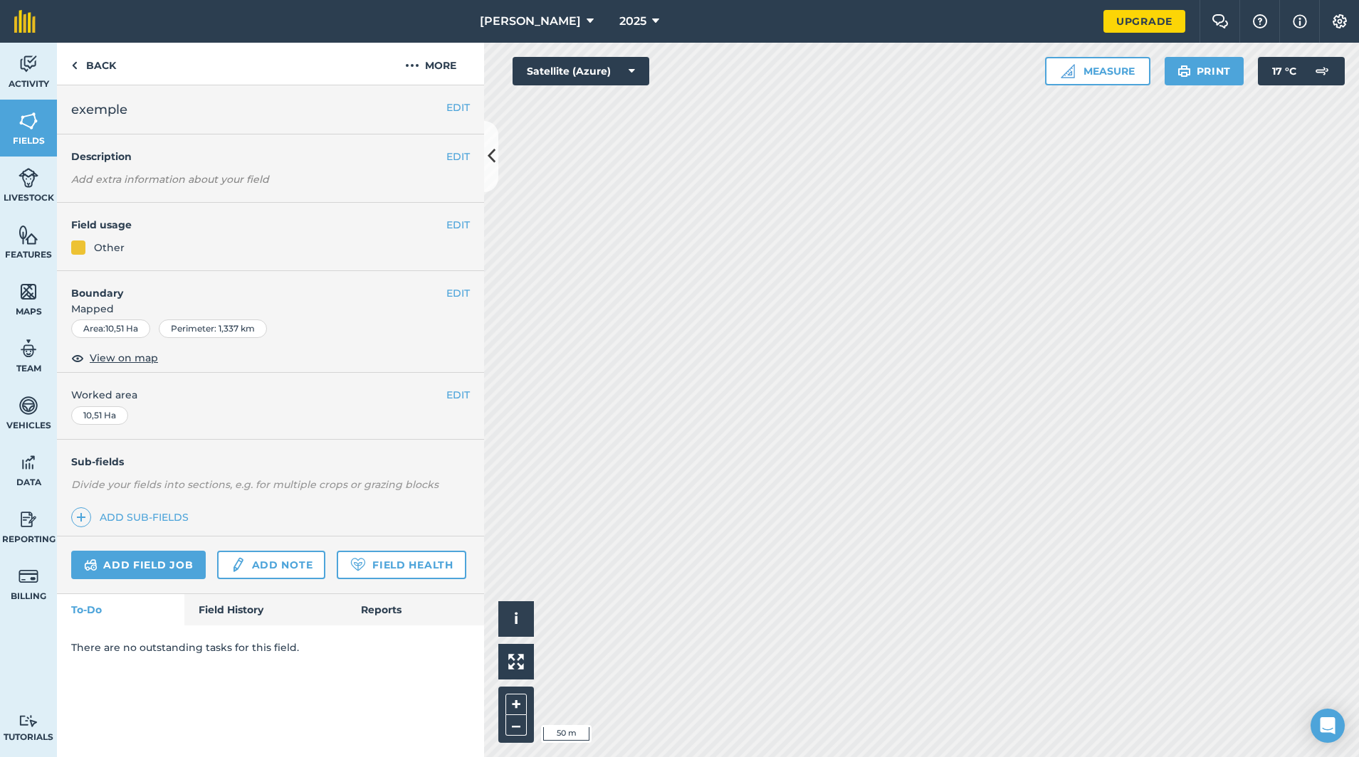
click at [116, 356] on span "View on map" at bounding box center [124, 358] width 68 height 16
click at [39, 130] on link "Fields" at bounding box center [28, 128] width 57 height 57
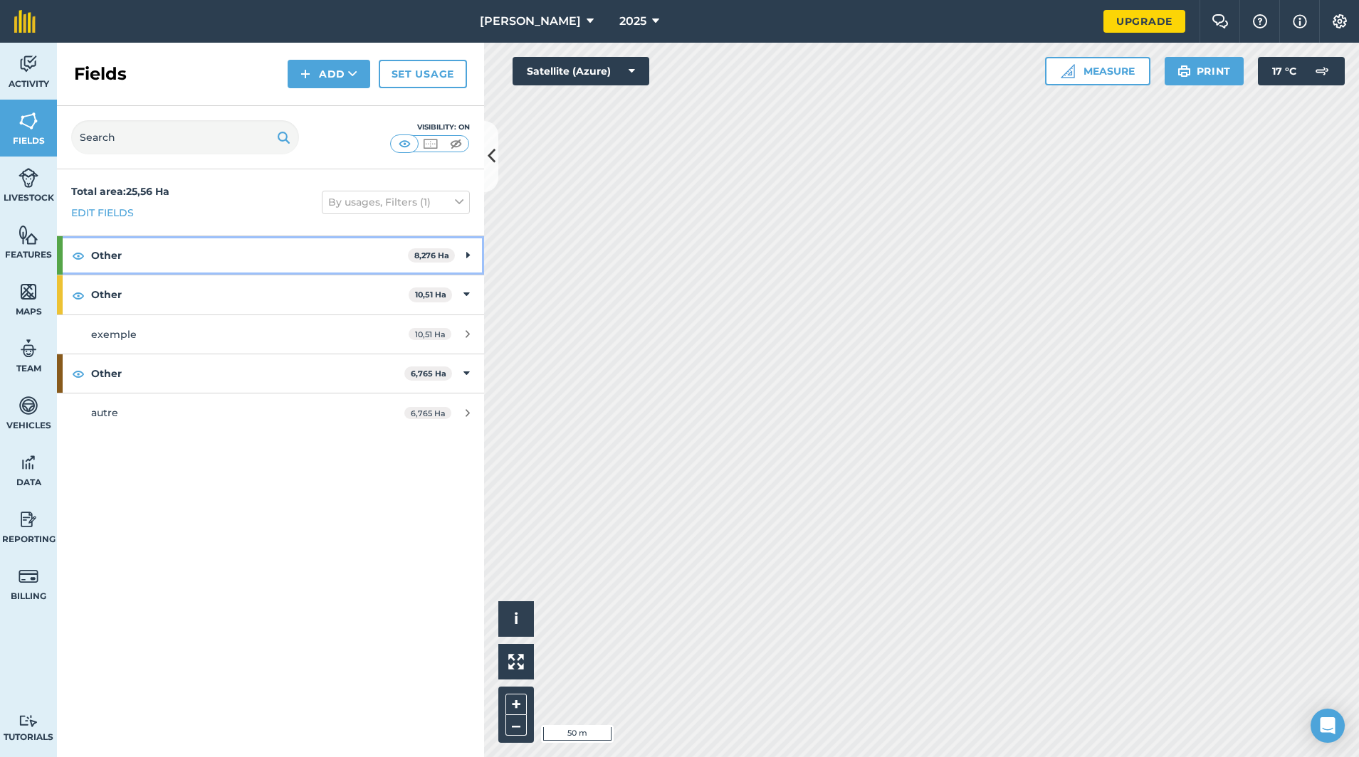
click at [176, 248] on strong "Other" at bounding box center [249, 255] width 317 height 38
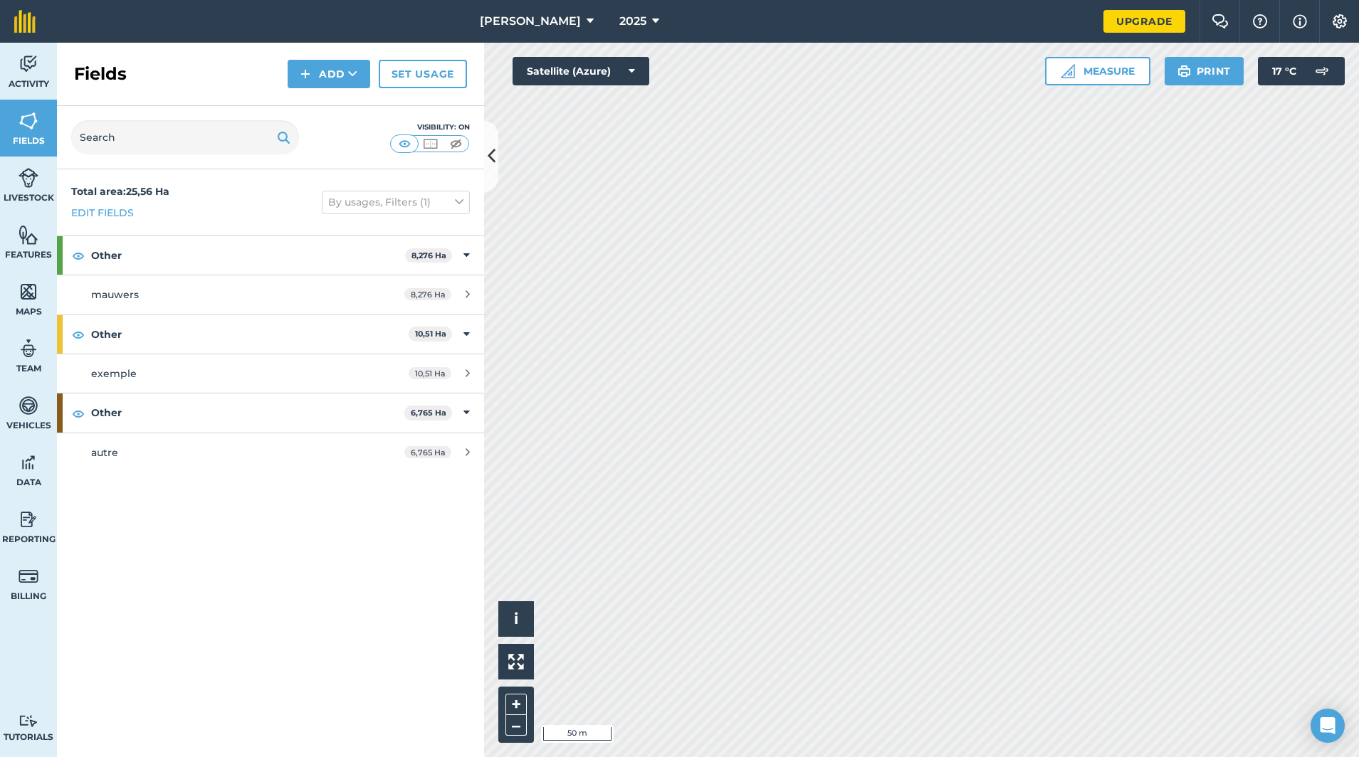
click at [142, 303] on link "mauwers 8,276 Ha" at bounding box center [270, 294] width 427 height 38
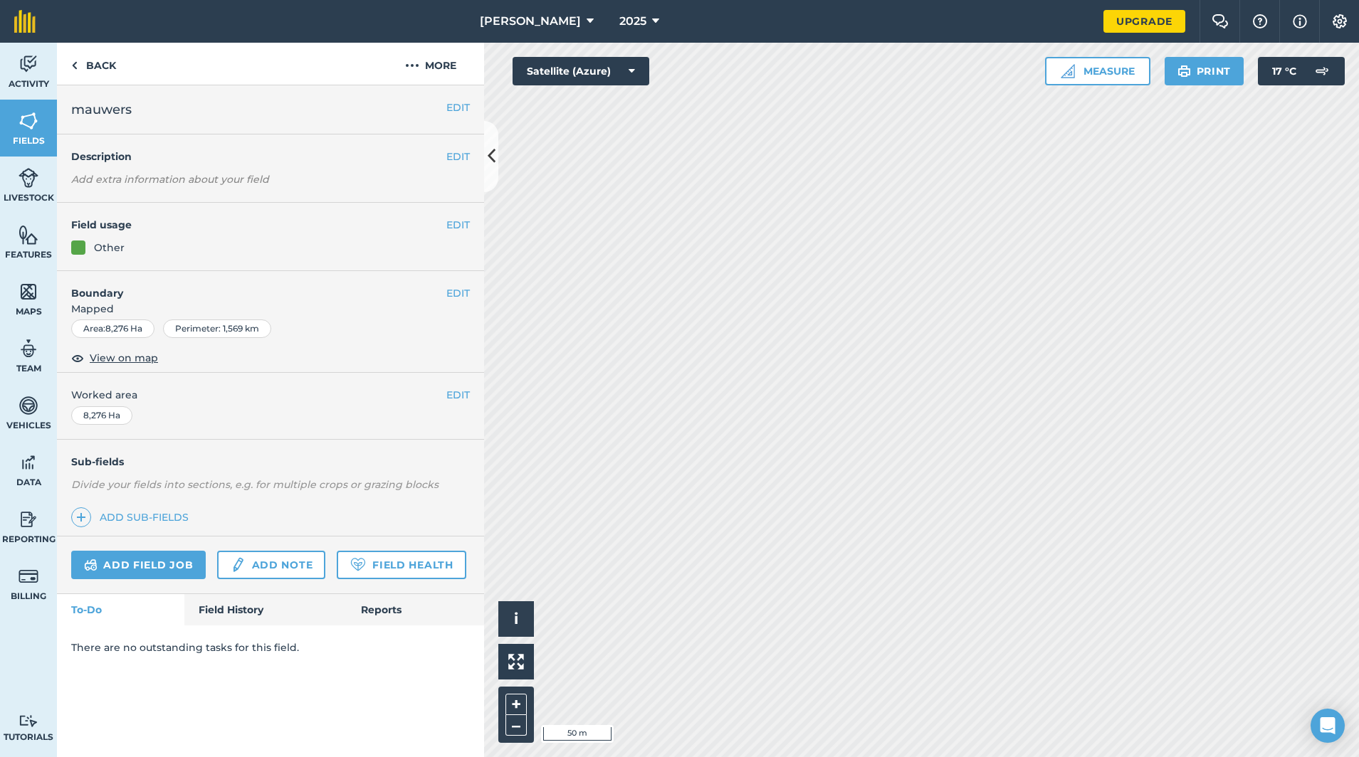
click at [129, 357] on span "View on map" at bounding box center [124, 358] width 68 height 16
click at [73, 68] on img at bounding box center [74, 65] width 6 height 17
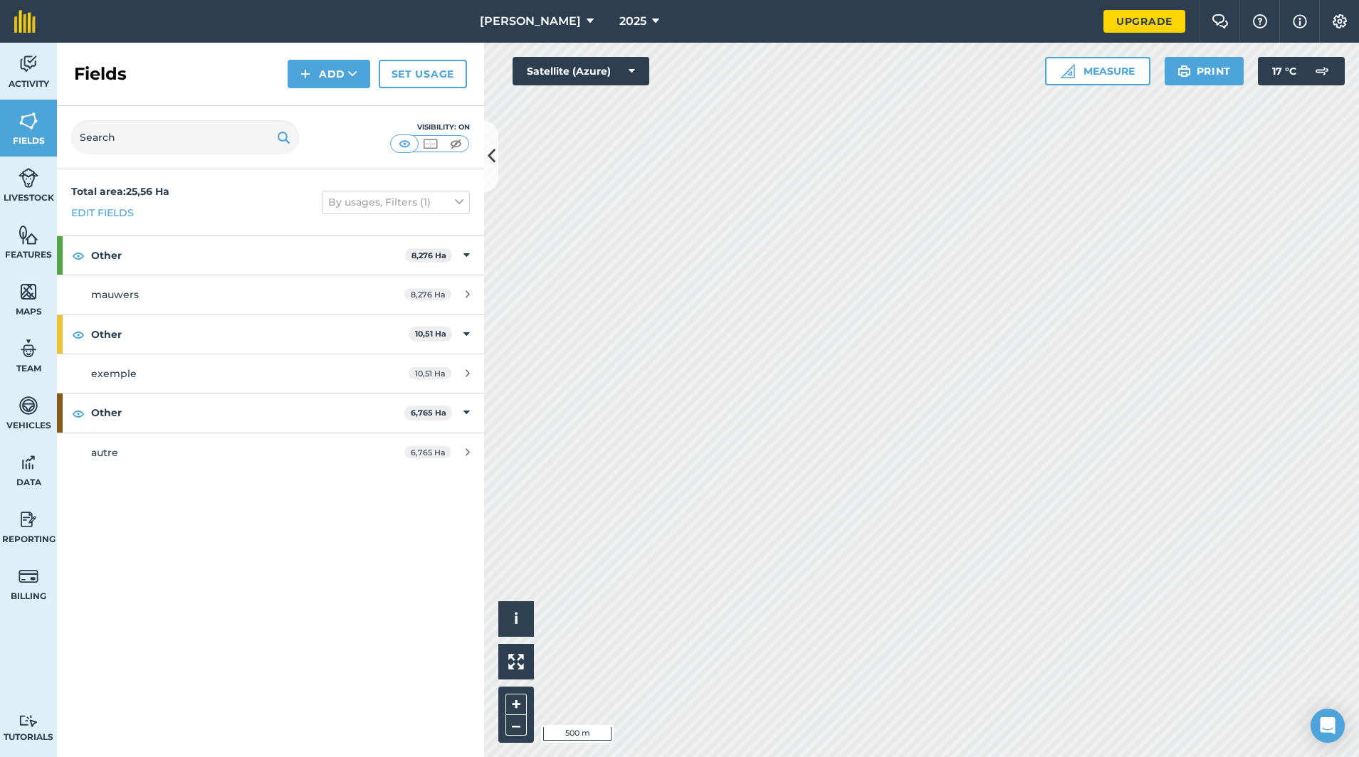
click at [319, 80] on button "Add" at bounding box center [329, 74] width 83 height 28
click at [328, 52] on div "Fields Add Set usage" at bounding box center [270, 74] width 427 height 63
click at [334, 65] on button "Add" at bounding box center [329, 74] width 83 height 28
click at [330, 107] on link "Draw" at bounding box center [329, 105] width 78 height 31
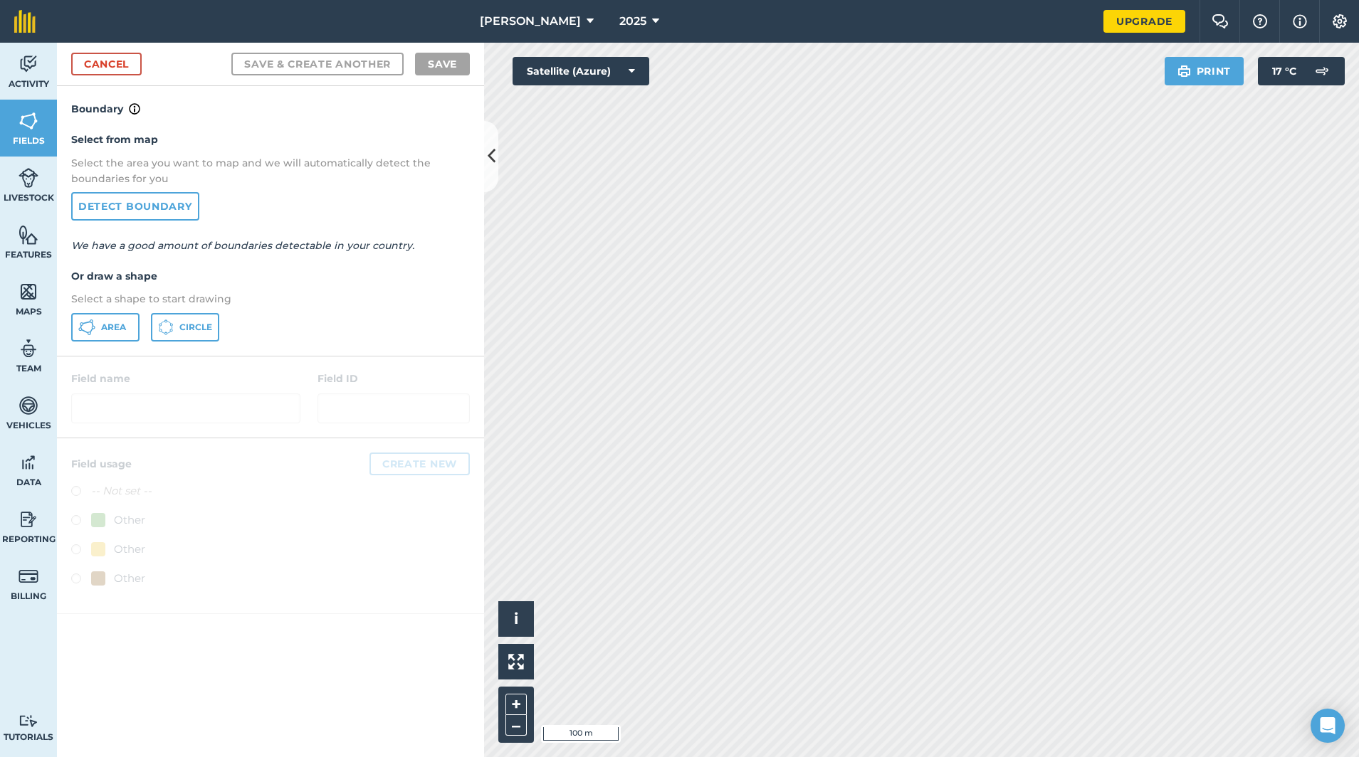
click at [88, 321] on icon at bounding box center [86, 327] width 17 height 17
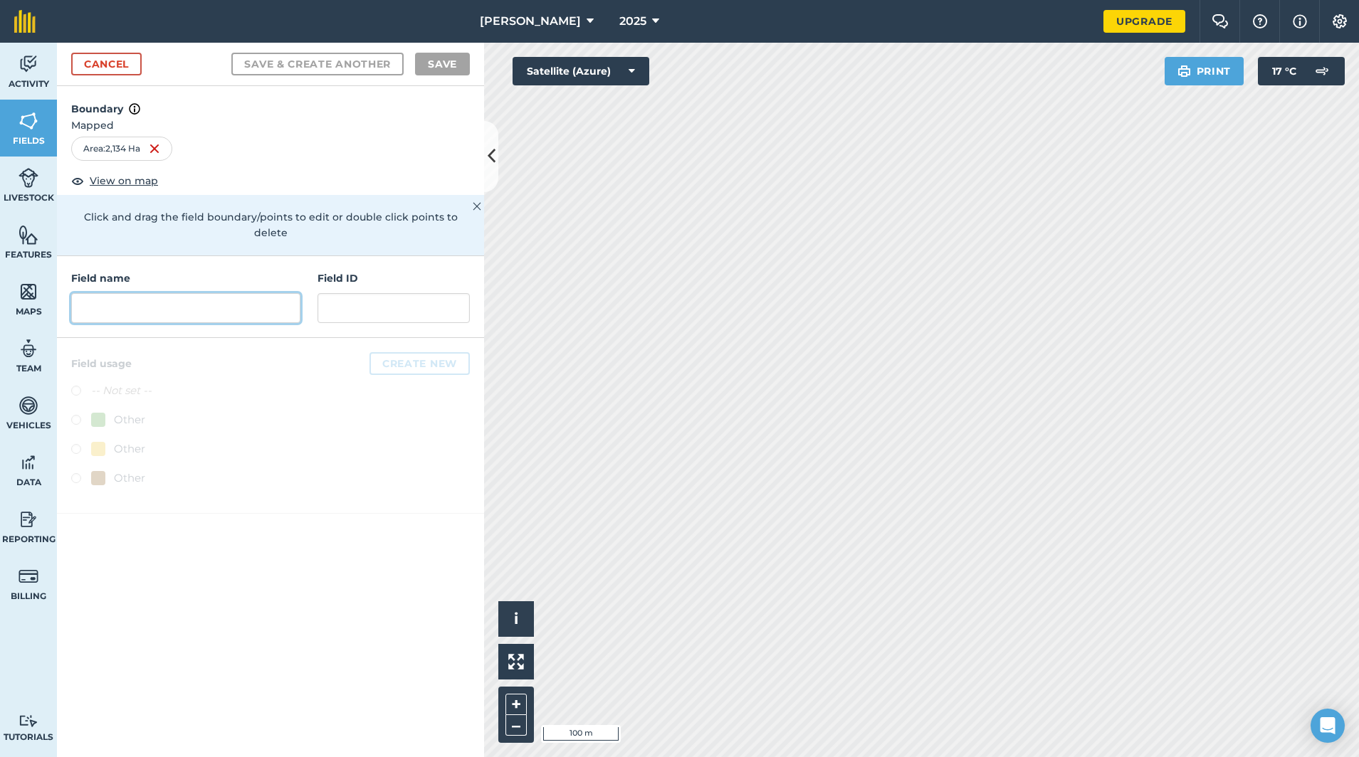
click at [167, 293] on input "text" at bounding box center [185, 308] width 229 height 30
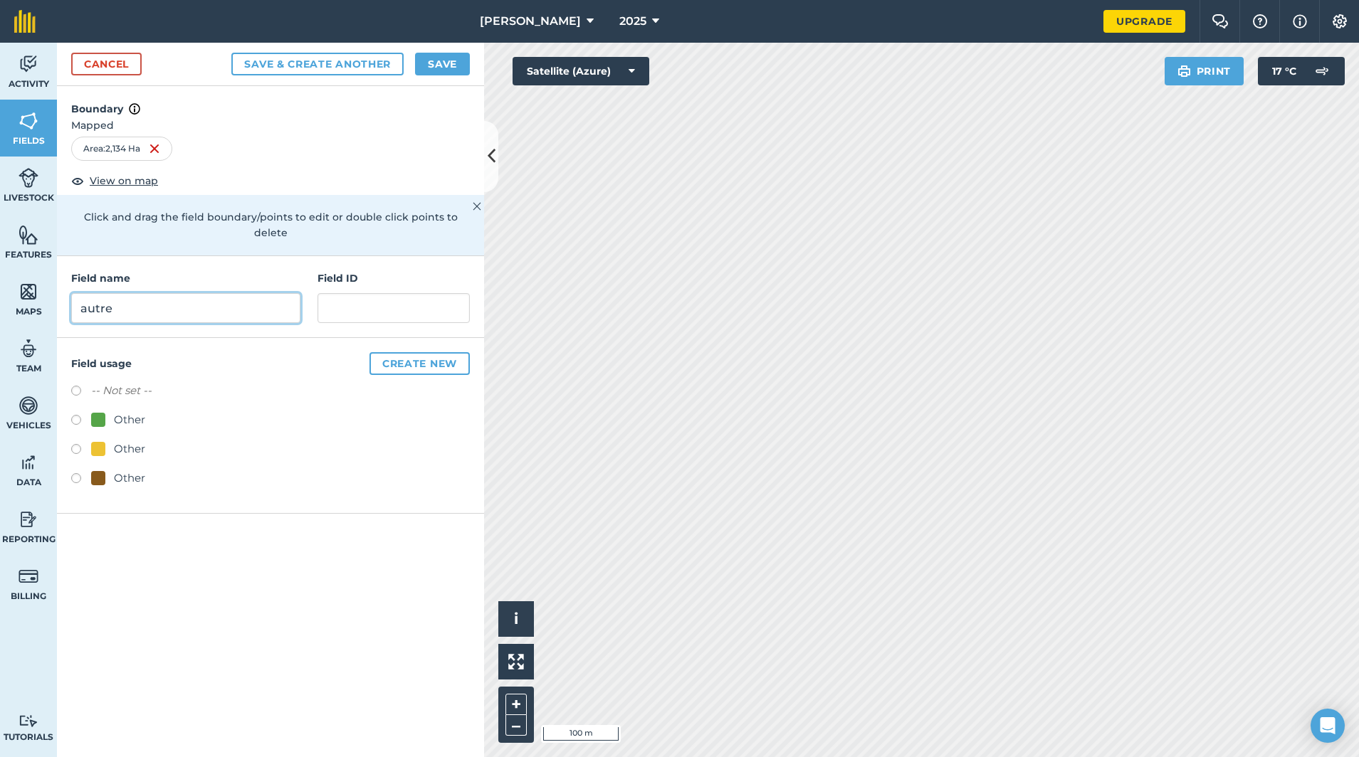
type input "autre"
click at [73, 415] on label at bounding box center [81, 422] width 20 height 14
radio input "true"
click at [436, 65] on button "Save" at bounding box center [442, 64] width 55 height 23
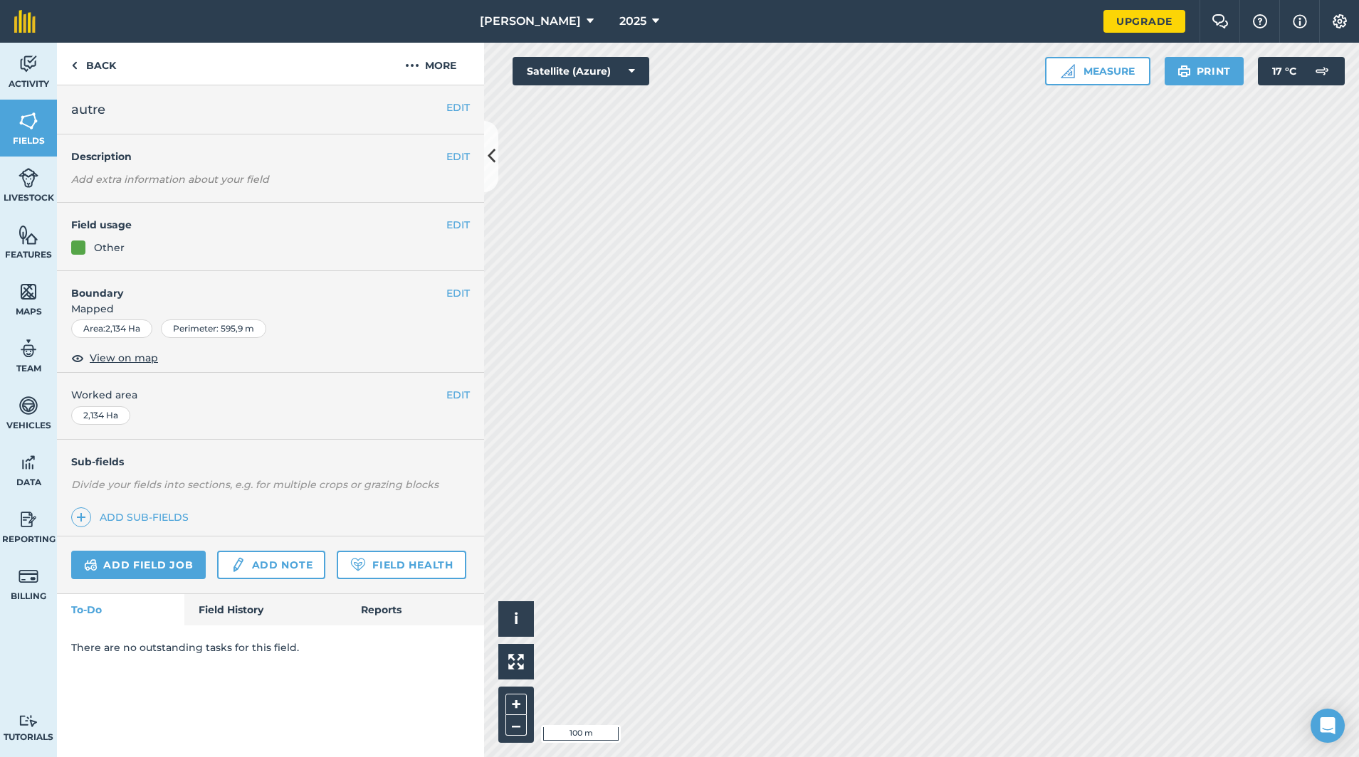
click at [33, 127] on img at bounding box center [29, 120] width 20 height 21
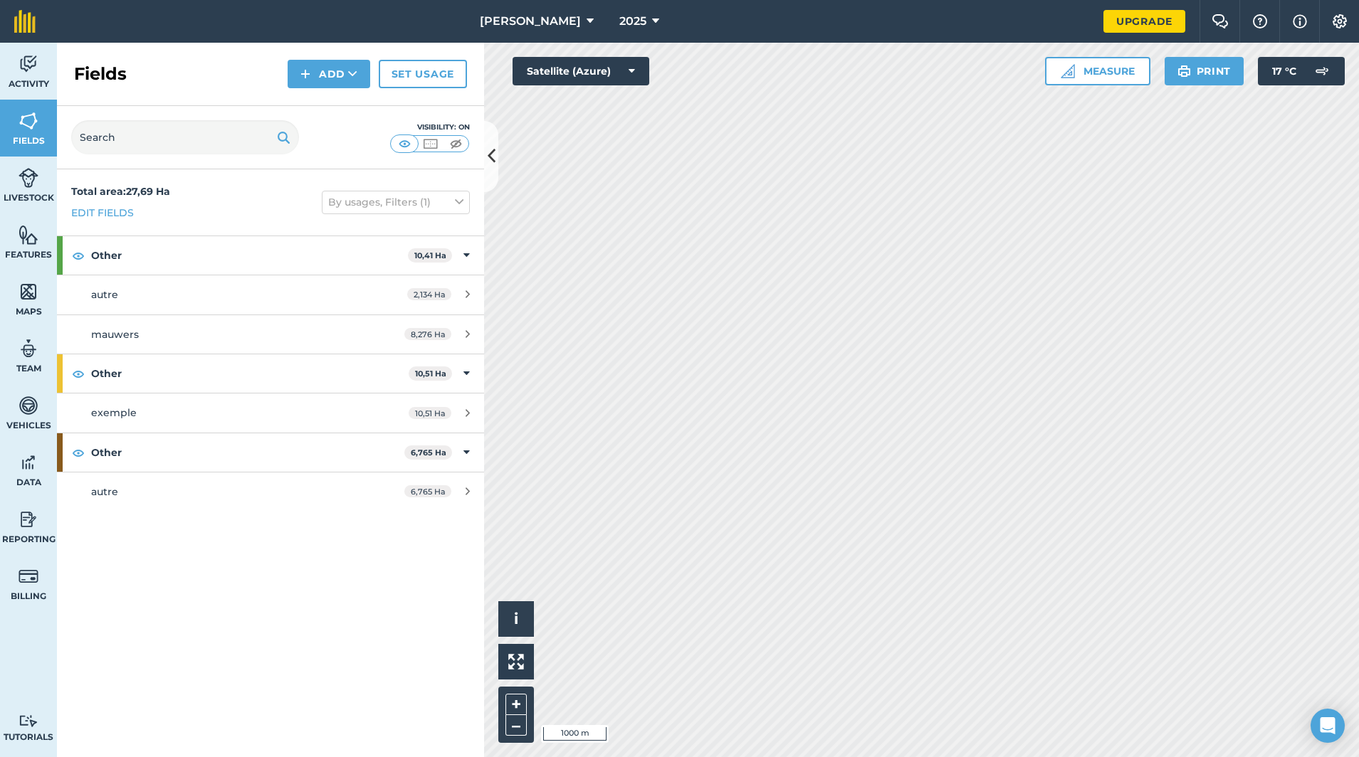
click at [433, 145] on img at bounding box center [430, 144] width 18 height 14
click at [463, 142] on img at bounding box center [456, 144] width 18 height 14
click at [433, 143] on img at bounding box center [430, 144] width 18 height 14
click at [414, 144] on button at bounding box center [404, 144] width 26 height 16
click at [429, 142] on img at bounding box center [430, 144] width 18 height 14
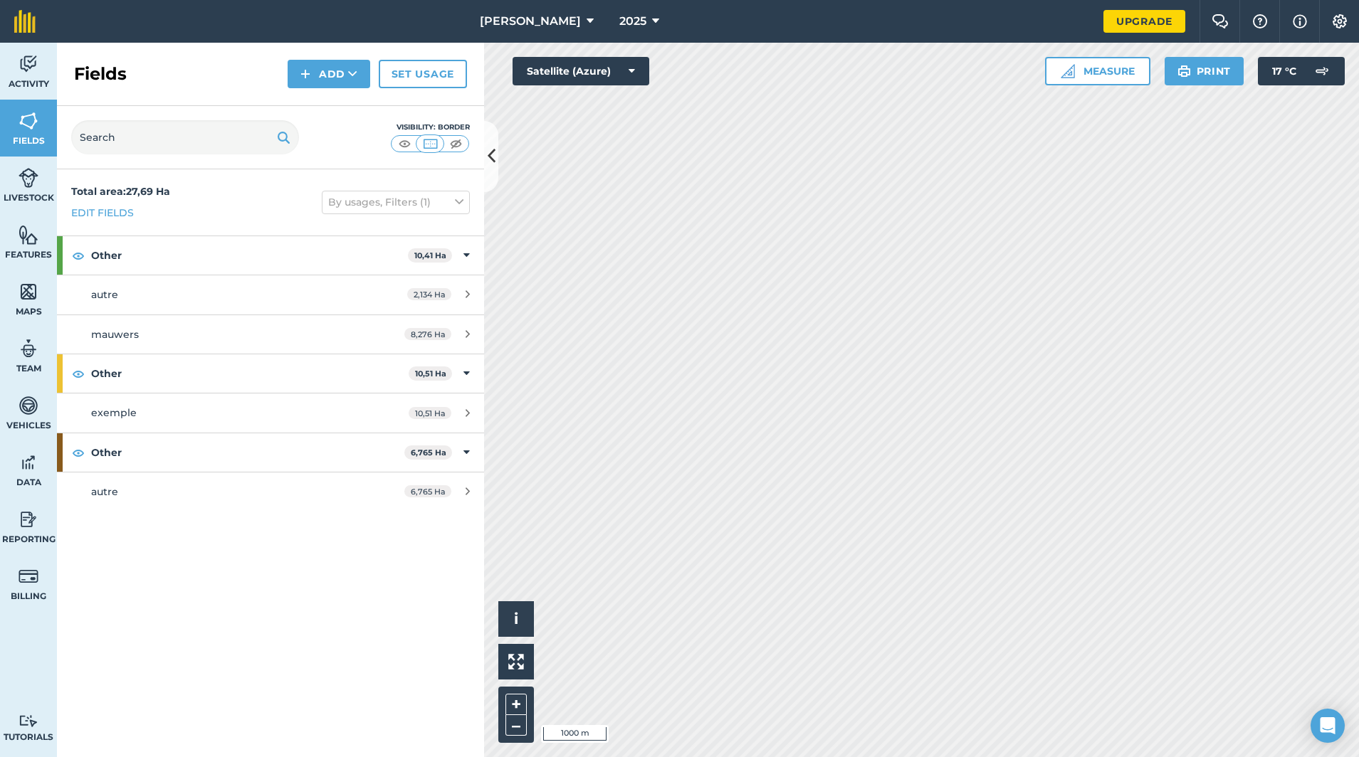
click at [408, 144] on img at bounding box center [405, 144] width 18 height 14
click at [39, 408] on link "Vehicles" at bounding box center [28, 412] width 57 height 57
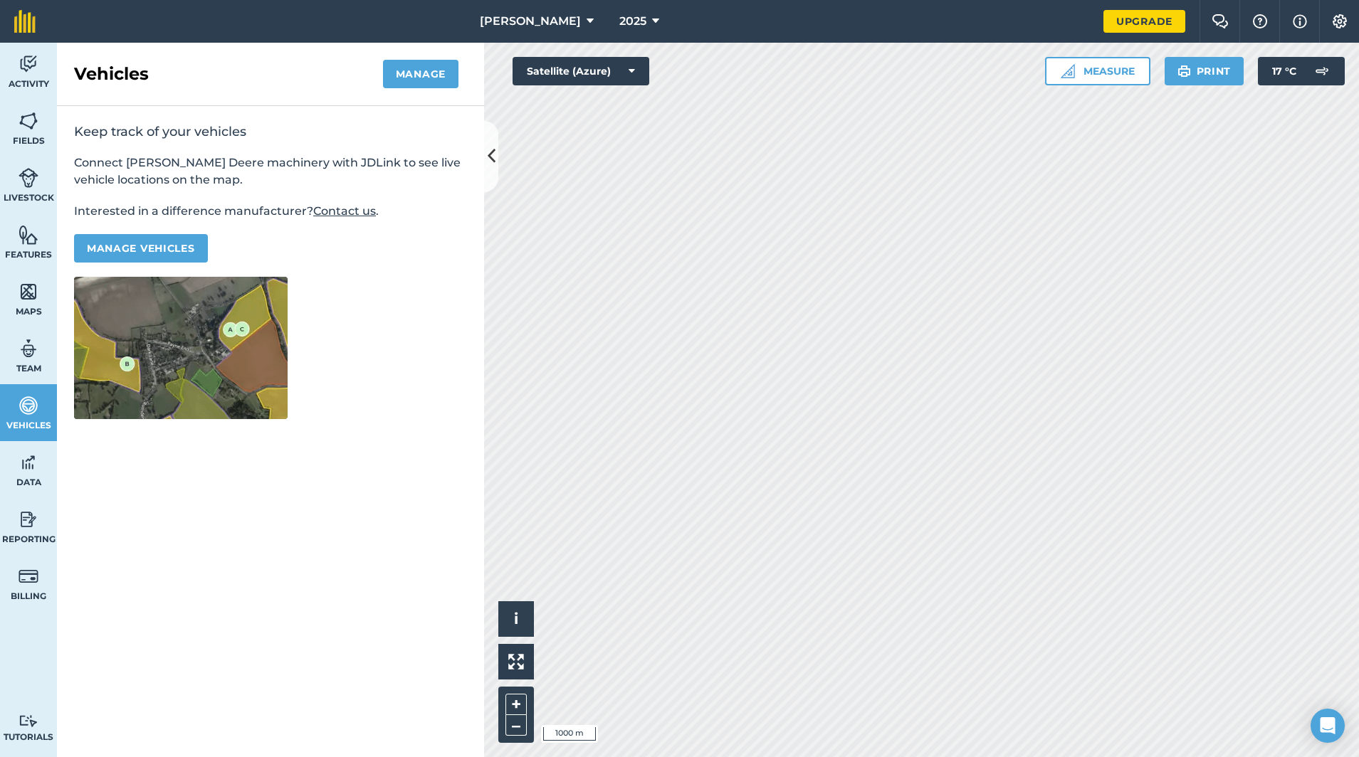
click at [34, 349] on img at bounding box center [29, 348] width 20 height 21
select select "MEMBER"
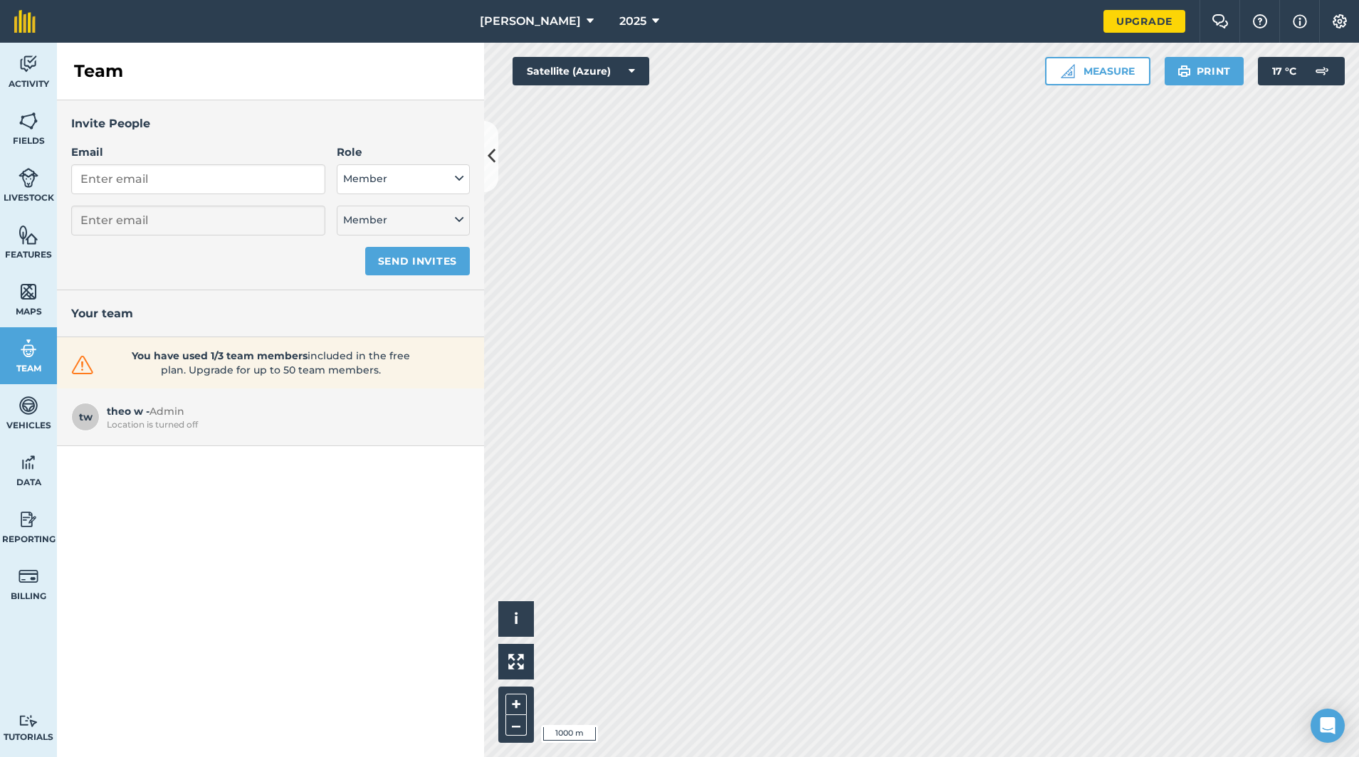
click at [28, 296] on img at bounding box center [29, 291] width 20 height 21
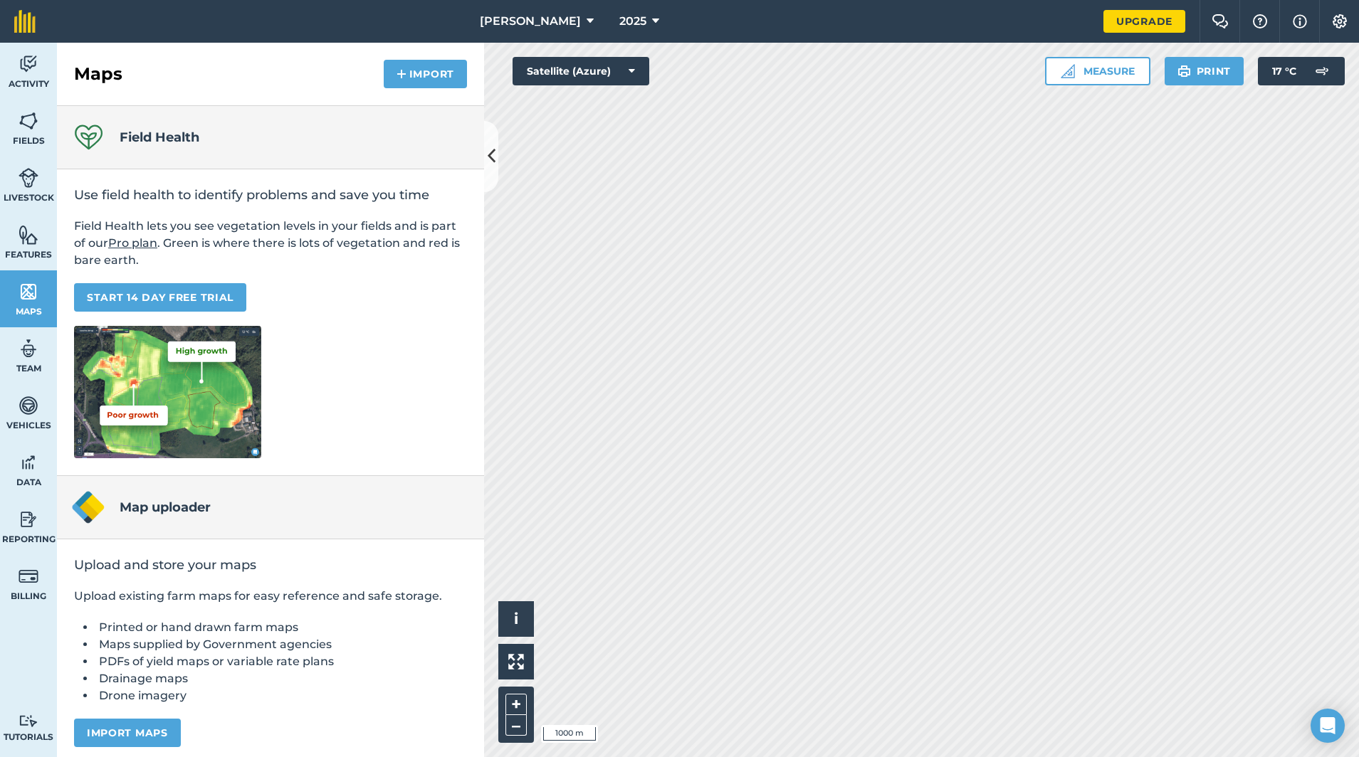
click at [32, 252] on span "Features" at bounding box center [28, 254] width 57 height 11
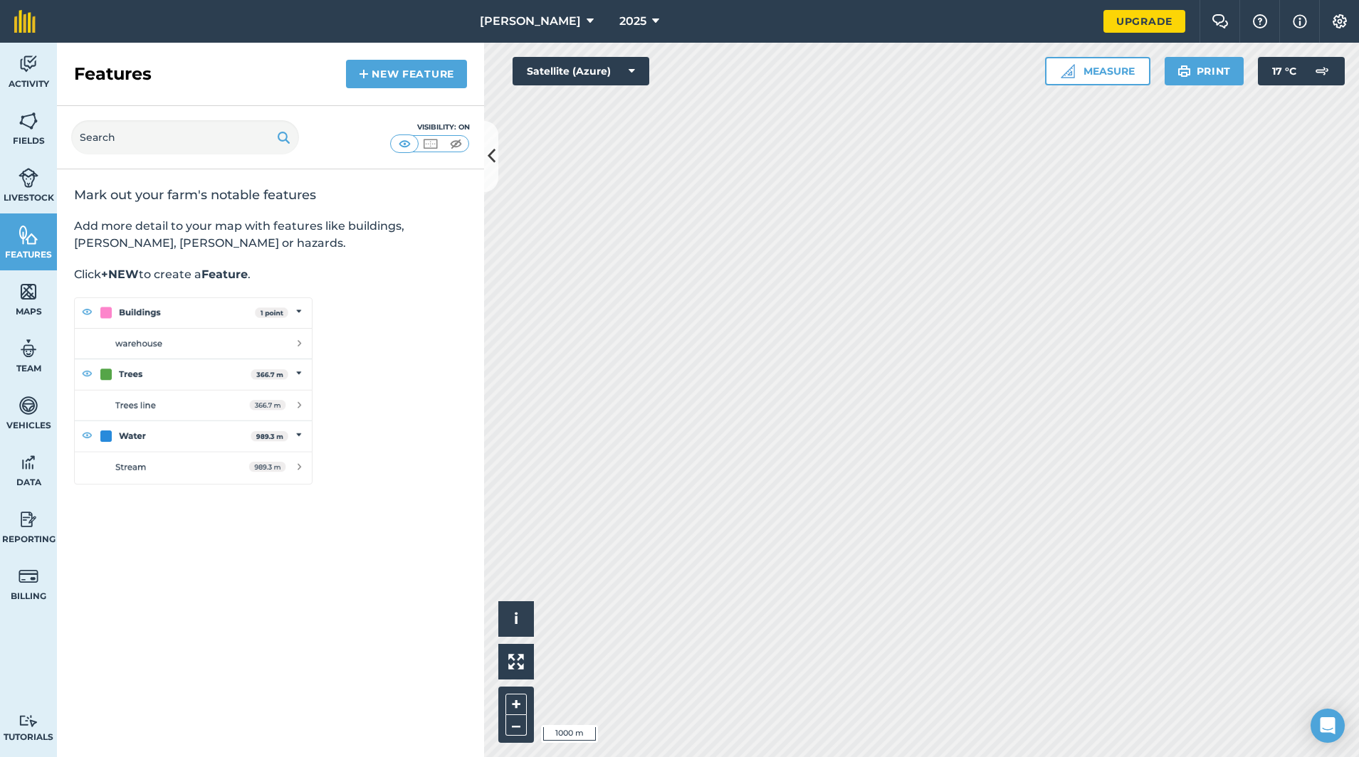
click at [26, 192] on span "Livestock" at bounding box center [28, 197] width 57 height 11
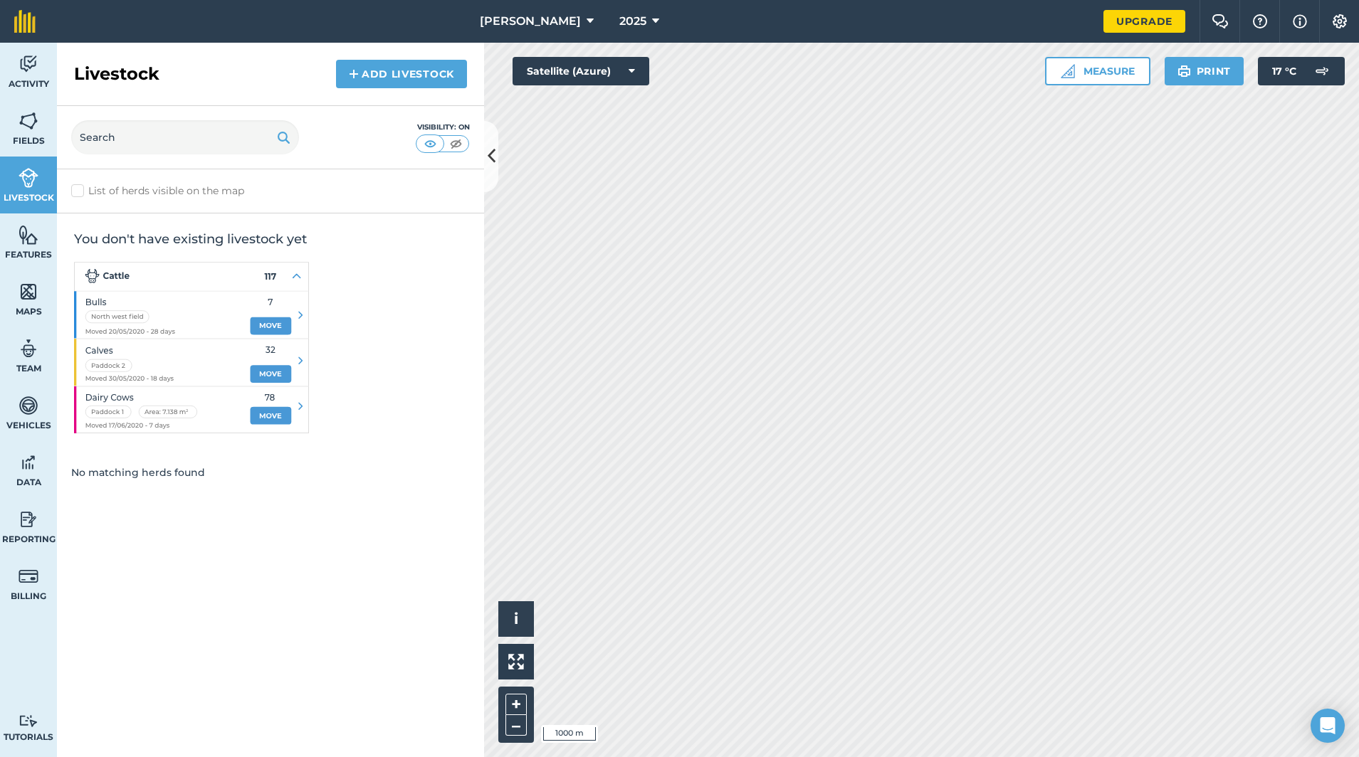
click at [32, 135] on span "Fields" at bounding box center [28, 140] width 57 height 11
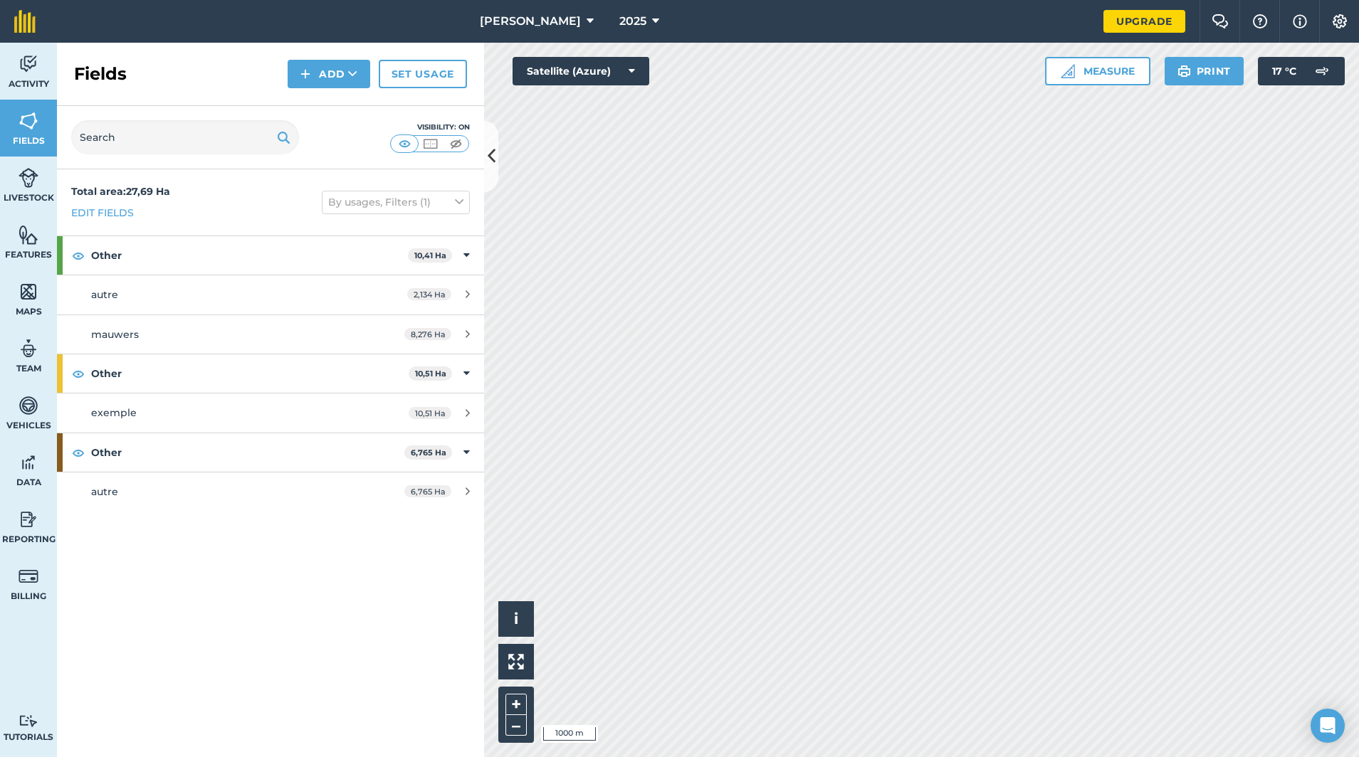
click at [21, 58] on img at bounding box center [29, 63] width 20 height 21
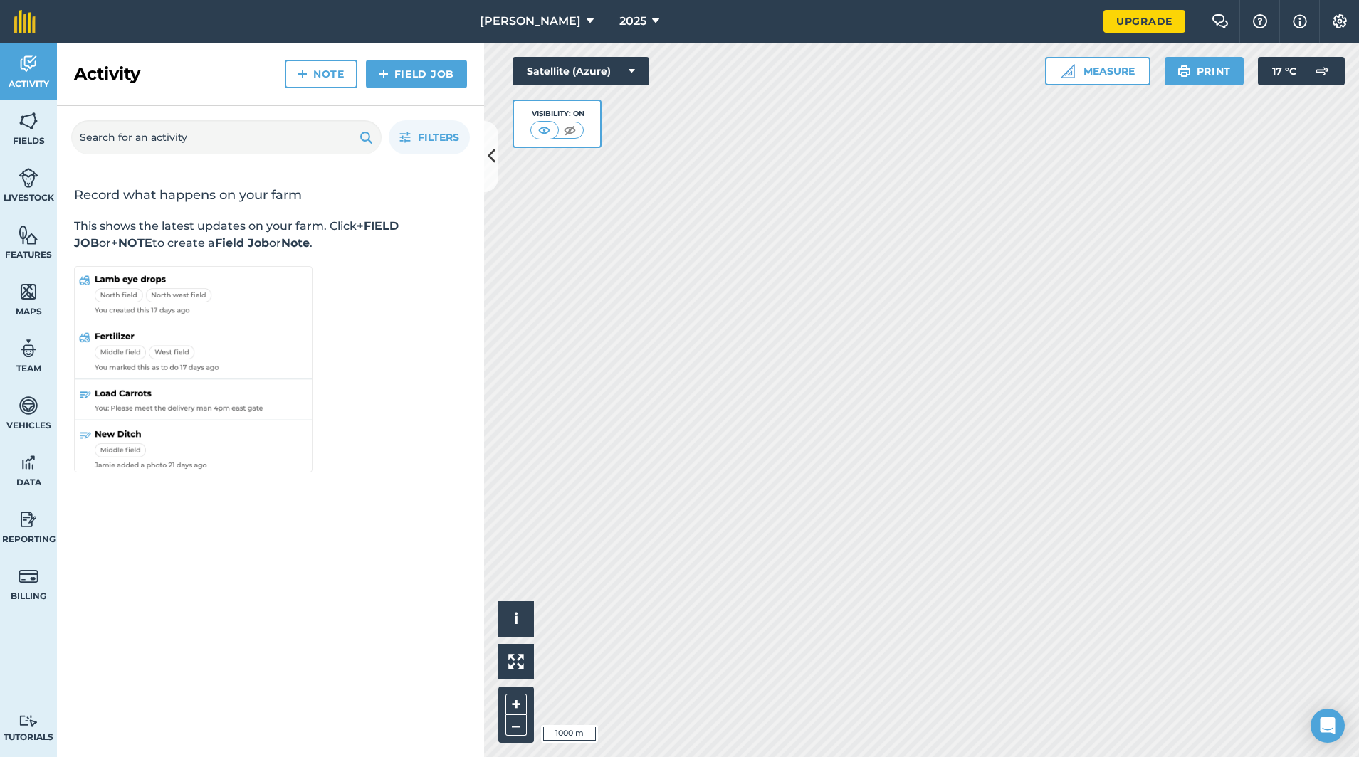
click at [28, 118] on img at bounding box center [29, 120] width 20 height 21
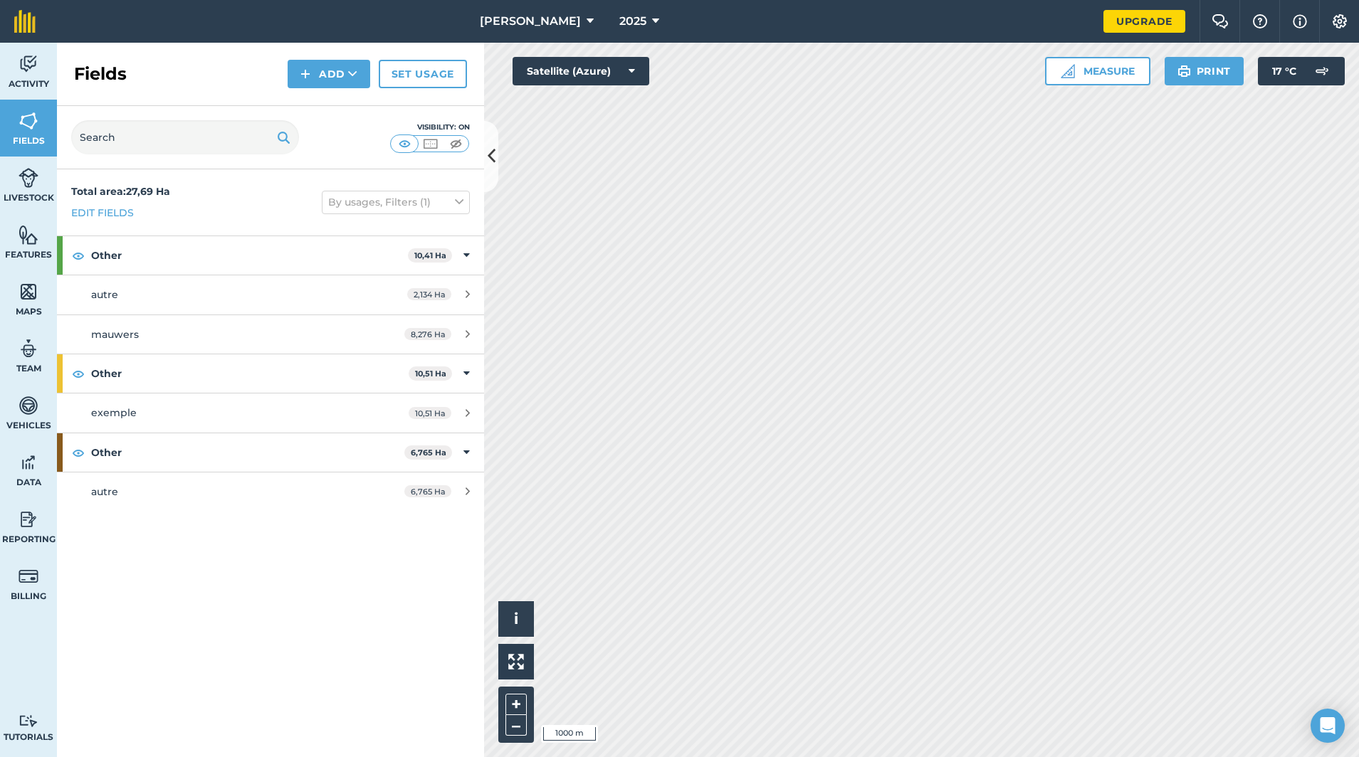
click at [493, 158] on icon at bounding box center [492, 156] width 8 height 25
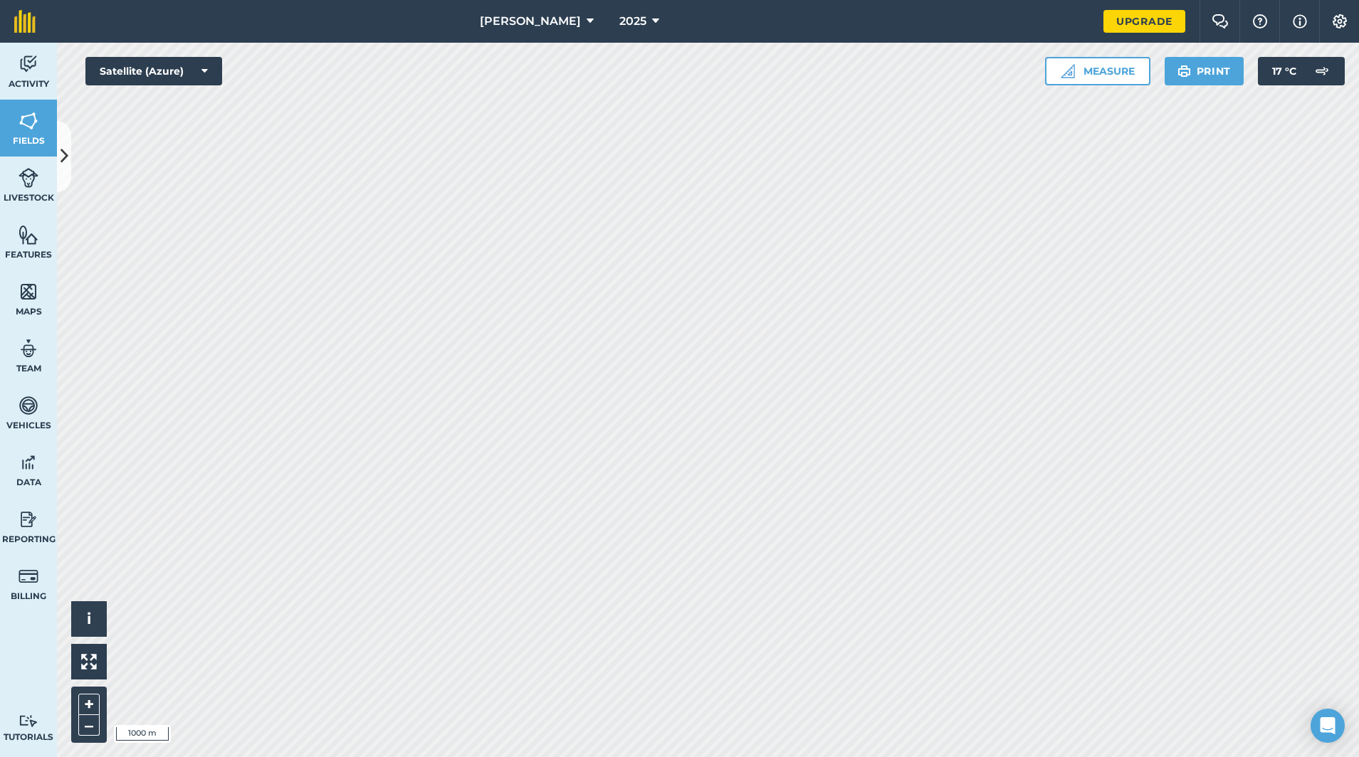
click at [174, 70] on button "Satellite (Azure)" at bounding box center [153, 71] width 137 height 28
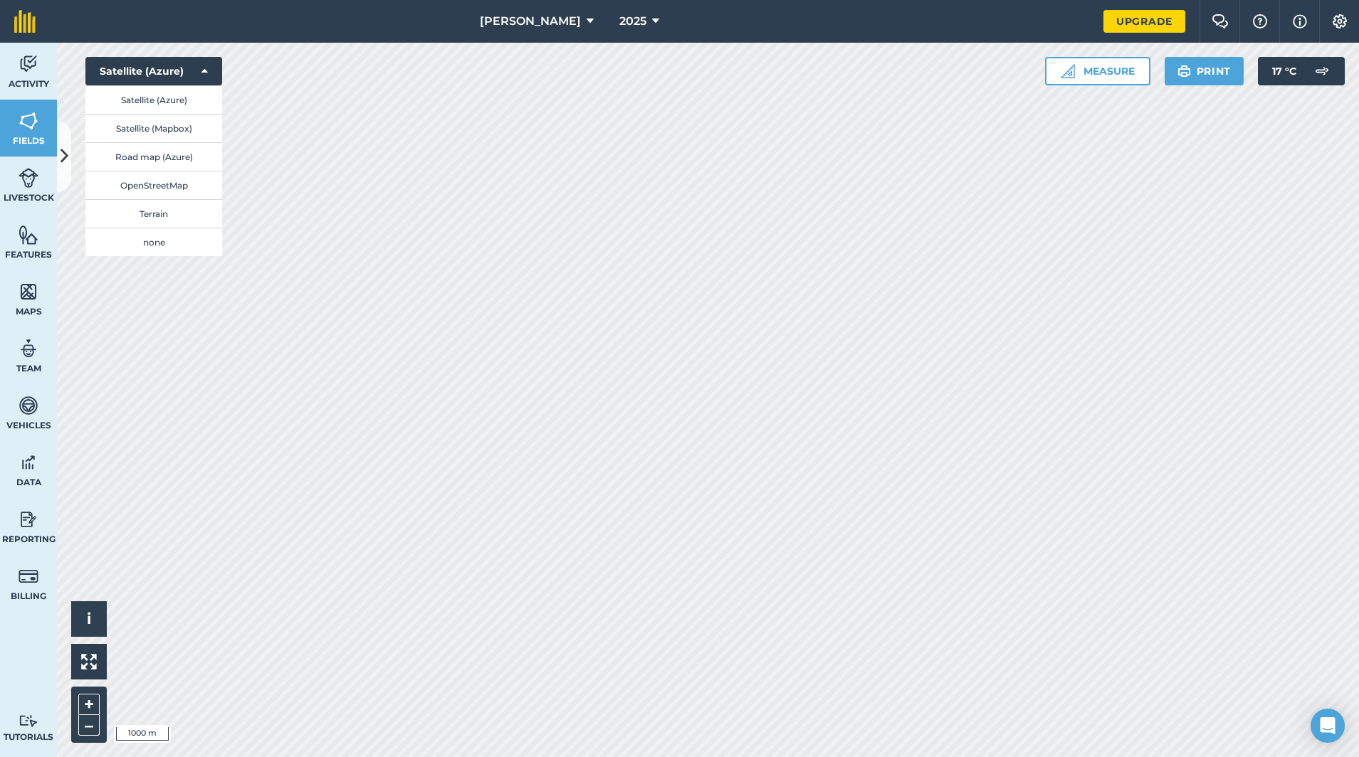
click at [168, 128] on button "Satellite (Mapbox)" at bounding box center [153, 128] width 137 height 28
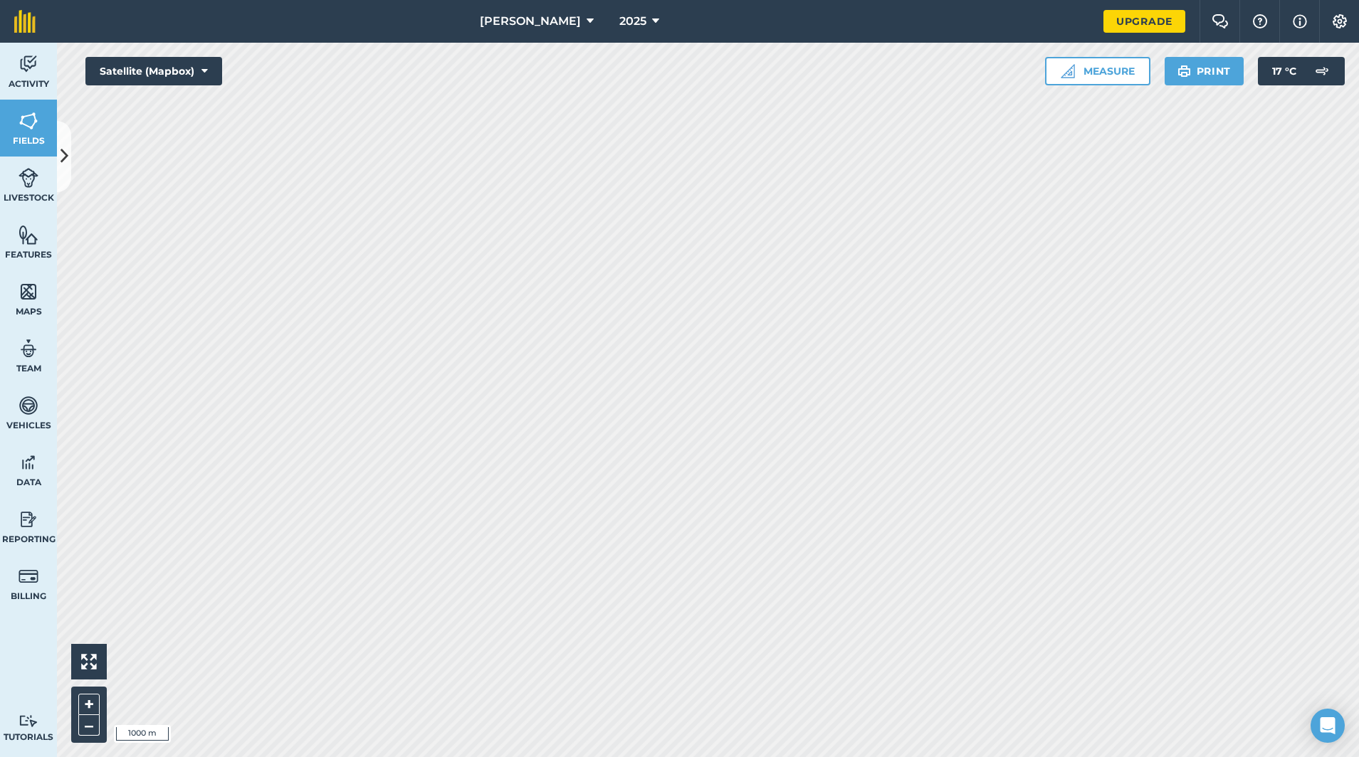
click at [209, 73] on button "Satellite (Mapbox)" at bounding box center [153, 71] width 137 height 28
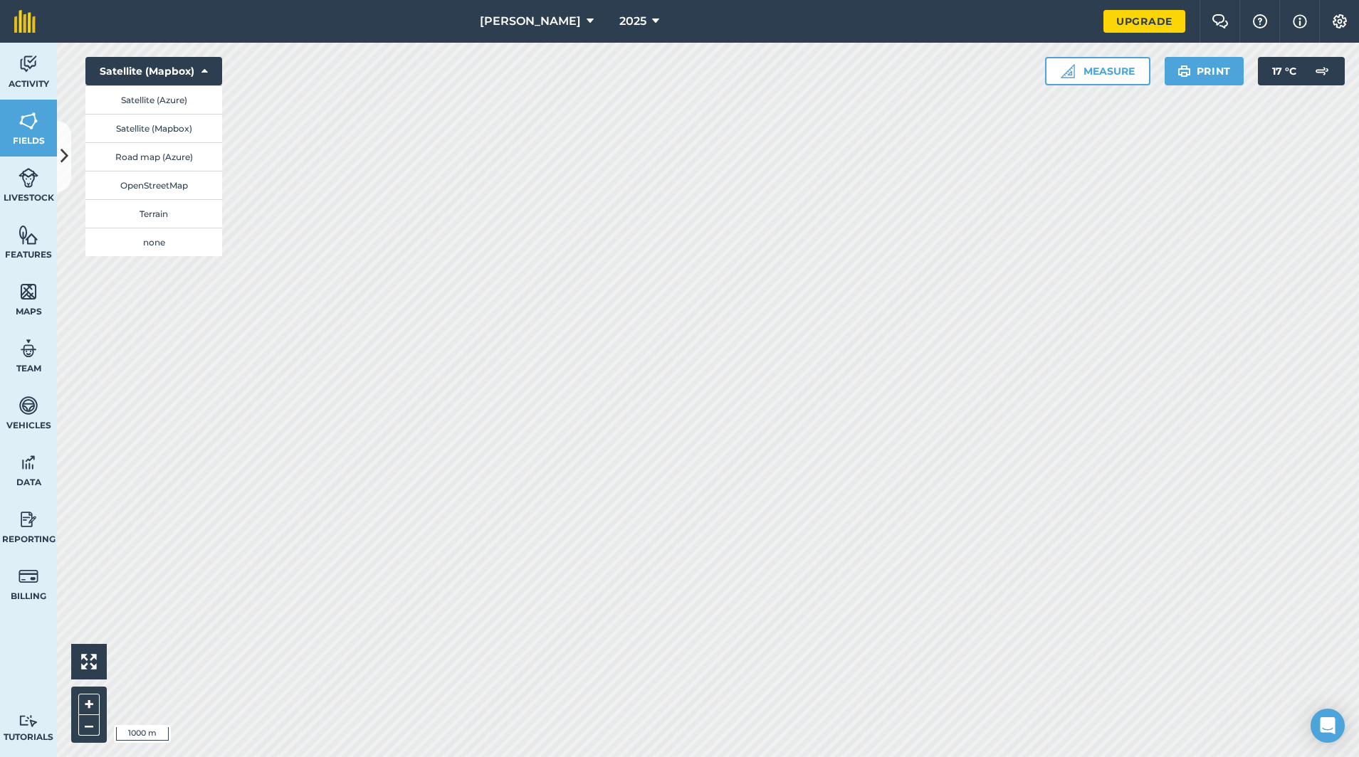
click at [164, 215] on button "Terrain" at bounding box center [153, 213] width 137 height 28
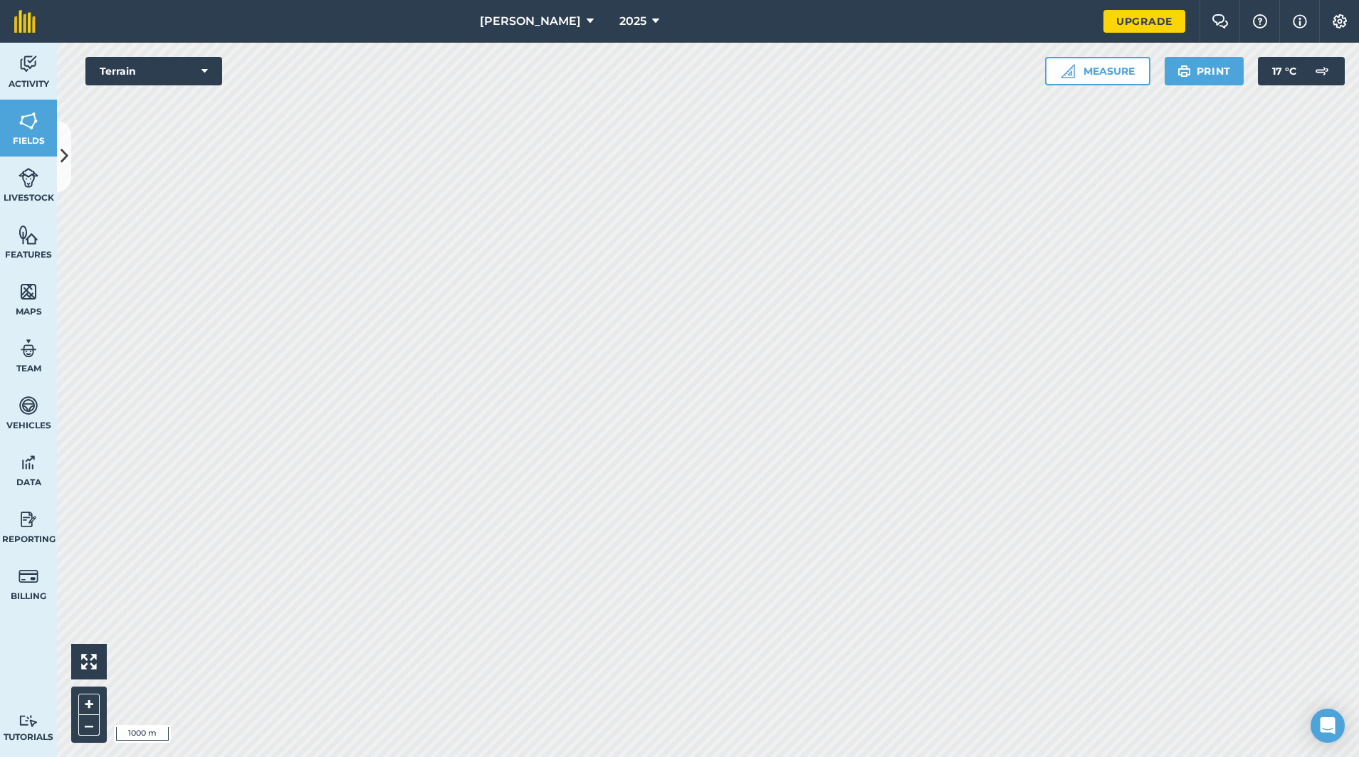
click at [205, 69] on icon at bounding box center [204, 71] width 6 height 14
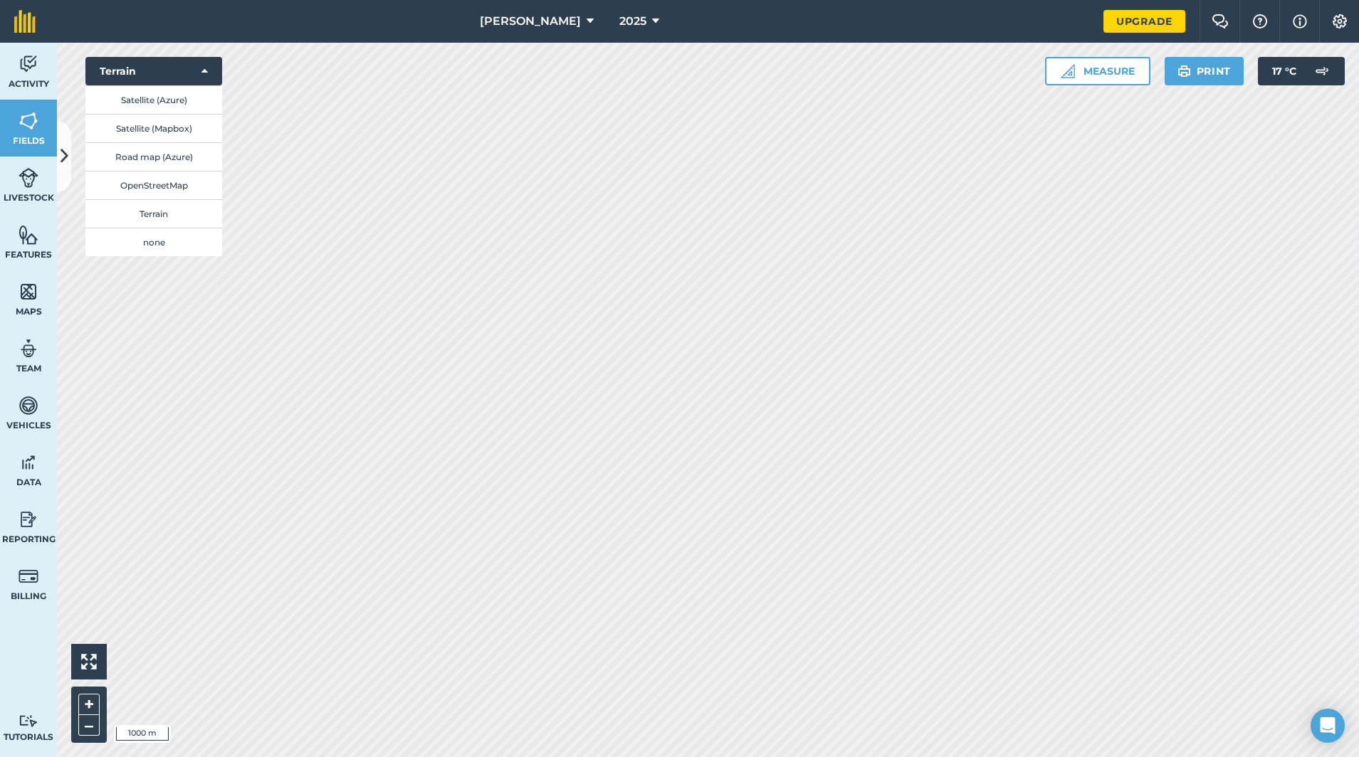
click at [172, 187] on button "OpenStreetMap" at bounding box center [153, 185] width 137 height 28
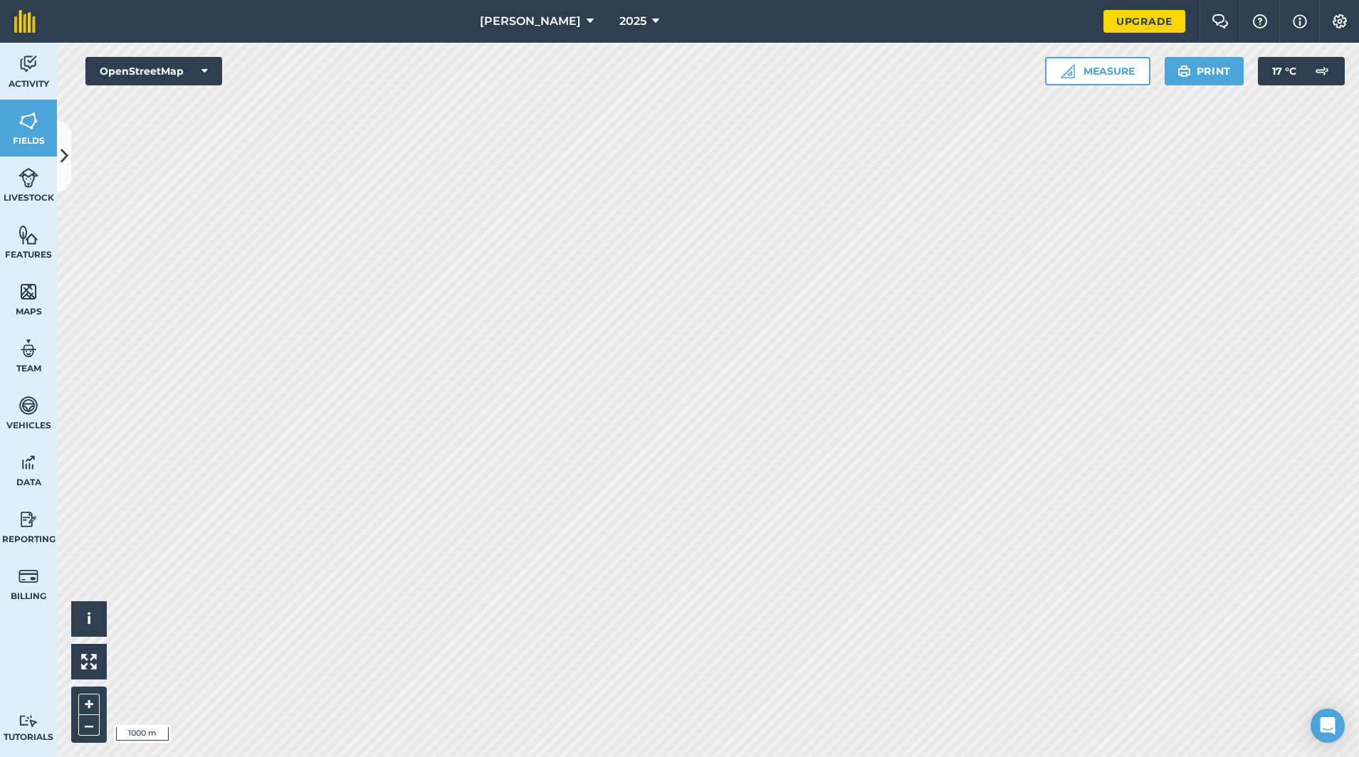
click at [201, 67] on icon at bounding box center [204, 71] width 6 height 14
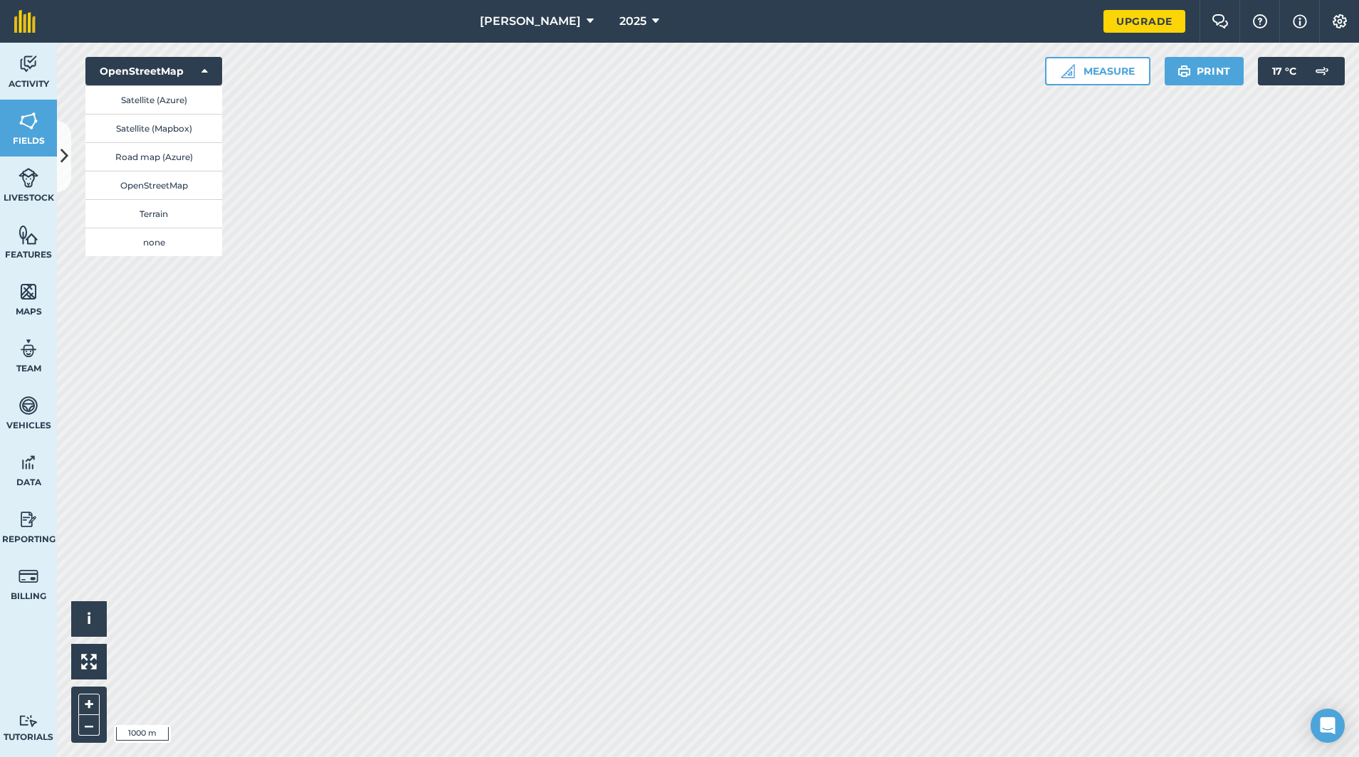
click at [167, 154] on button "Road map (Azure)" at bounding box center [153, 156] width 137 height 28
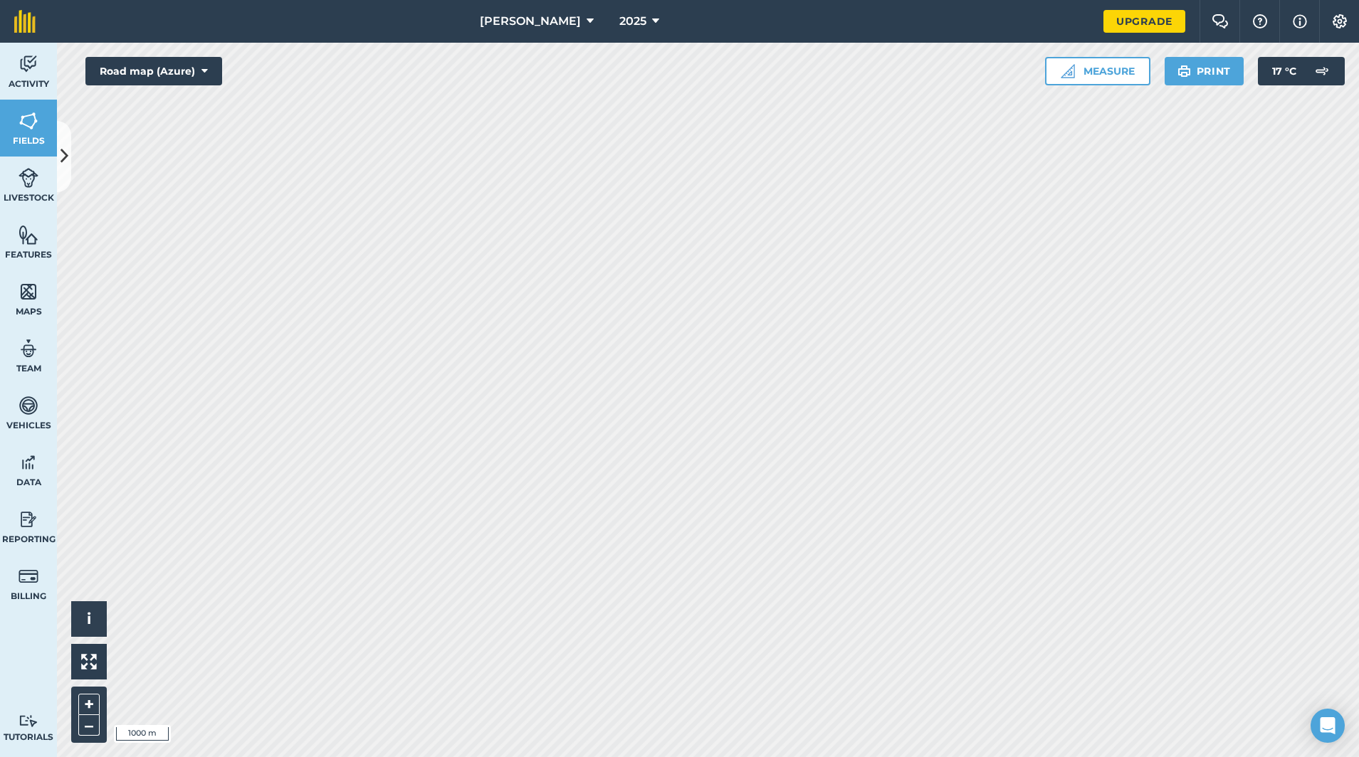
drag, startPoint x: 204, startPoint y: 73, endPoint x: 189, endPoint y: 83, distance: 18.4
click at [204, 73] on icon at bounding box center [204, 71] width 6 height 14
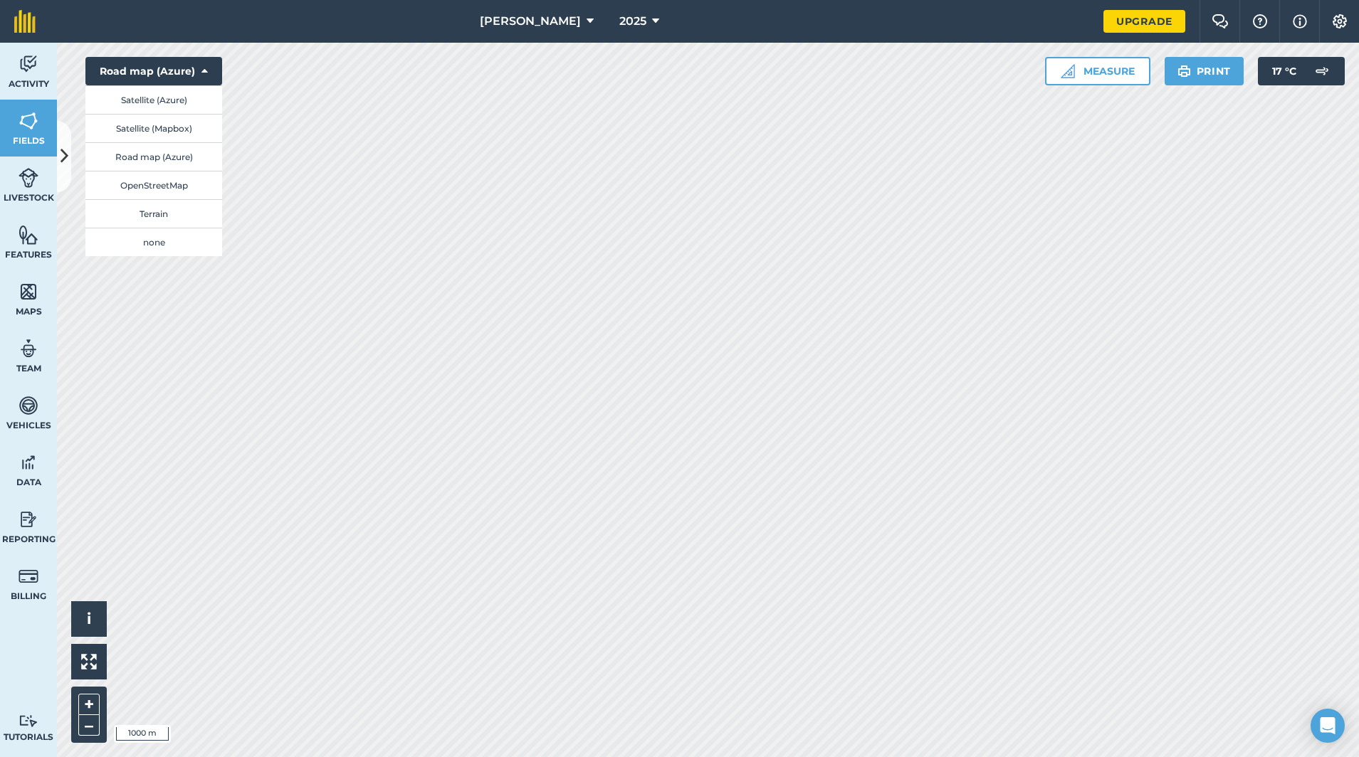
click at [148, 102] on button "Satellite (Azure)" at bounding box center [153, 99] width 137 height 28
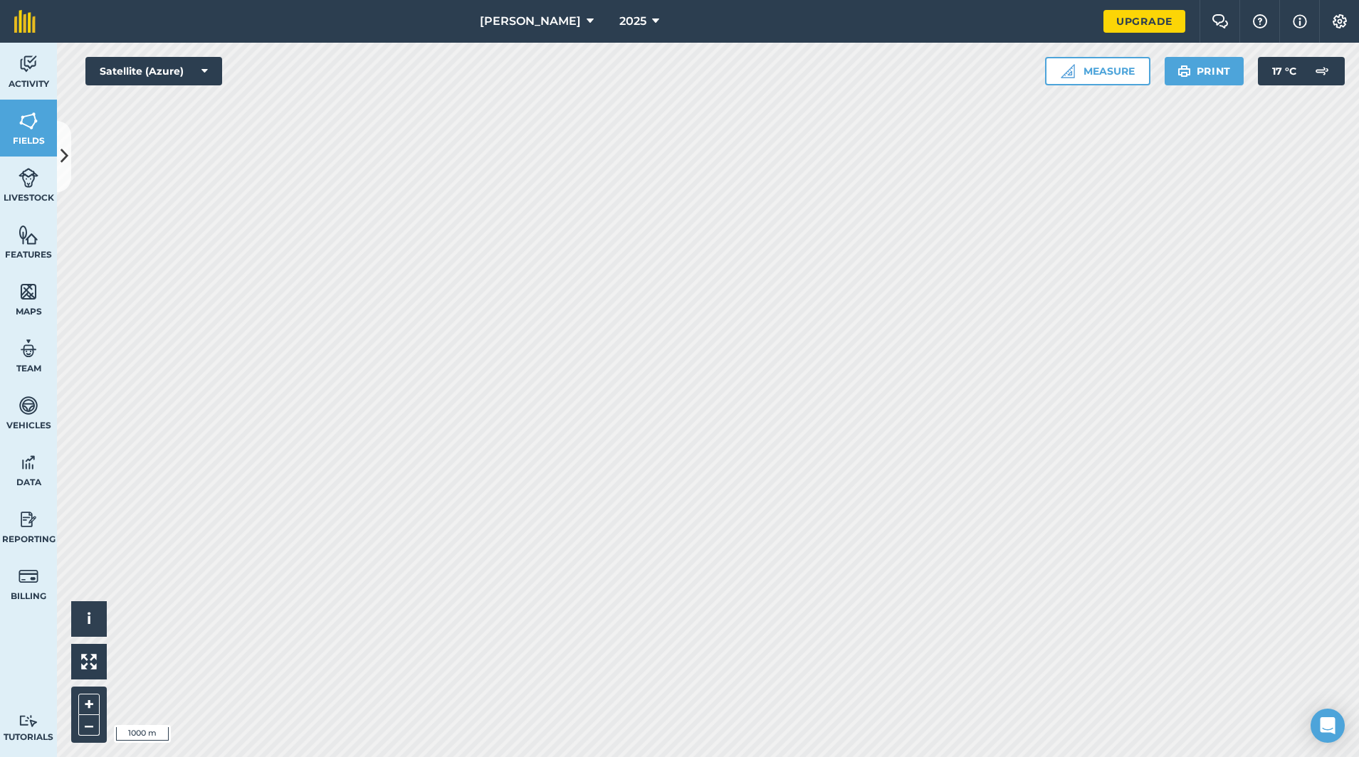
click at [44, 130] on link "Fields" at bounding box center [28, 128] width 57 height 57
click at [66, 158] on icon at bounding box center [64, 156] width 8 height 25
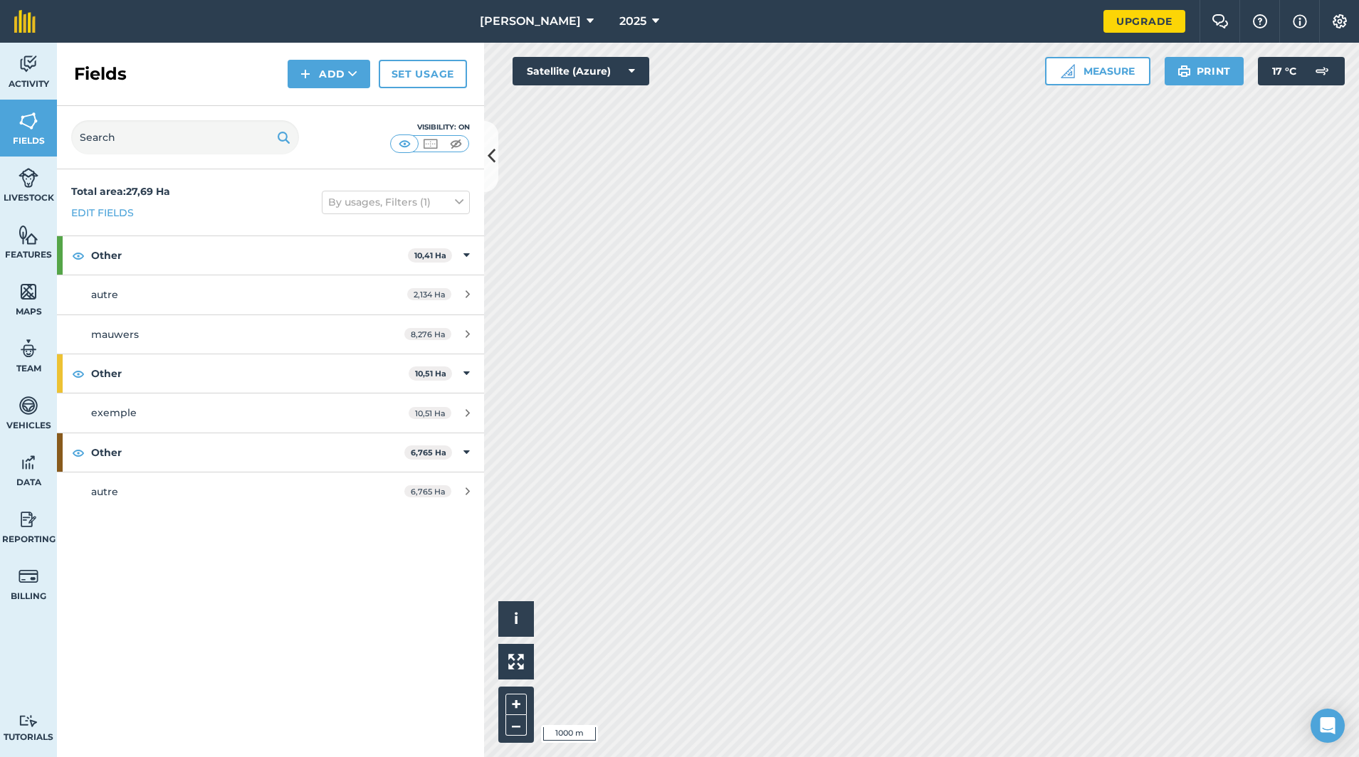
click at [401, 84] on link "Set usage" at bounding box center [423, 74] width 88 height 28
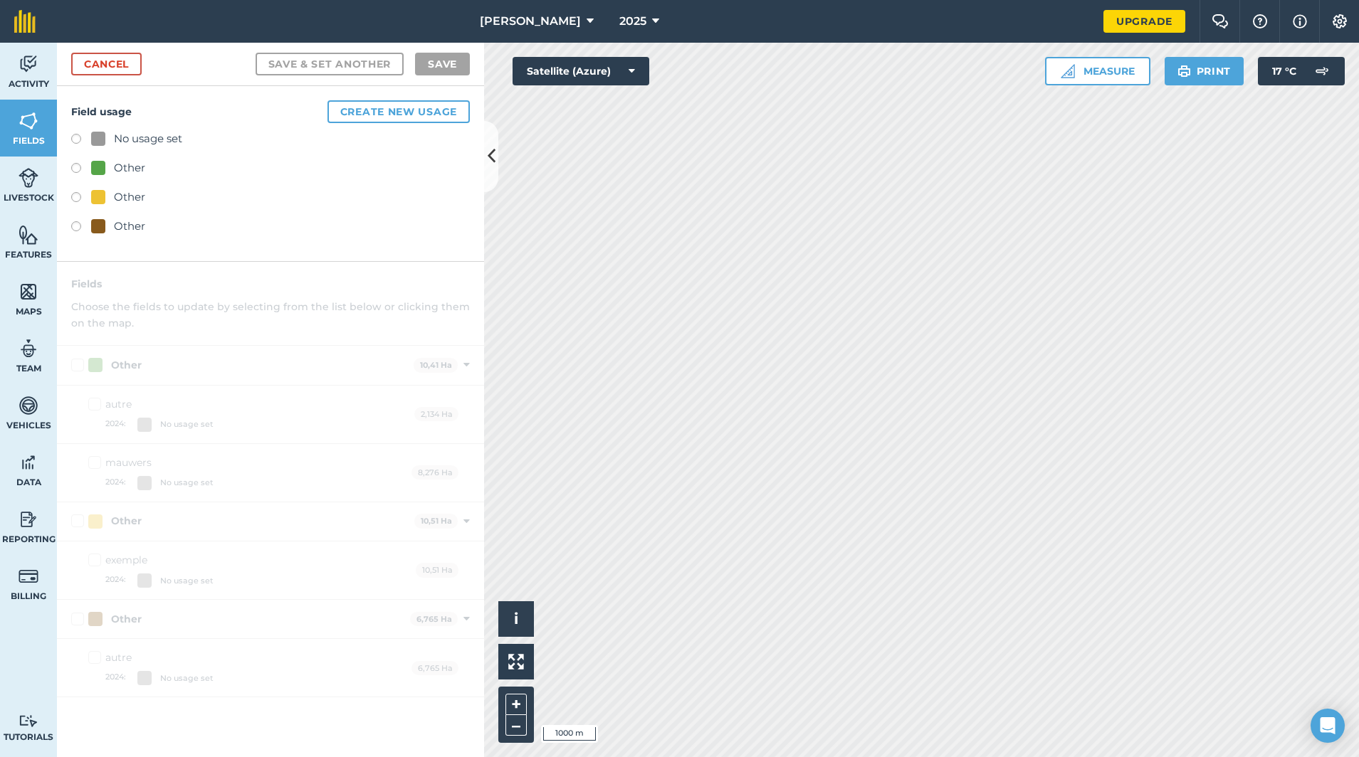
click at [77, 167] on label at bounding box center [81, 170] width 20 height 14
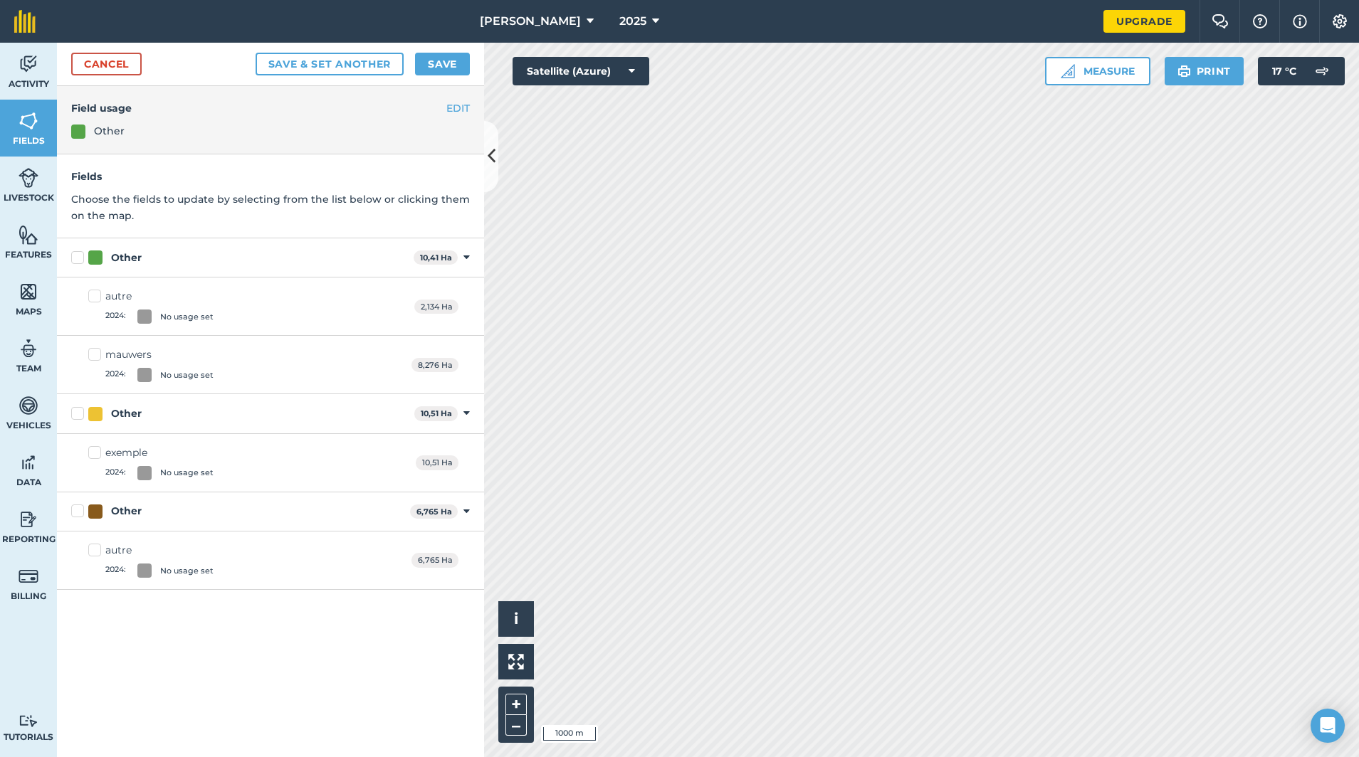
click at [98, 137] on div "Other" at bounding box center [109, 131] width 31 height 16
click at [26, 139] on span "Fields" at bounding box center [28, 140] width 57 height 11
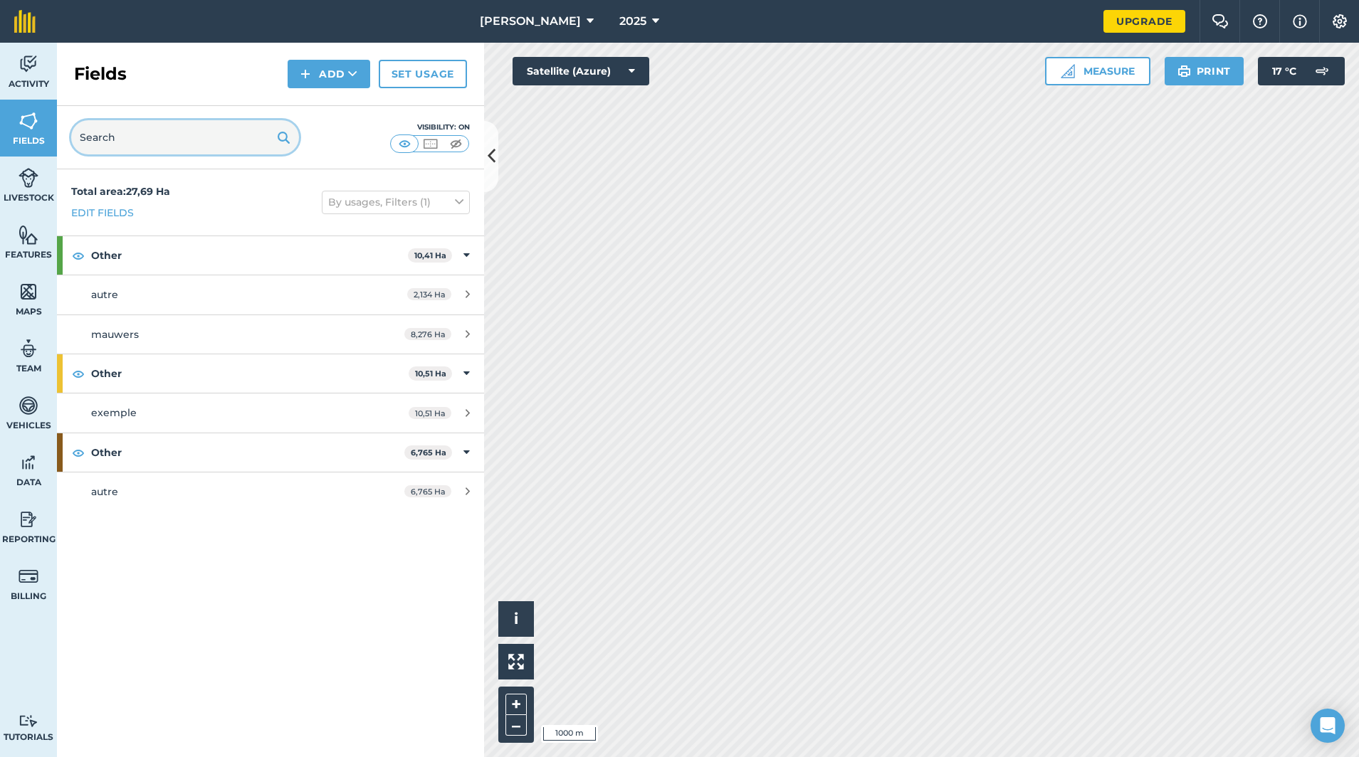
click at [221, 139] on input "text" at bounding box center [185, 137] width 228 height 34
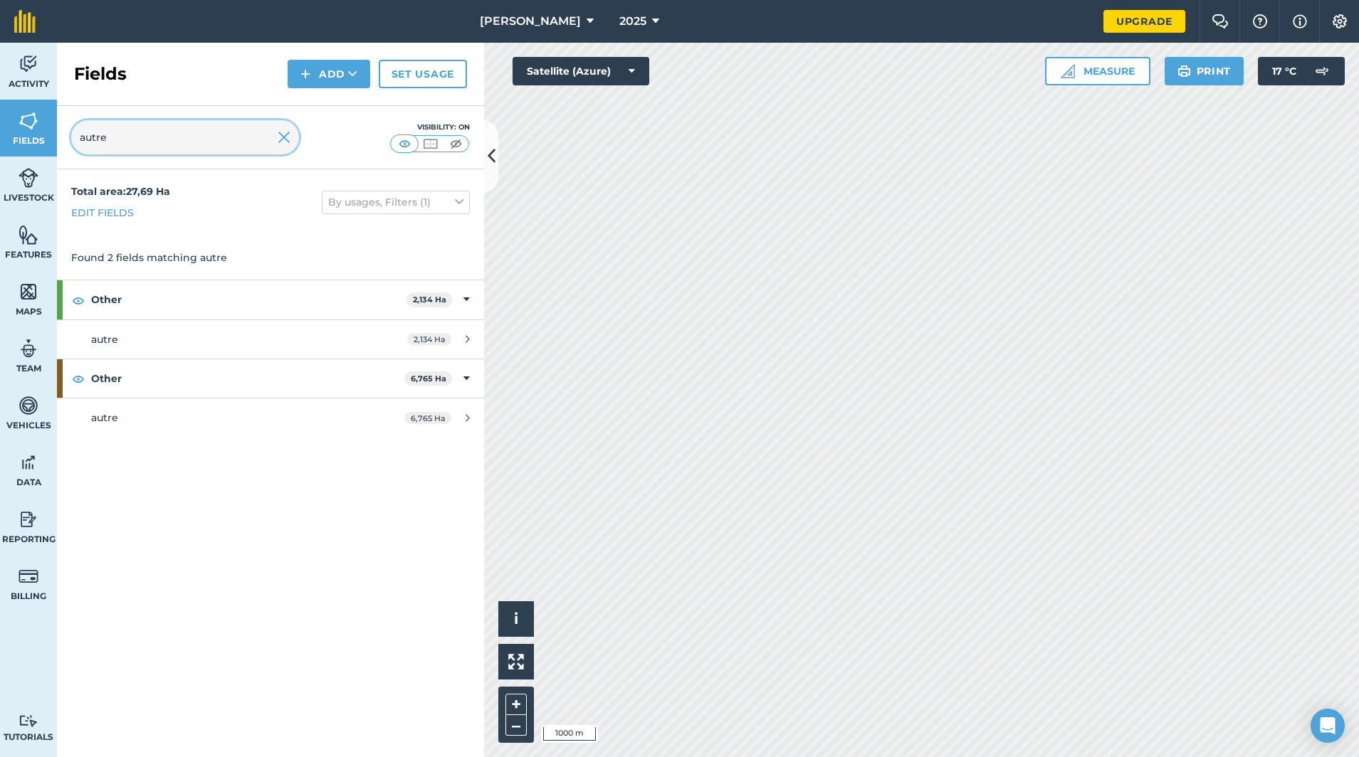
type input "autre"
click at [283, 344] on div "autre" at bounding box center [225, 340] width 268 height 16
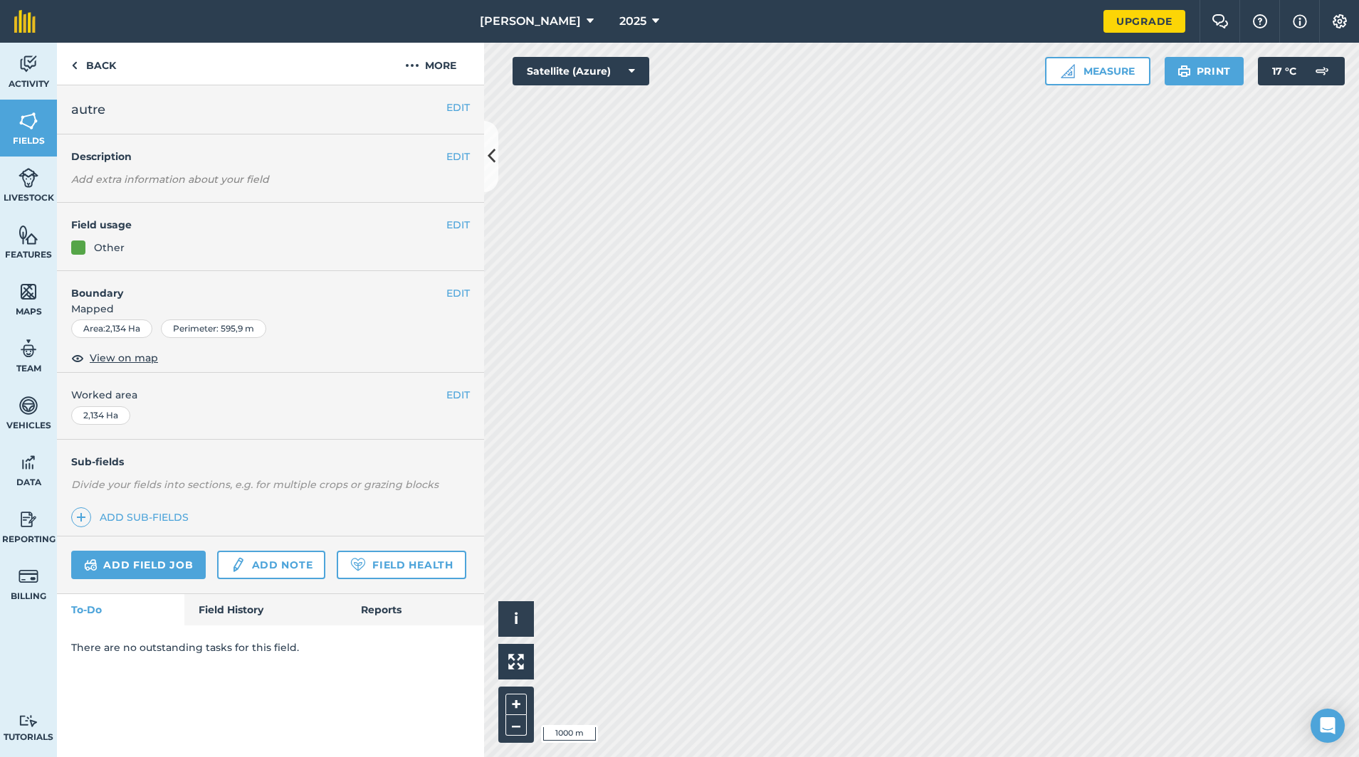
click at [253, 607] on link "Field History" at bounding box center [265, 609] width 162 height 31
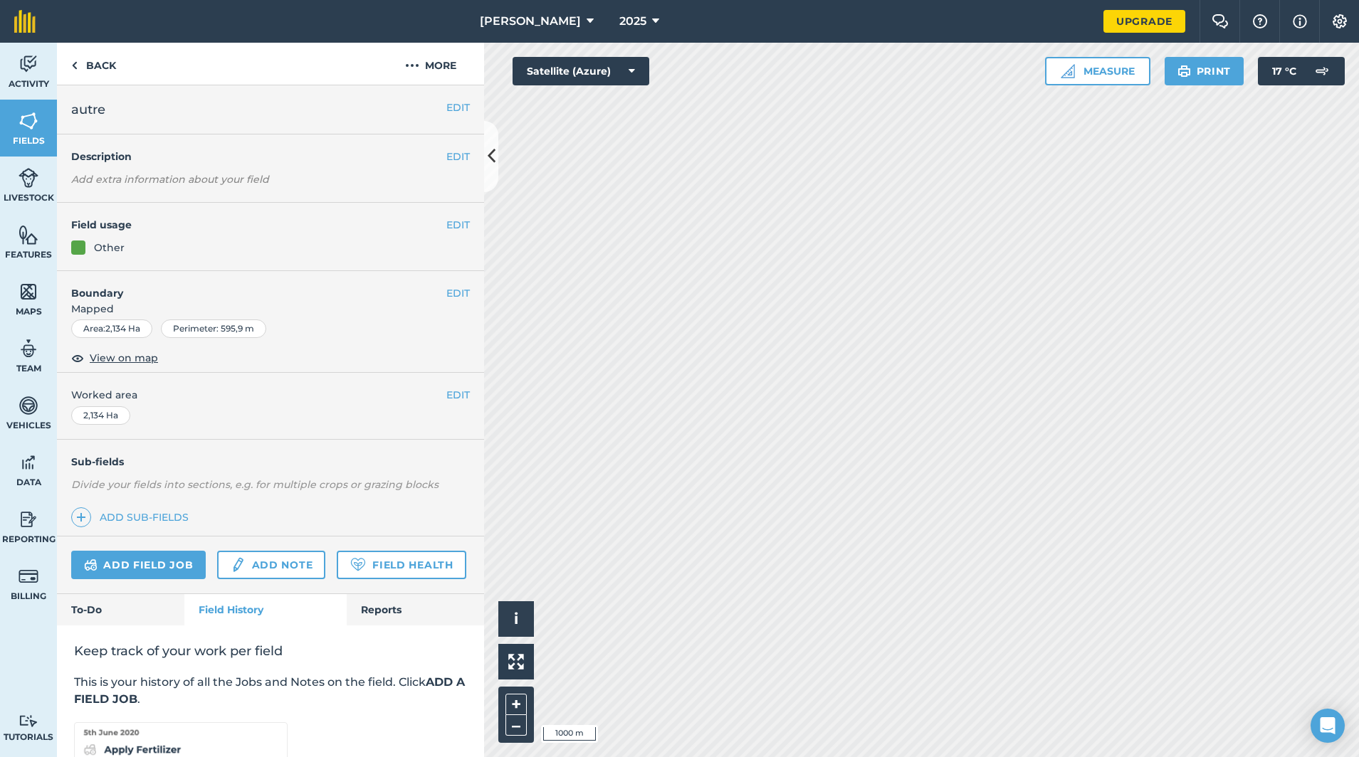
click at [393, 614] on link "Reports" at bounding box center [415, 609] width 137 height 31
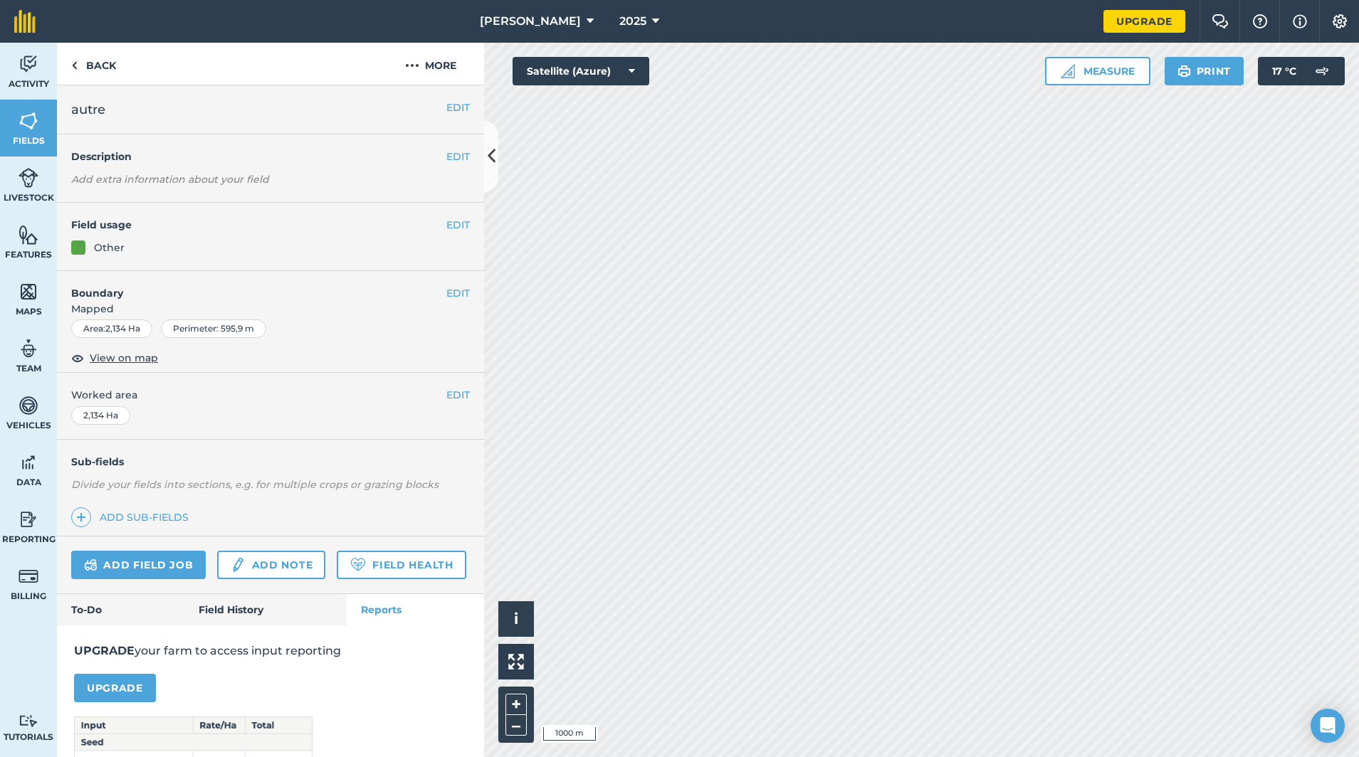
drag, startPoint x: 246, startPoint y: 604, endPoint x: 179, endPoint y: 606, distance: 66.9
click at [242, 604] on link "Field History" at bounding box center [265, 609] width 162 height 31
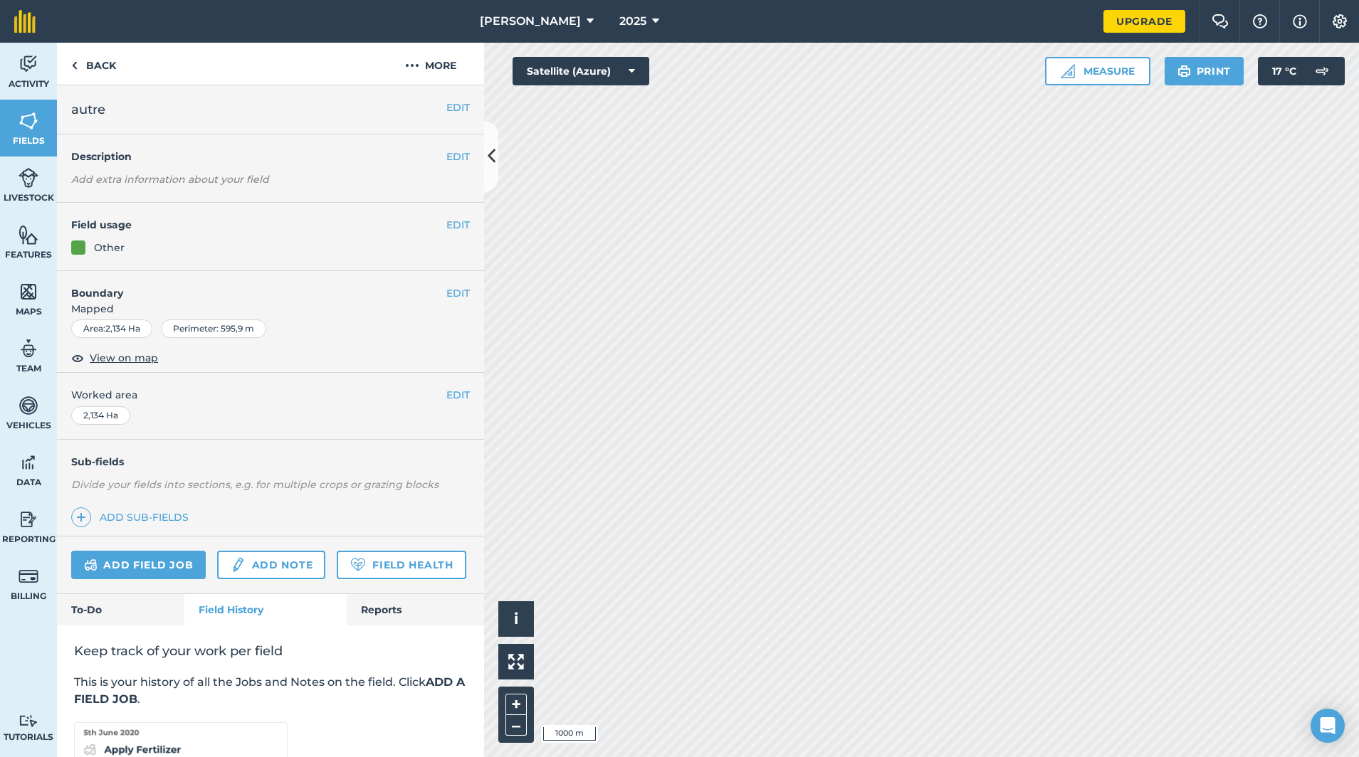
click at [120, 601] on link "To-Do" at bounding box center [120, 609] width 127 height 31
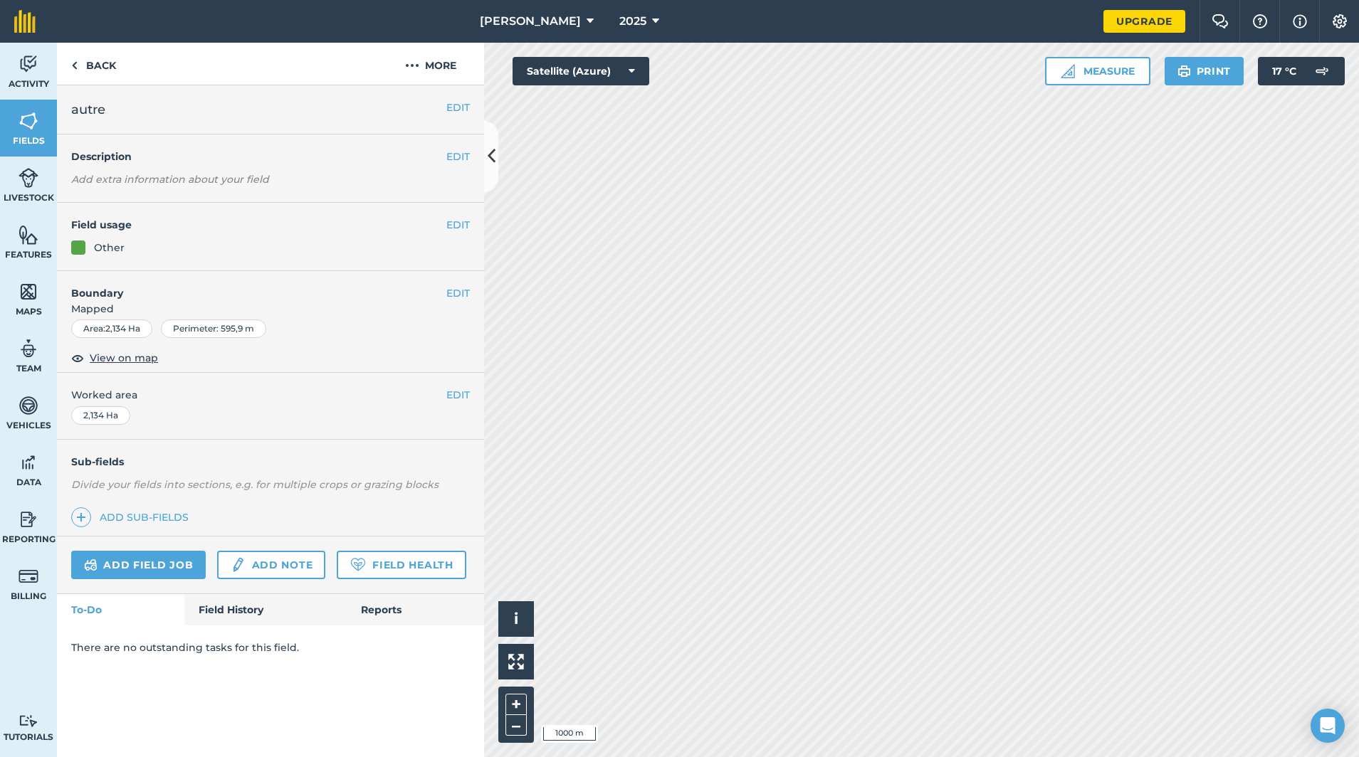
click at [202, 607] on link "Field History" at bounding box center [265, 609] width 162 height 31
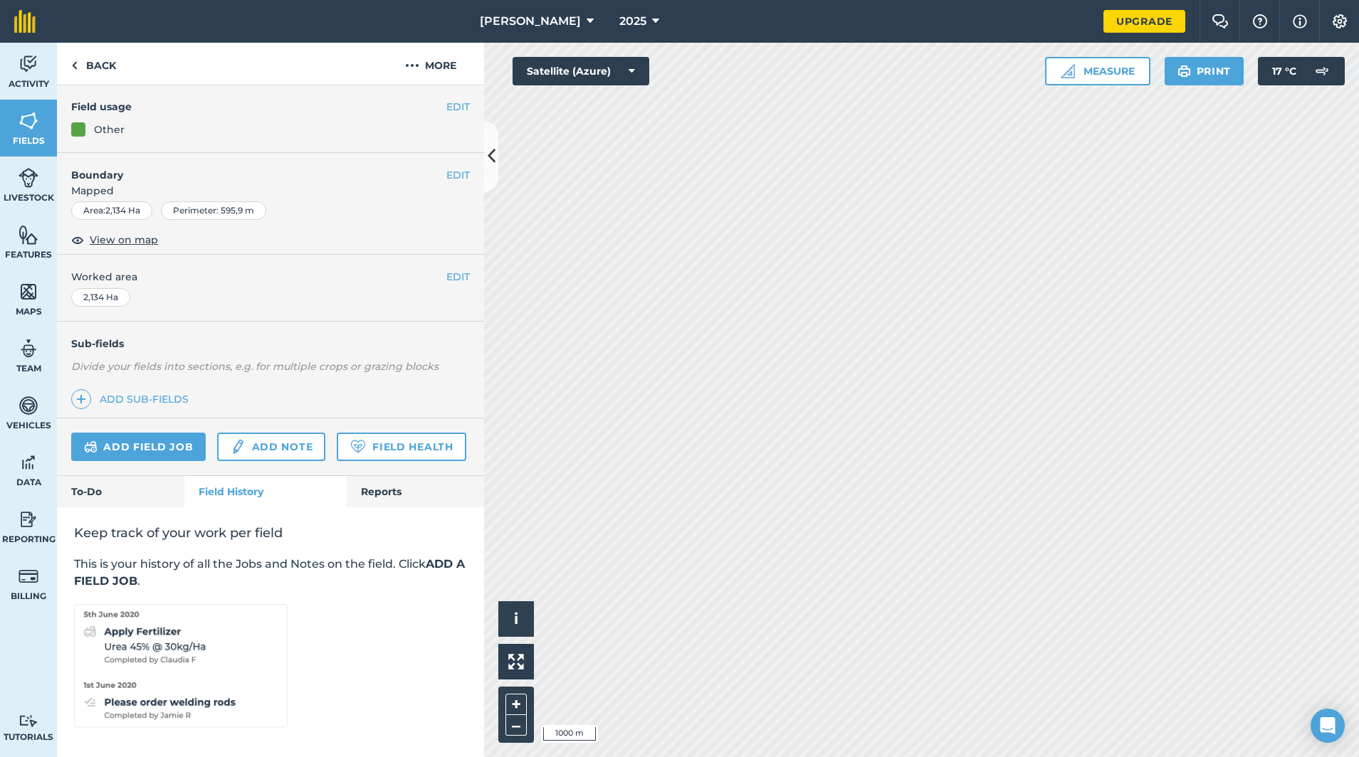
scroll to position [117, 0]
click at [389, 493] on link "Reports" at bounding box center [415, 492] width 137 height 31
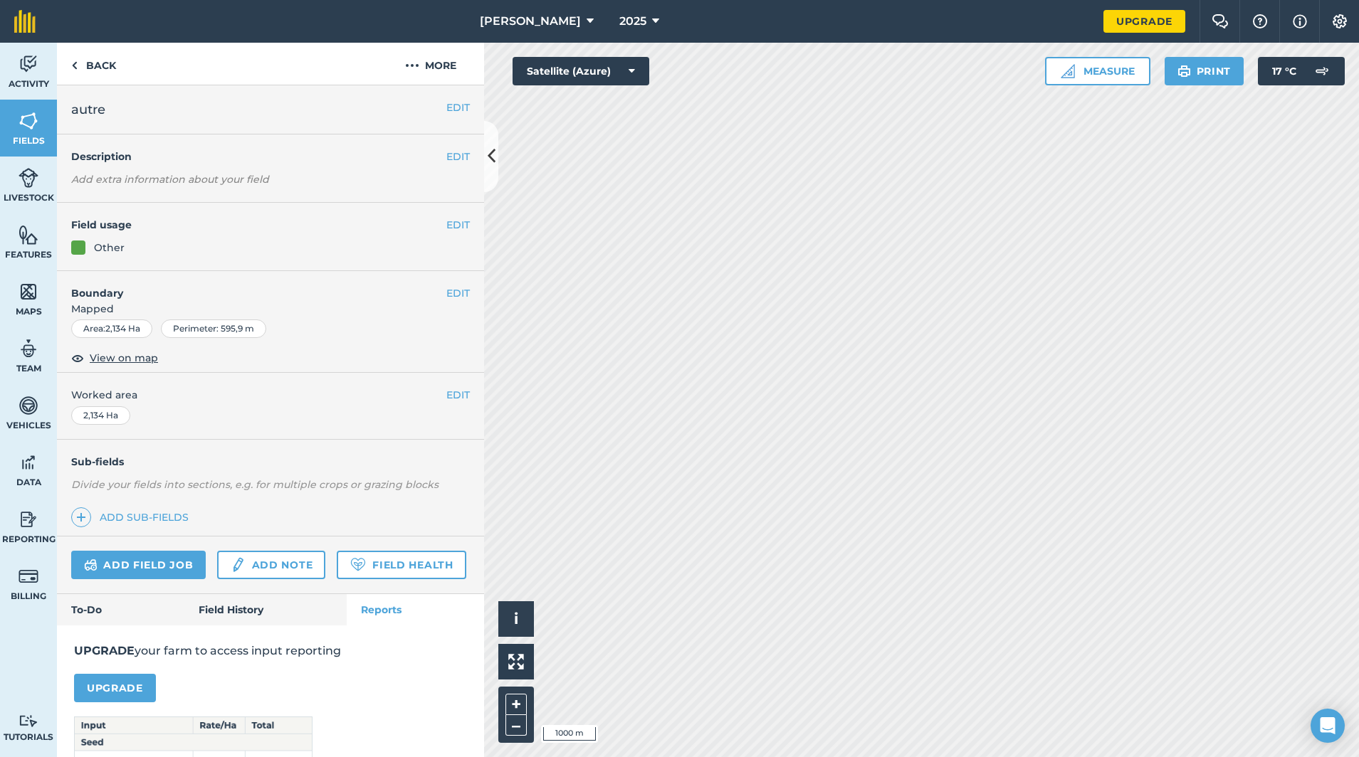
click at [139, 183] on em "Add extra information about your field" at bounding box center [170, 179] width 198 height 13
click at [82, 181] on em "Add extra information about your field" at bounding box center [170, 179] width 198 height 13
click at [134, 181] on em "Add extra information about your field" at bounding box center [170, 179] width 198 height 13
drag, startPoint x: 196, startPoint y: 184, endPoint x: 225, endPoint y: 181, distance: 29.4
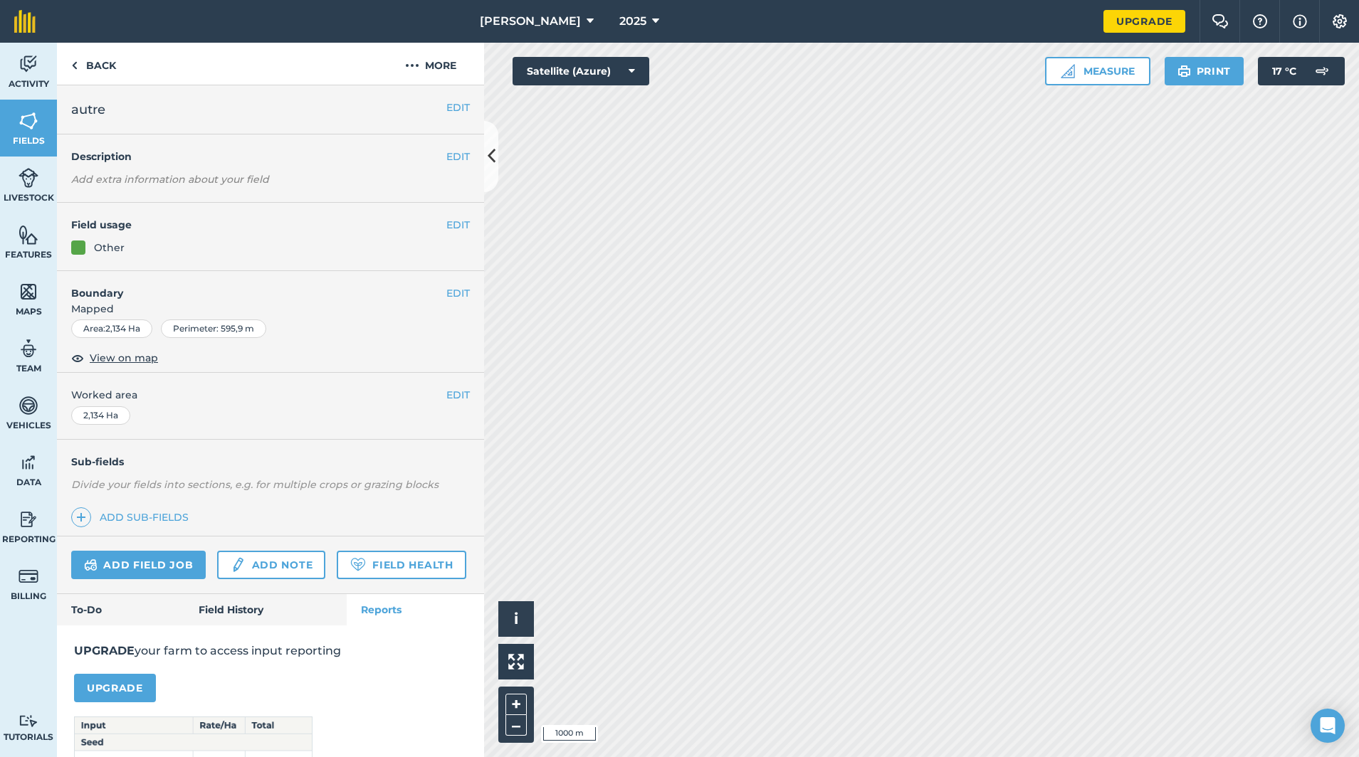
click at [196, 185] on em "Add extra information about your field" at bounding box center [170, 179] width 198 height 13
click at [460, 110] on button "EDIT" at bounding box center [457, 108] width 23 height 16
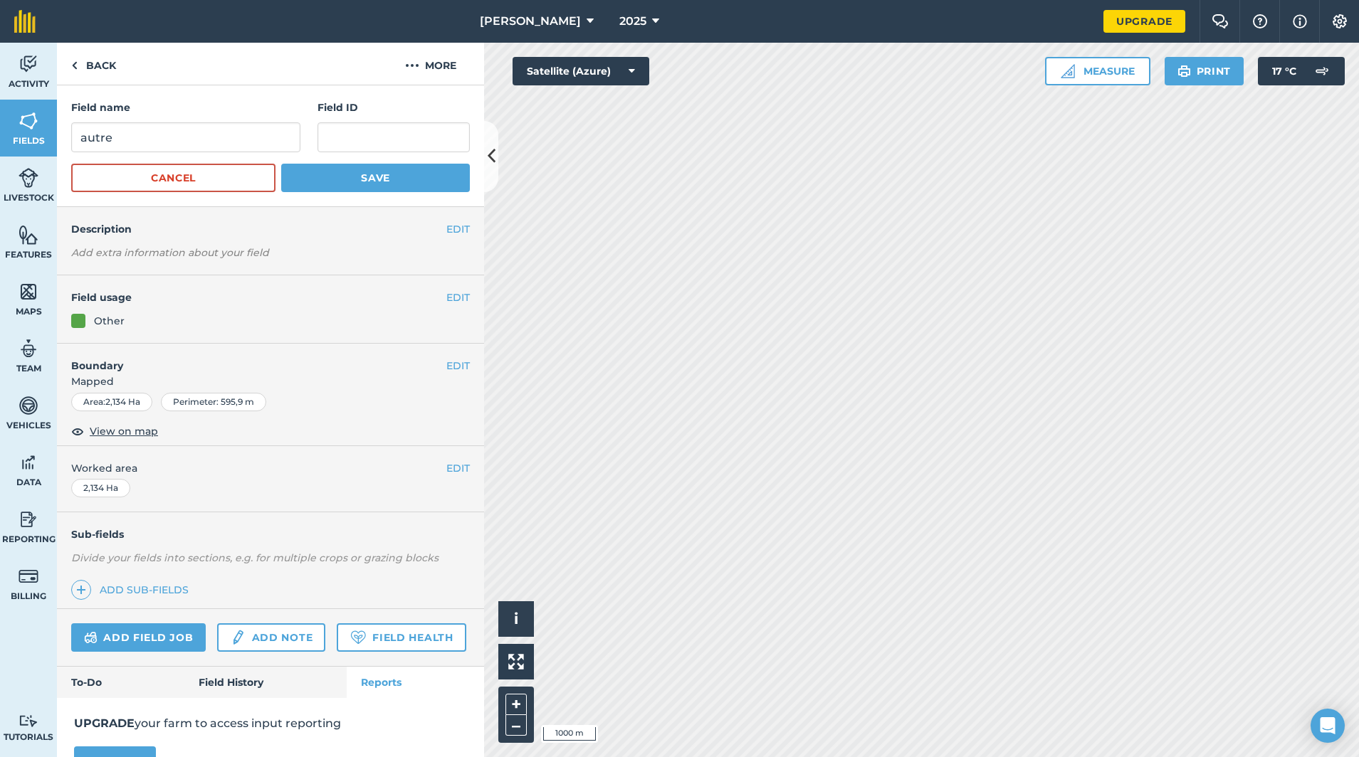
scroll to position [1, 0]
click at [319, 189] on button "Save" at bounding box center [375, 176] width 189 height 28
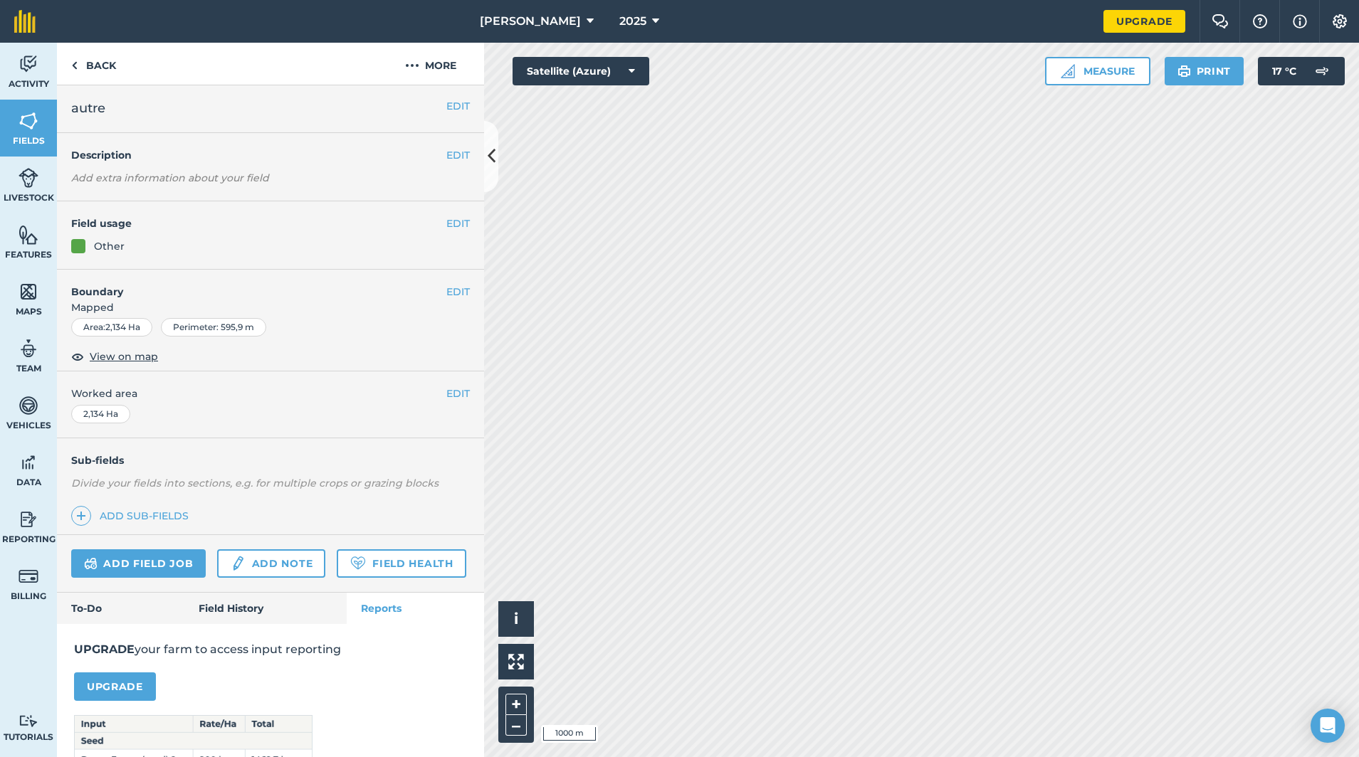
click at [448, 221] on button "EDIT" at bounding box center [457, 224] width 23 height 16
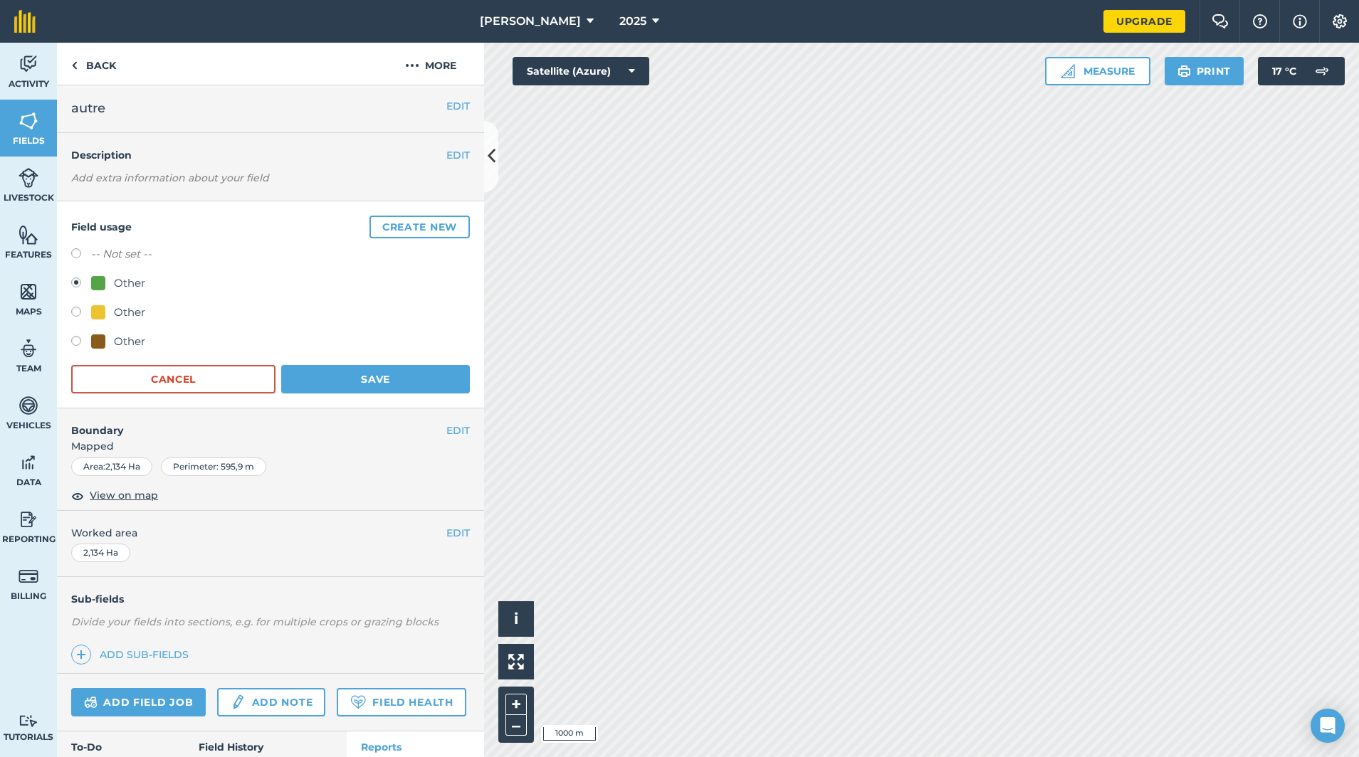
click at [100, 284] on div at bounding box center [98, 283] width 14 height 14
click at [95, 312] on div at bounding box center [98, 312] width 14 height 14
radio input "true"
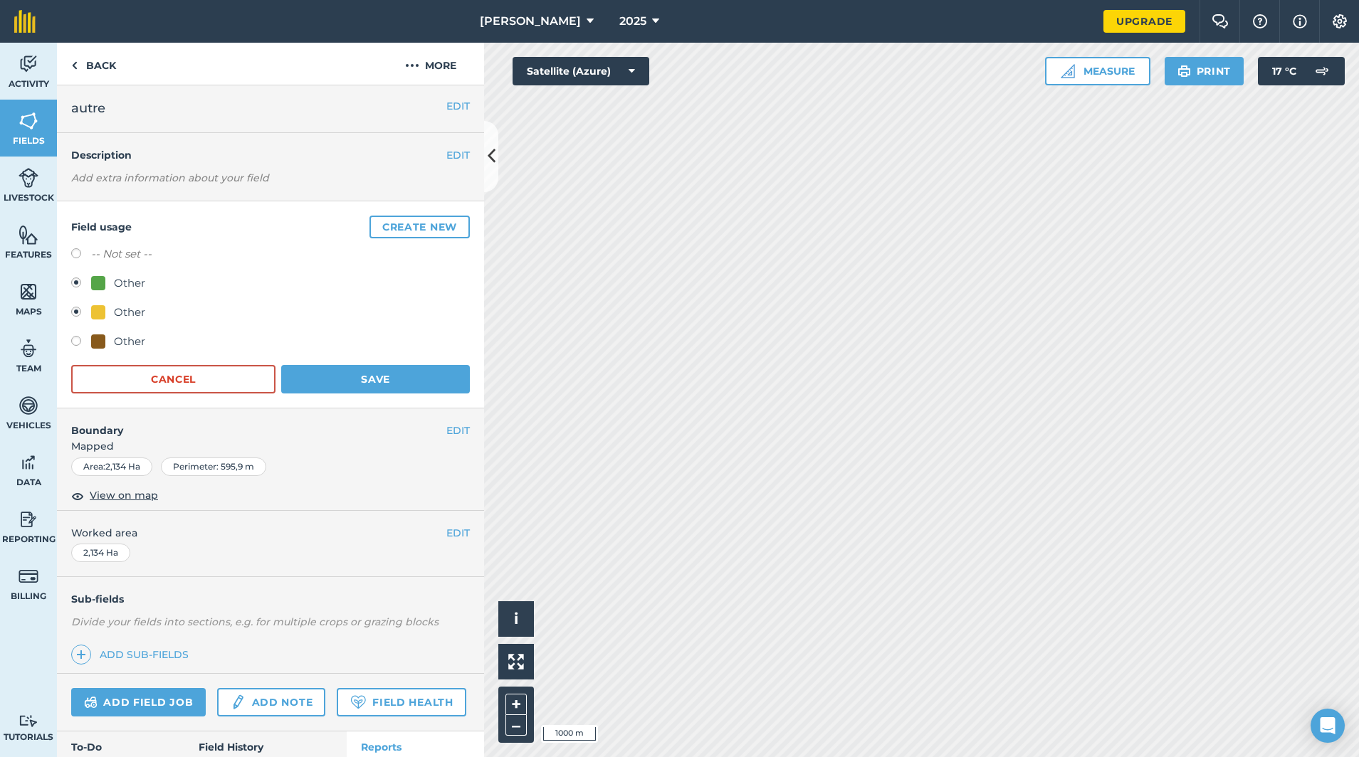
radio input "false"
click at [315, 370] on button "Save" at bounding box center [375, 379] width 189 height 28
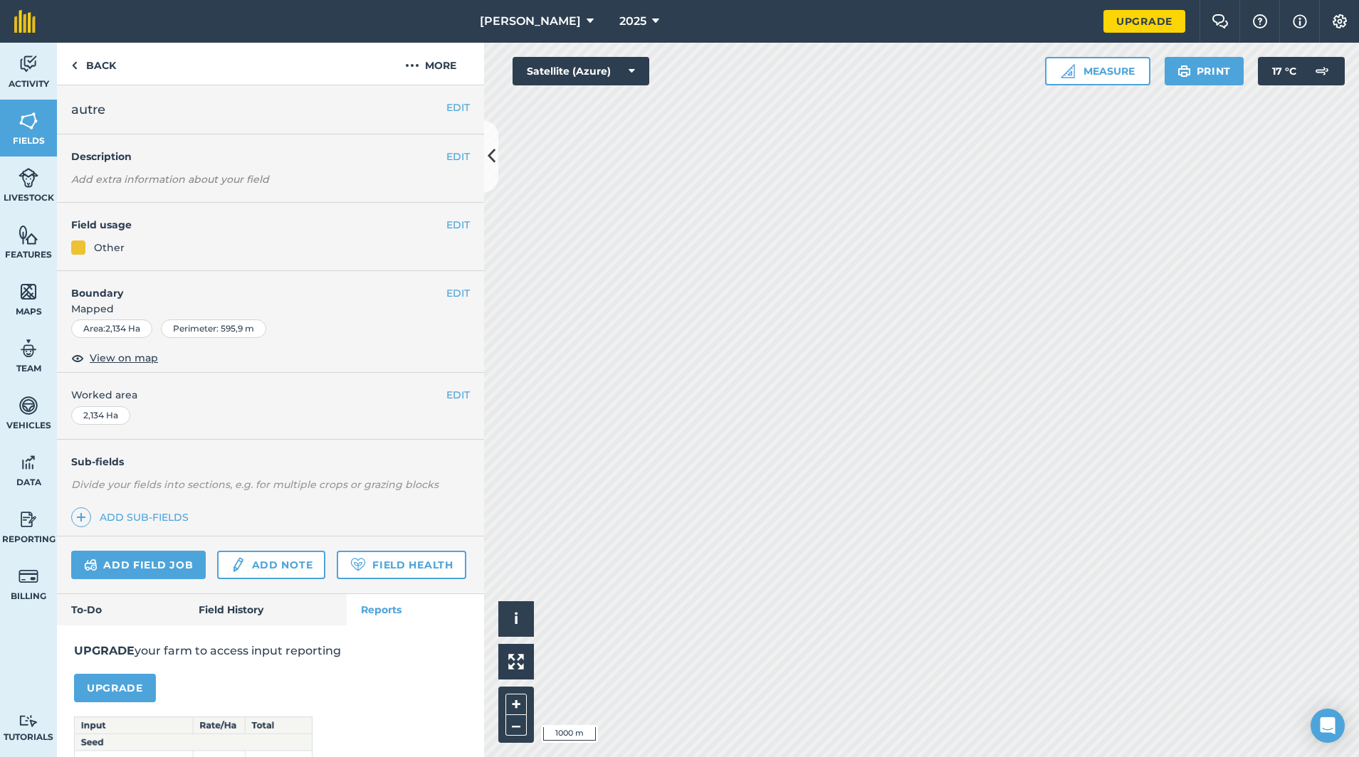
scroll to position [0, 0]
drag, startPoint x: 34, startPoint y: 83, endPoint x: 41, endPoint y: 88, distance: 8.1
click at [34, 82] on span "Activity" at bounding box center [28, 83] width 57 height 11
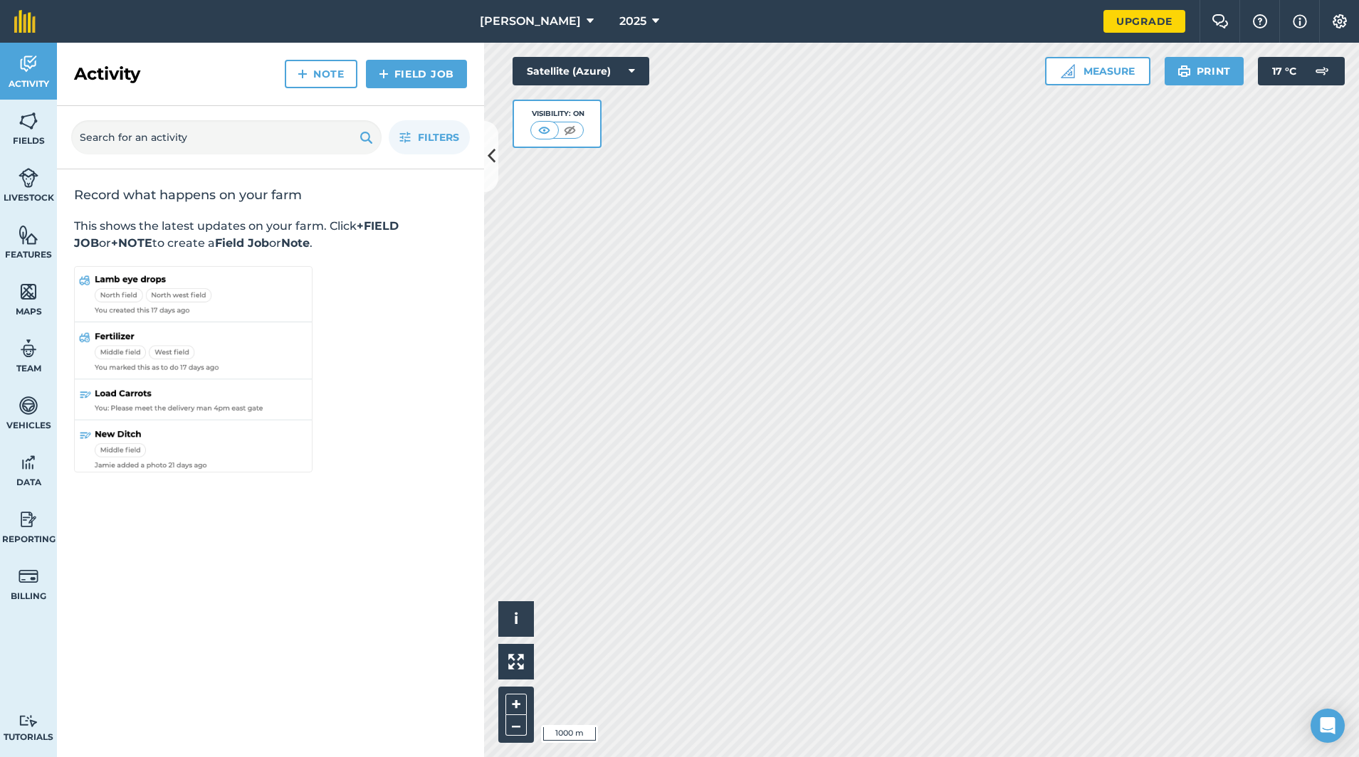
click at [31, 132] on link "Fields" at bounding box center [28, 128] width 57 height 57
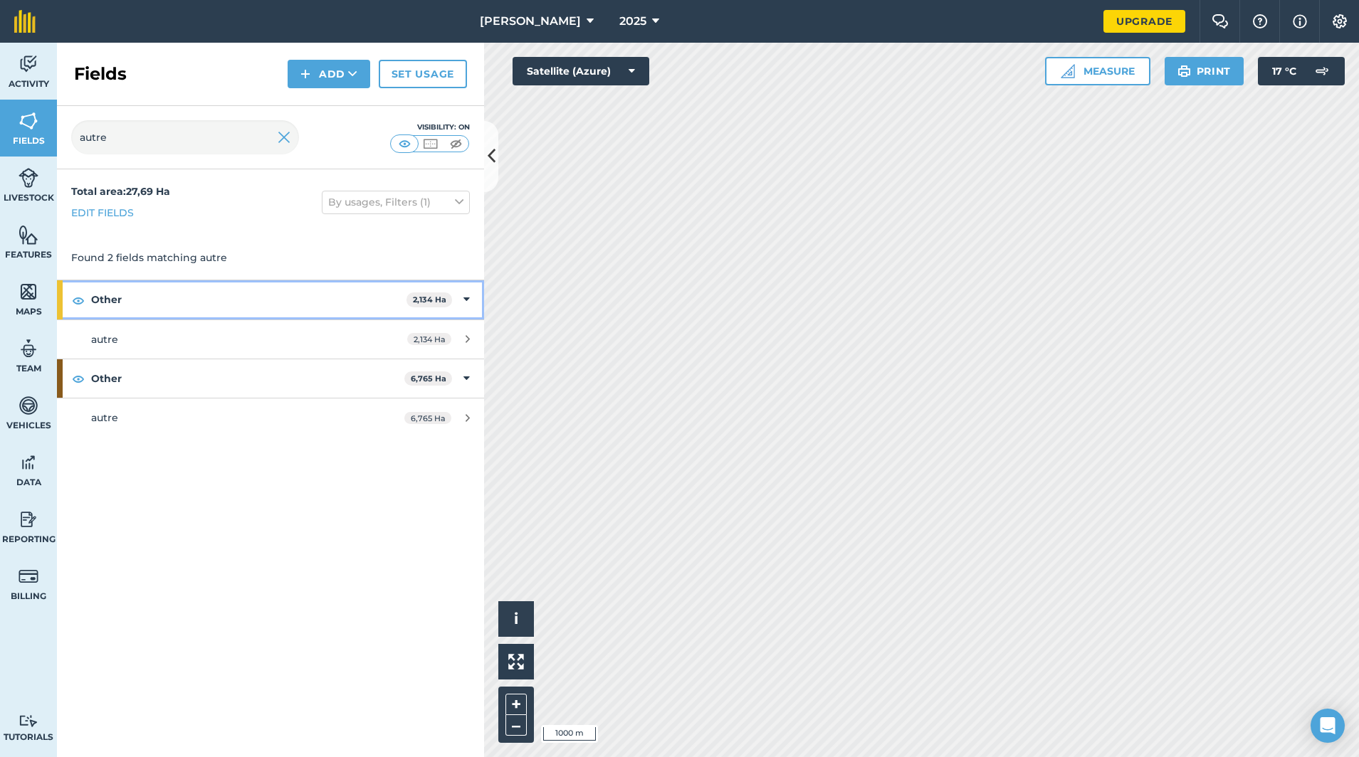
click at [357, 294] on strong "Other" at bounding box center [248, 299] width 315 height 38
click at [355, 302] on strong "Other" at bounding box center [250, 299] width 318 height 38
click at [426, 345] on link "autre 2,134 Ha" at bounding box center [270, 339] width 427 height 38
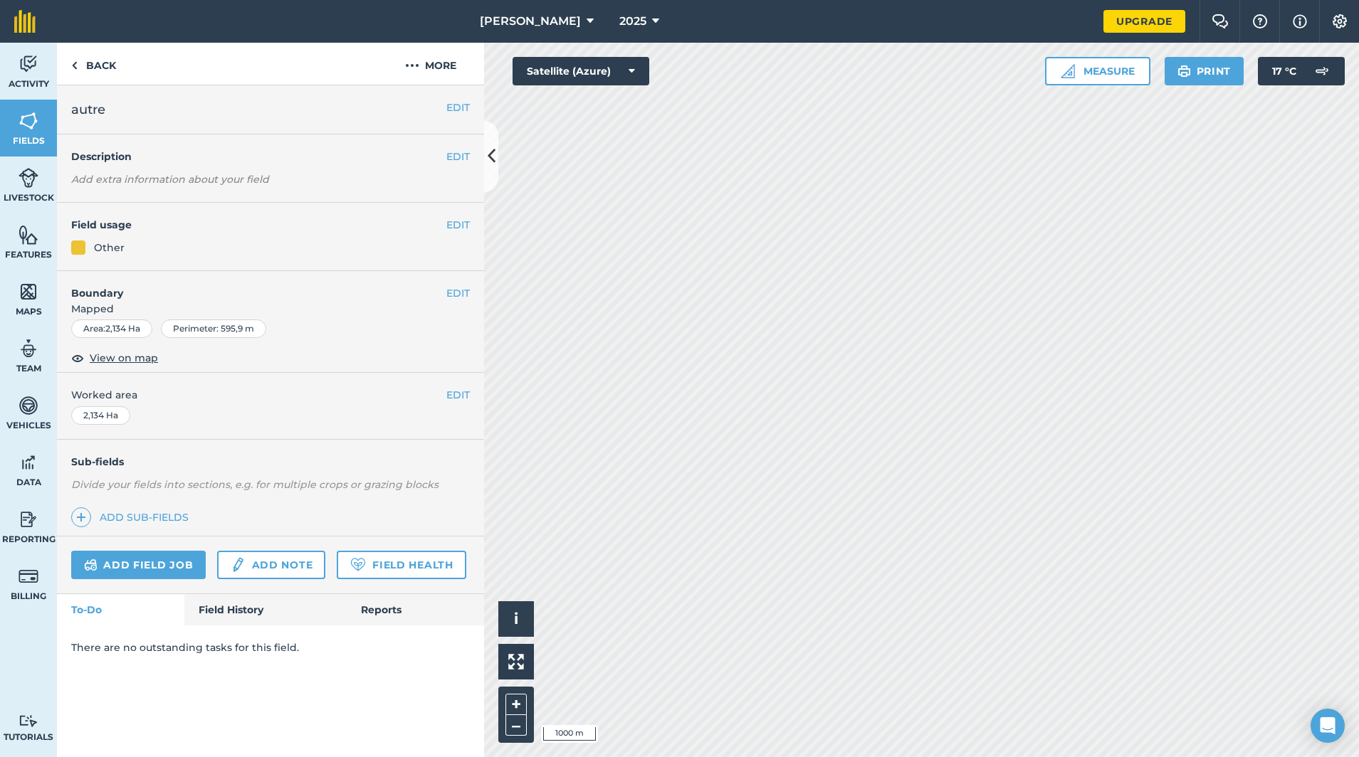
click at [453, 226] on button "EDIT" at bounding box center [457, 225] width 23 height 16
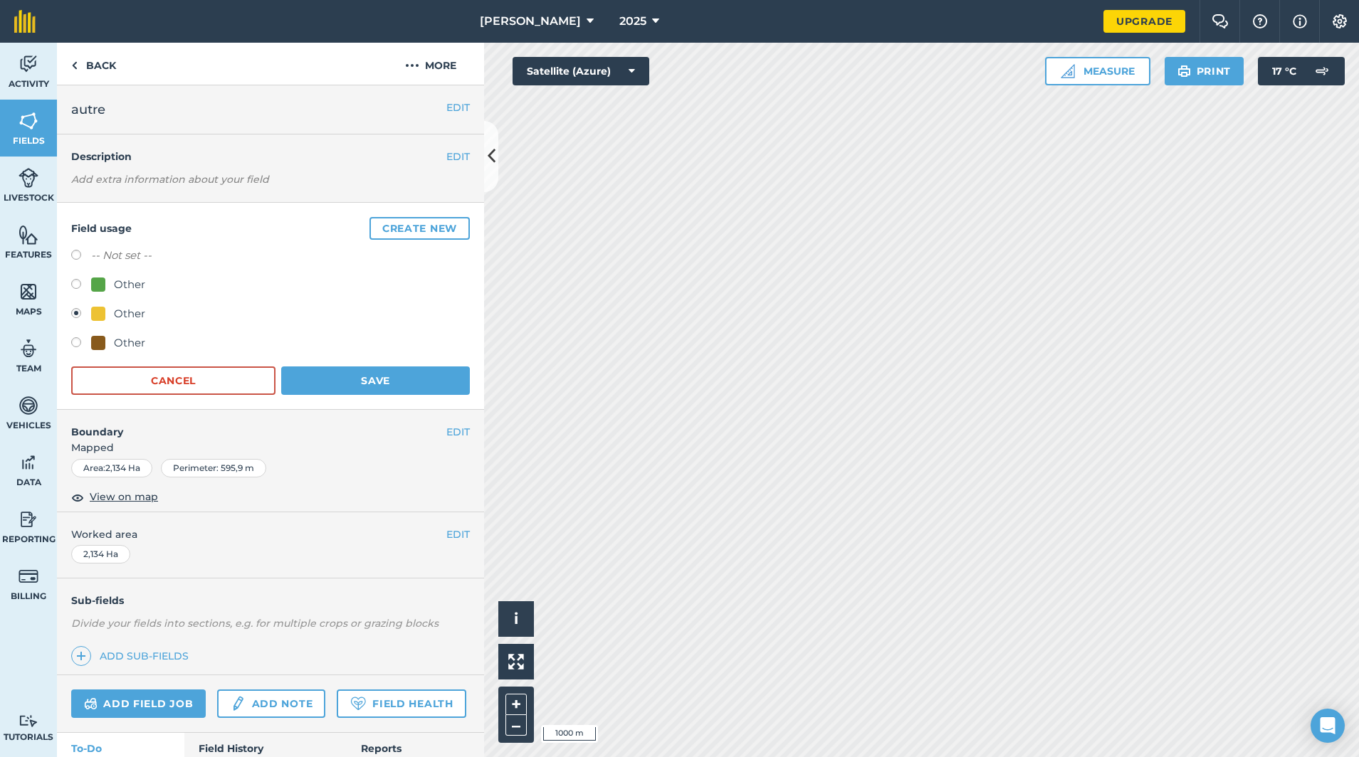
click at [88, 283] on label at bounding box center [81, 286] width 20 height 14
radio input "true"
radio input "false"
click at [339, 378] on button "Save" at bounding box center [375, 381] width 189 height 28
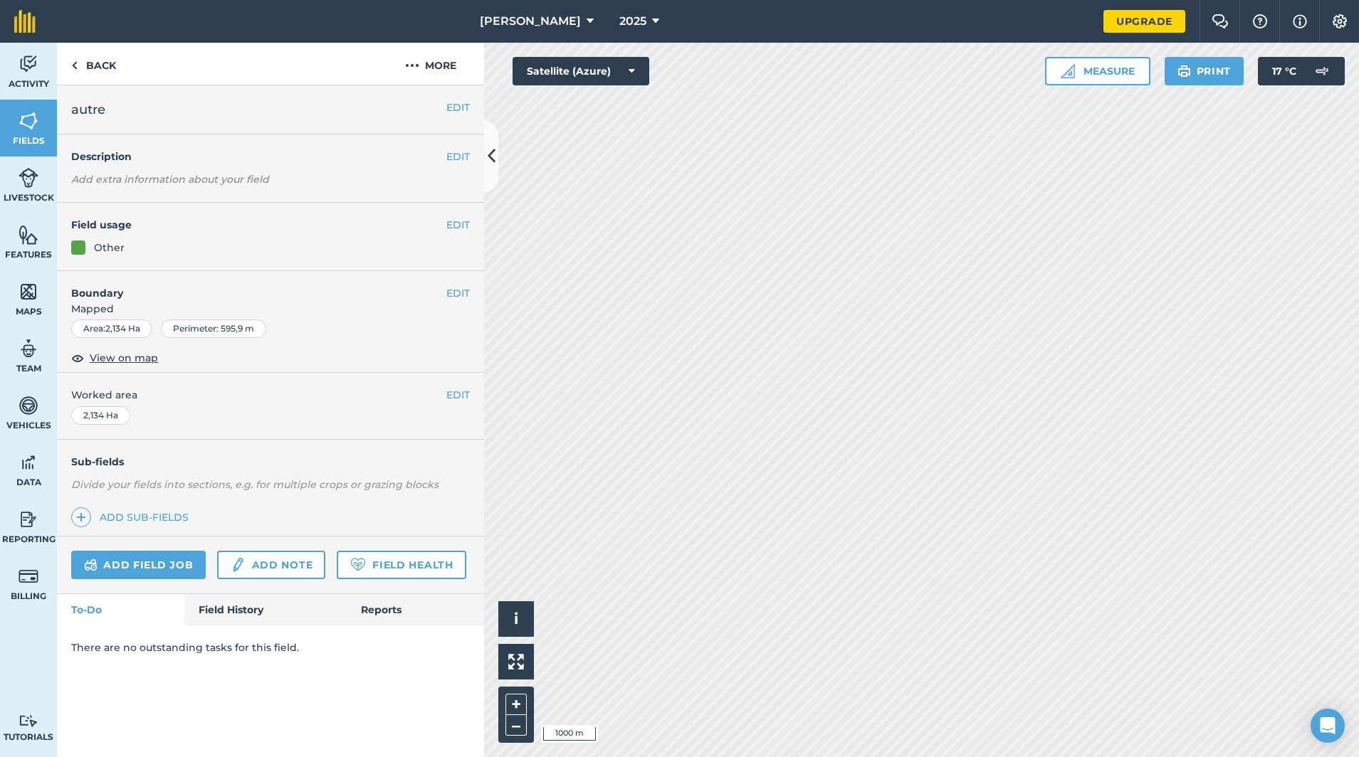
click at [490, 177] on button at bounding box center [491, 156] width 14 height 71
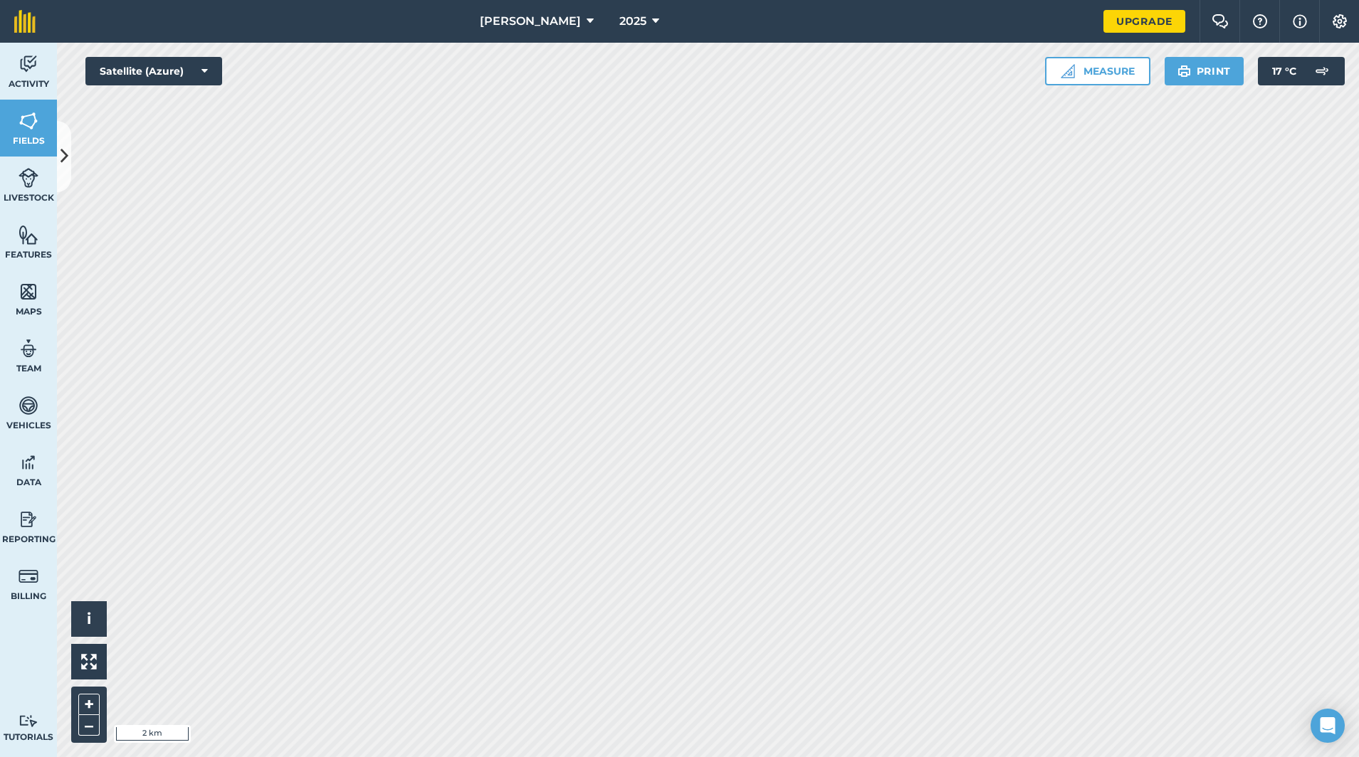
click at [22, 126] on img at bounding box center [29, 120] width 20 height 21
